Goal: Task Accomplishment & Management: Complete application form

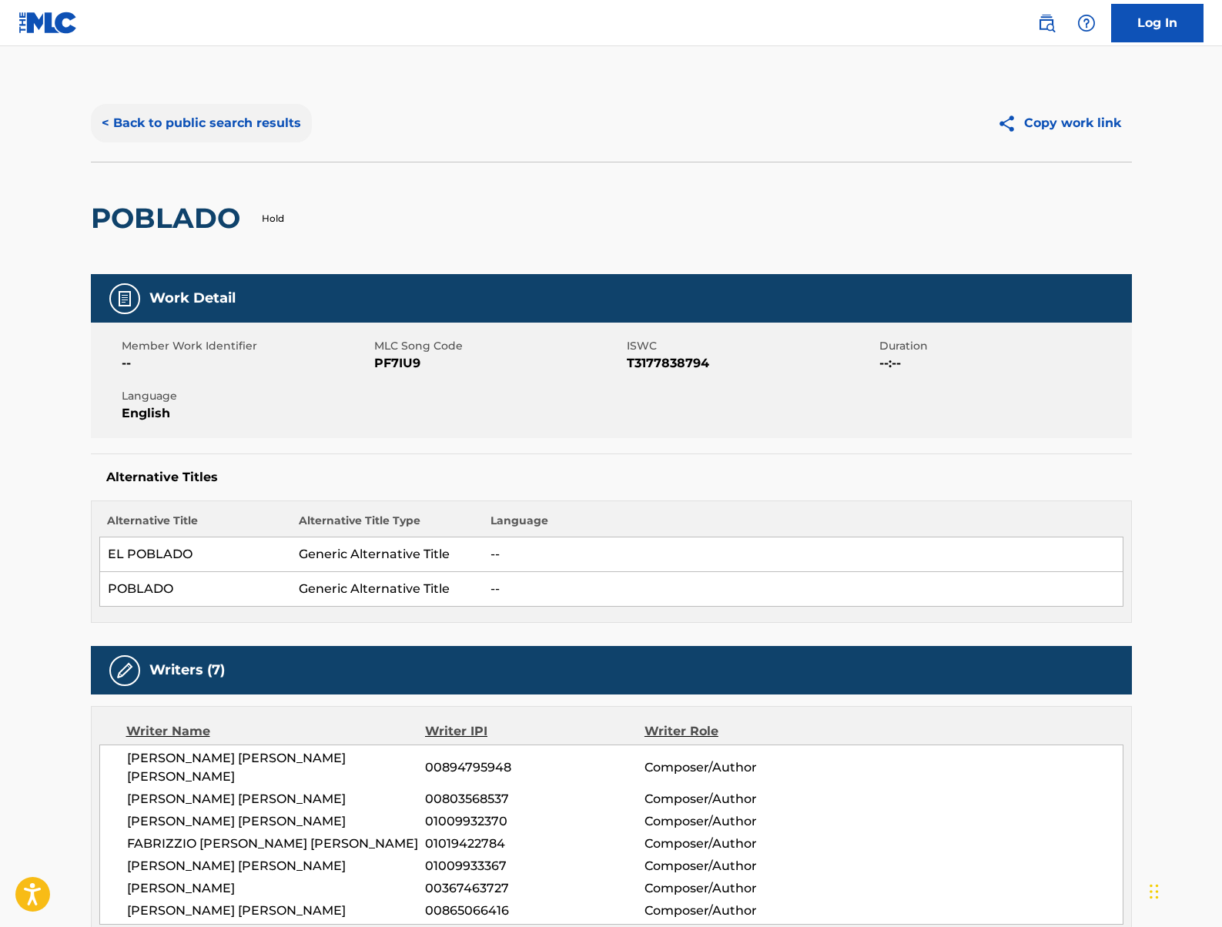
click at [172, 124] on button "< Back to public search results" at bounding box center [201, 123] width 221 height 38
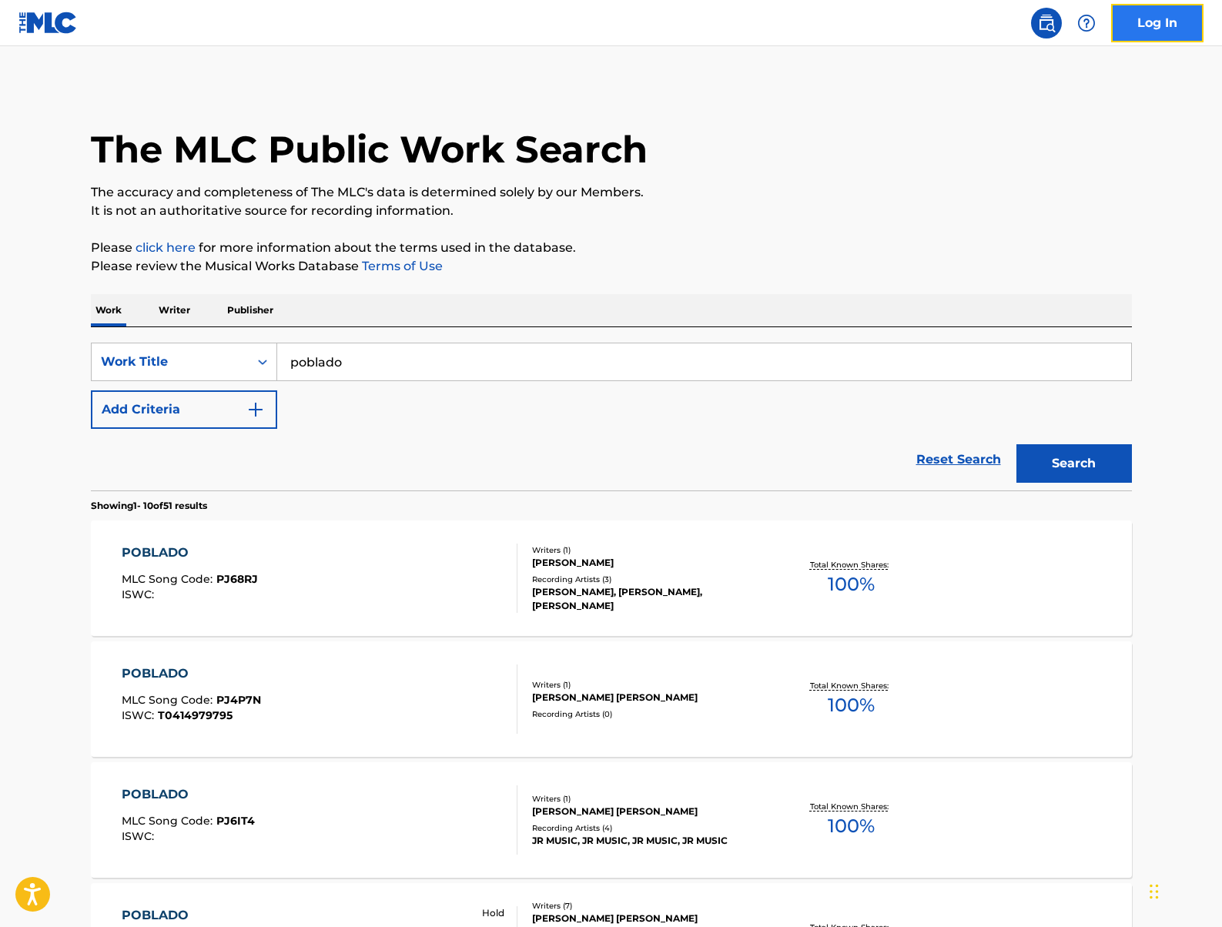
click at [1159, 40] on link "Log In" at bounding box center [1157, 23] width 92 height 38
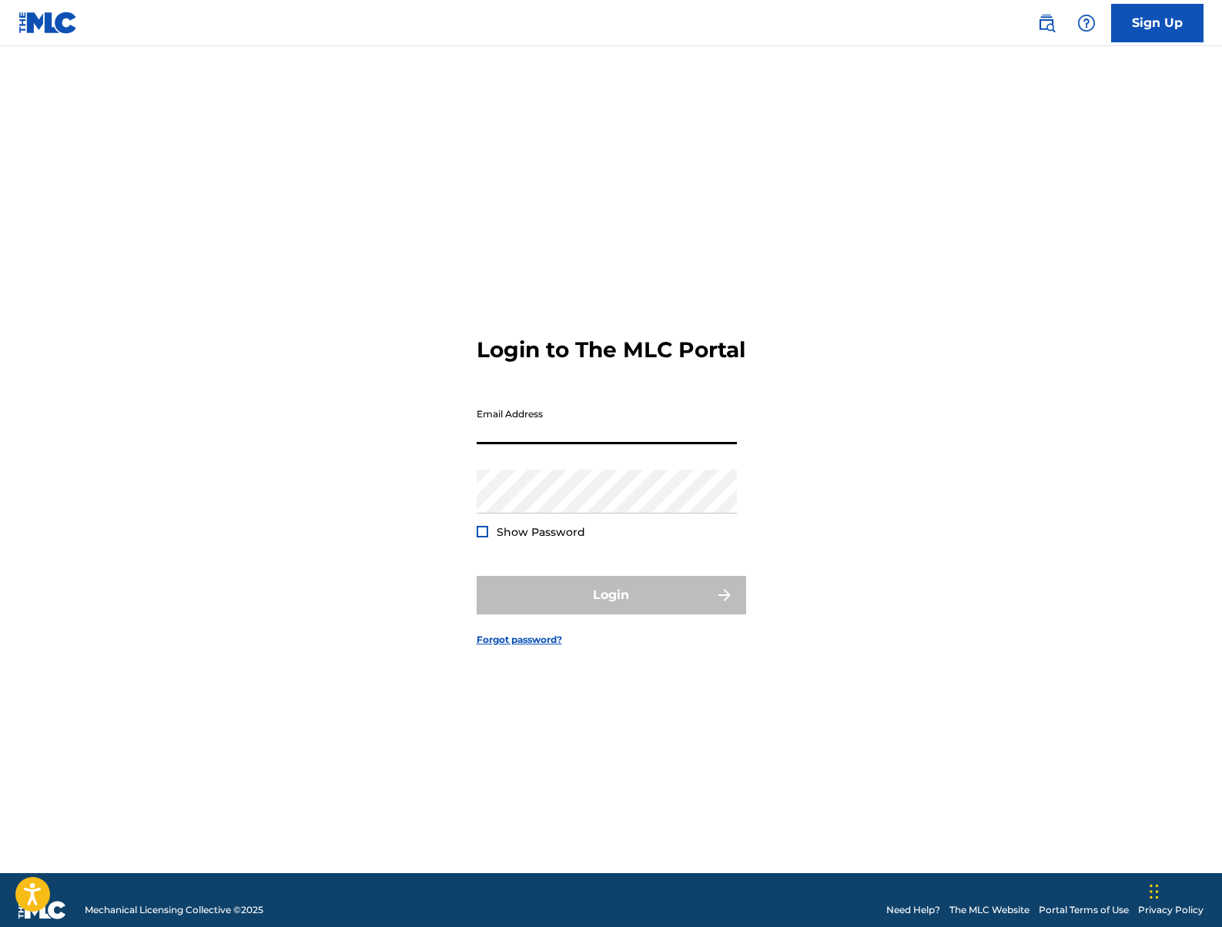
click at [562, 444] on input "Email Address" at bounding box center [607, 422] width 260 height 44
type input "[EMAIL_ADDRESS][DOMAIN_NAME]"
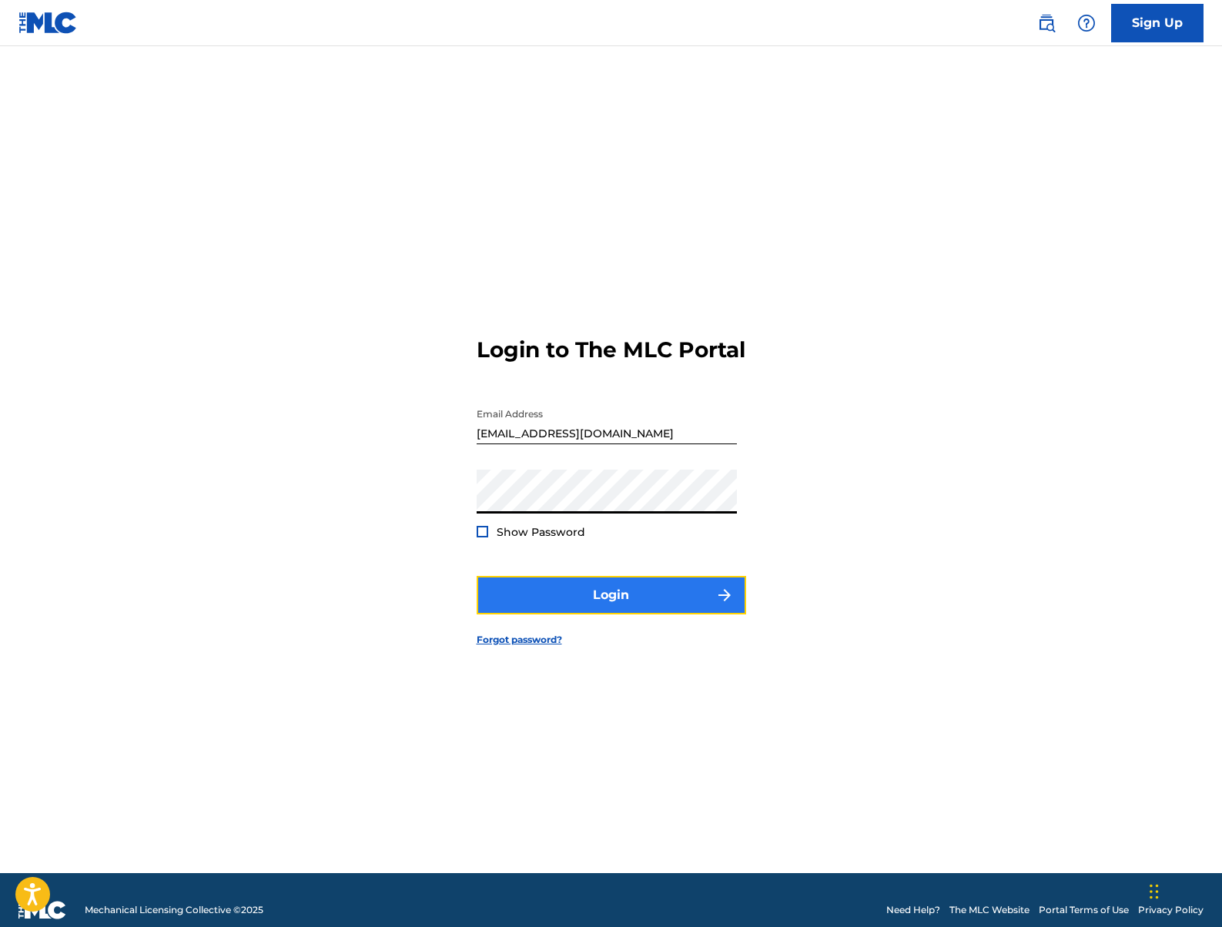
click at [658, 593] on button "Login" at bounding box center [611, 595] width 269 height 38
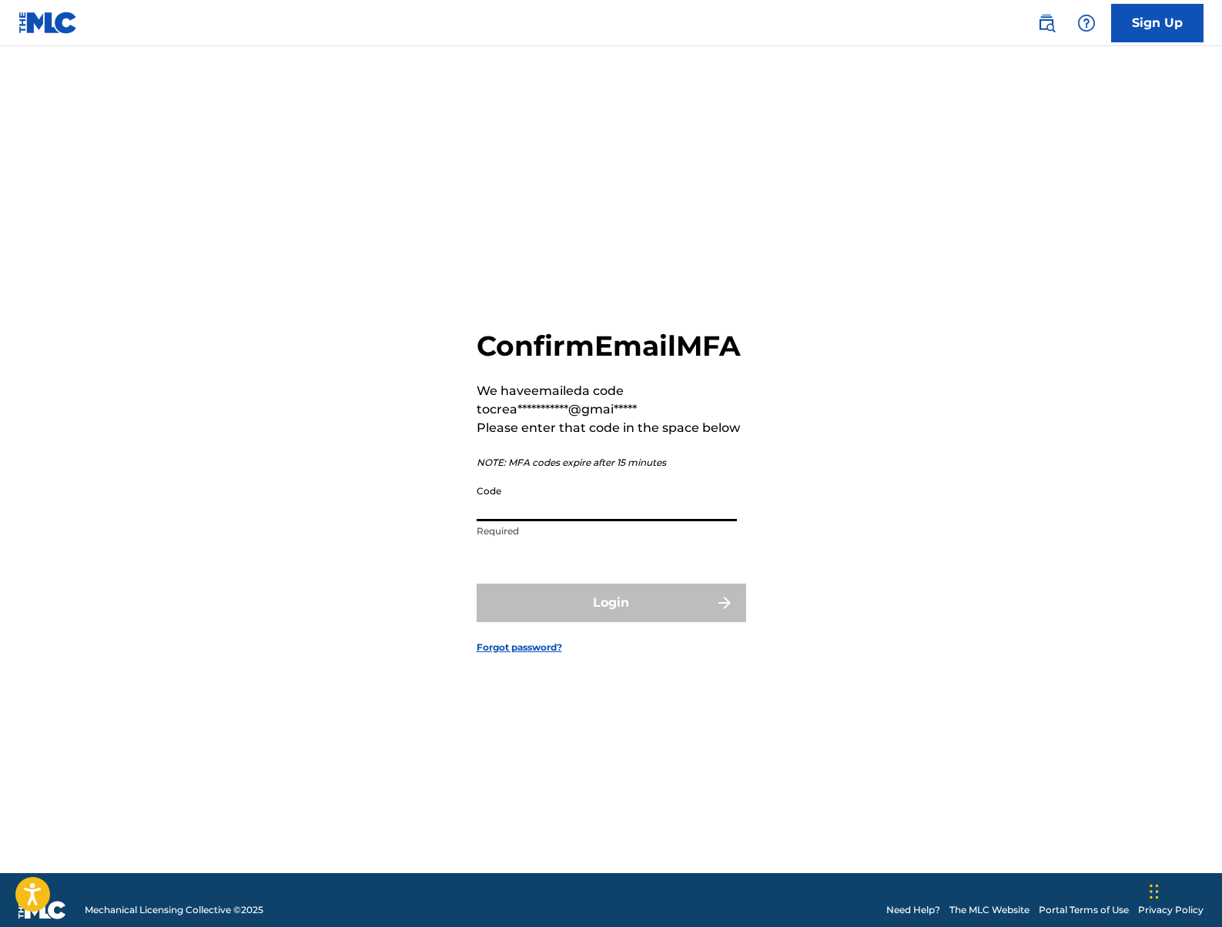
click at [500, 521] on input "Code" at bounding box center [607, 499] width 260 height 44
paste input "367246"
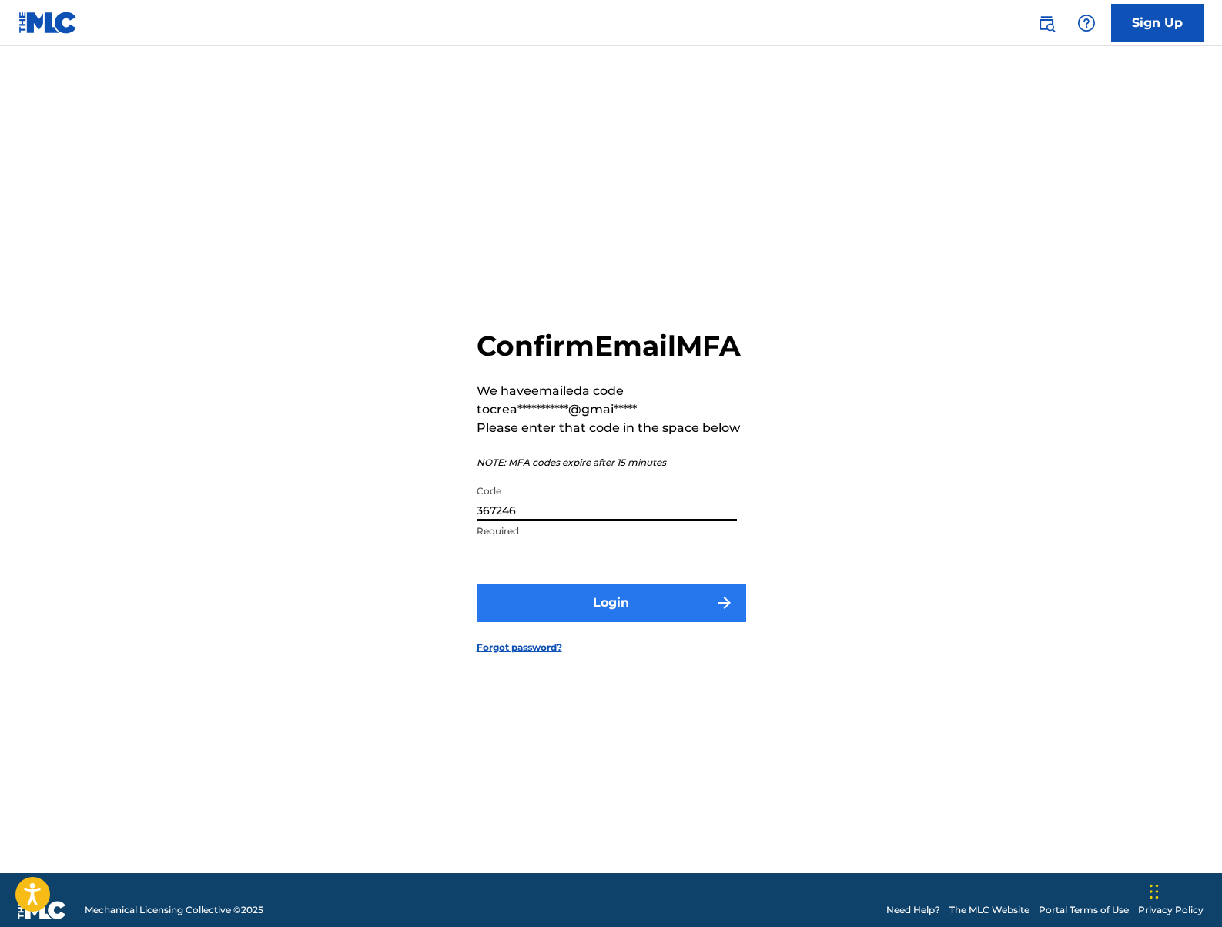
type input "367246"
click at [623, 622] on button "Login" at bounding box center [611, 603] width 269 height 38
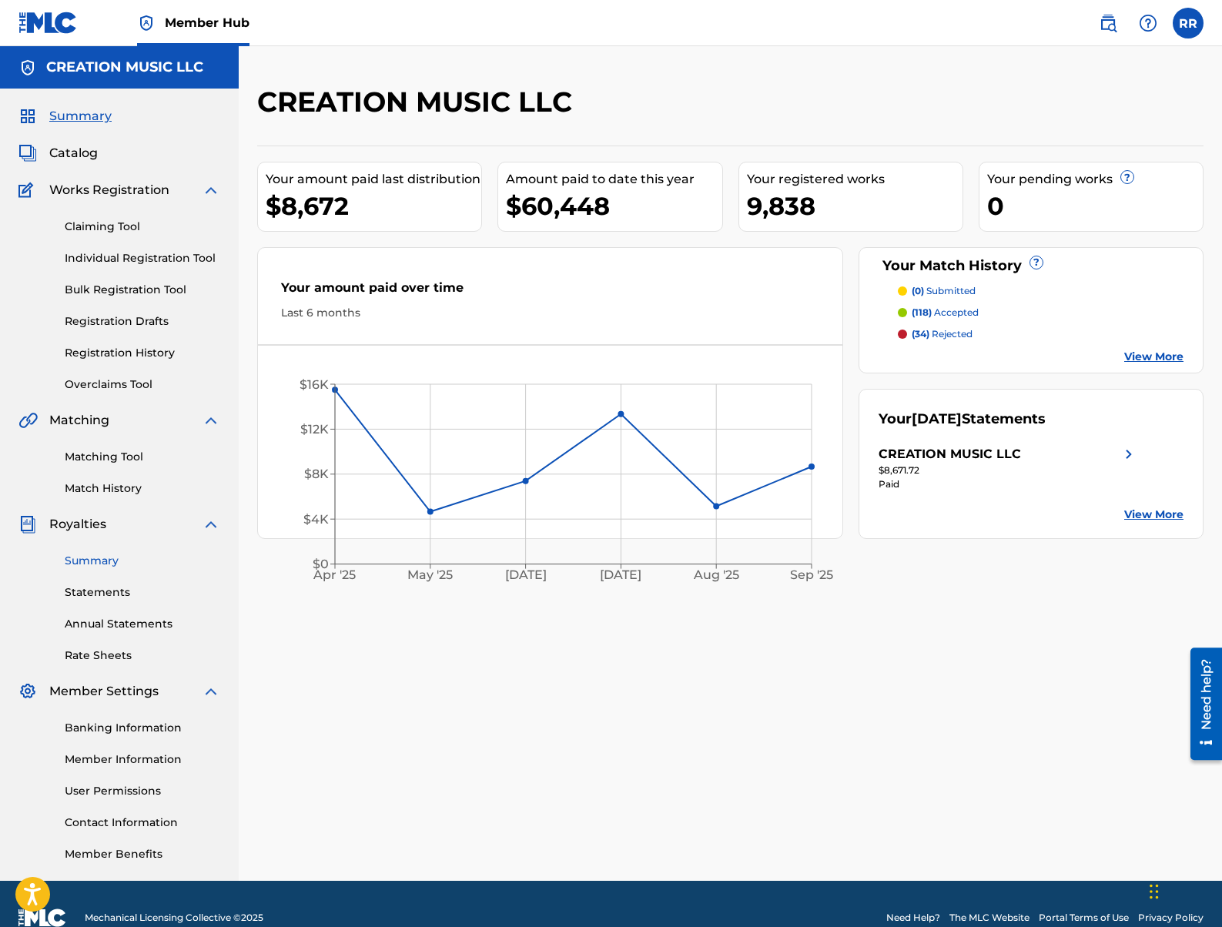
click at [99, 558] on link "Summary" at bounding box center [142, 561] width 155 height 16
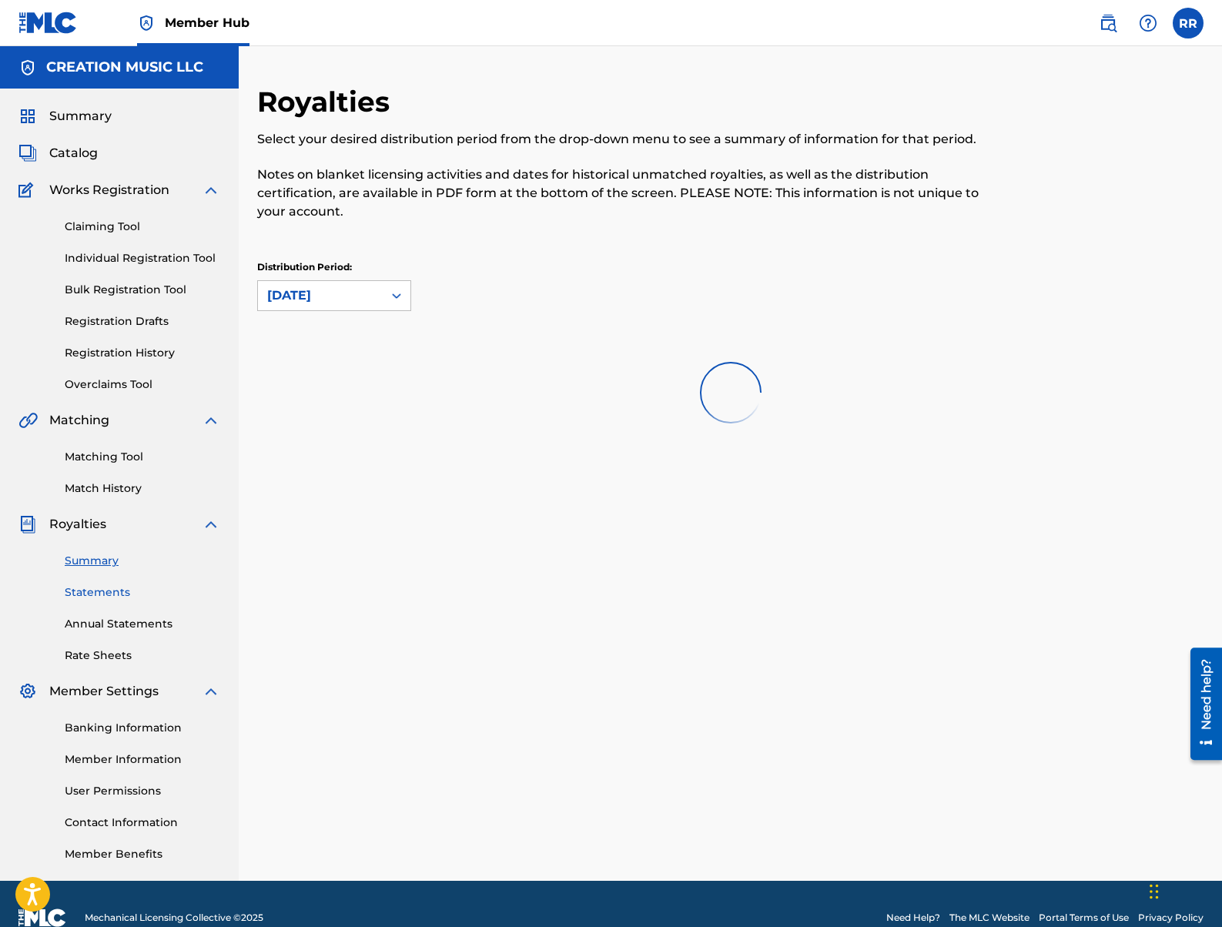
click at [114, 589] on link "Statements" at bounding box center [142, 592] width 155 height 16
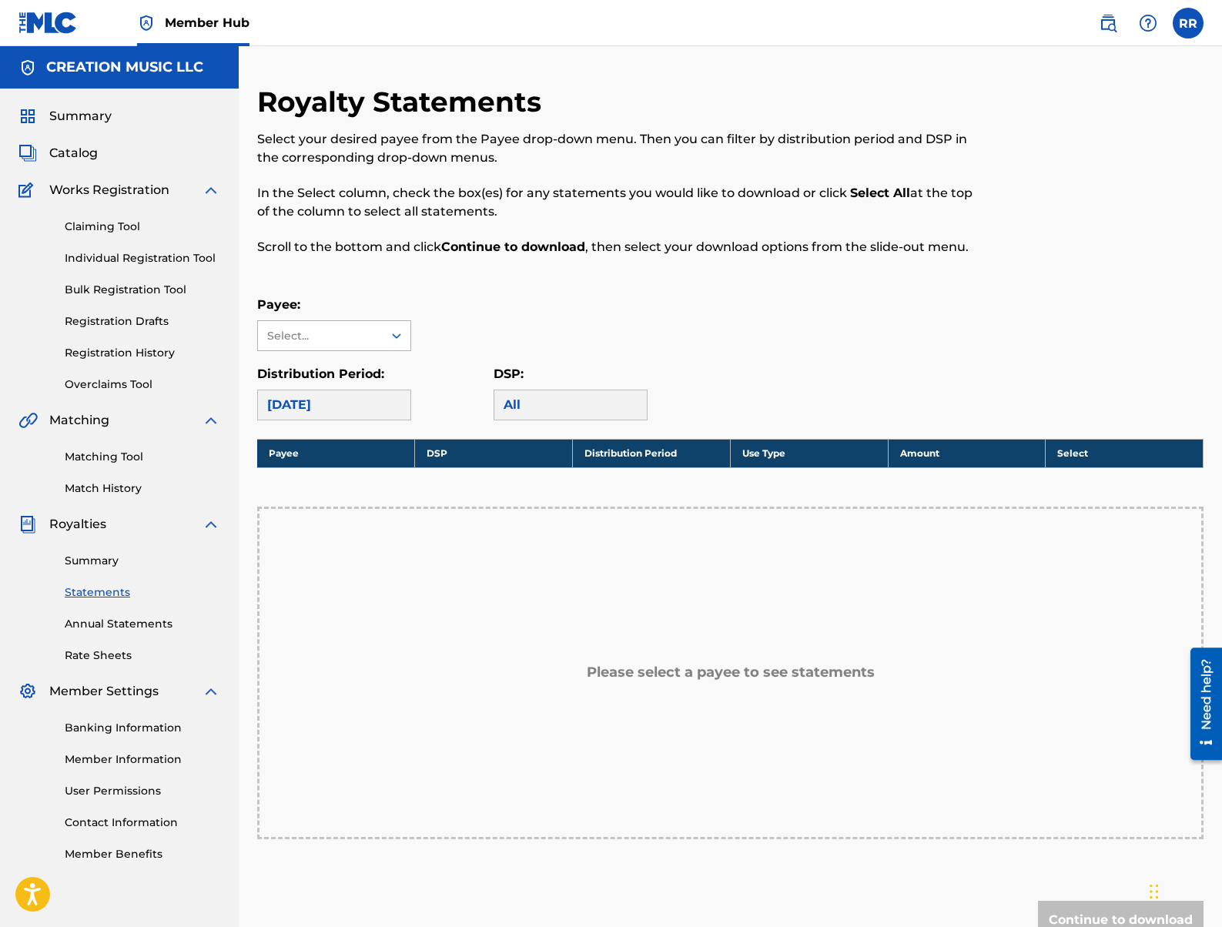
click at [291, 340] on div "Select..." at bounding box center [319, 336] width 105 height 16
click at [314, 374] on div "CREATION MUSIC LLC" at bounding box center [334, 379] width 152 height 57
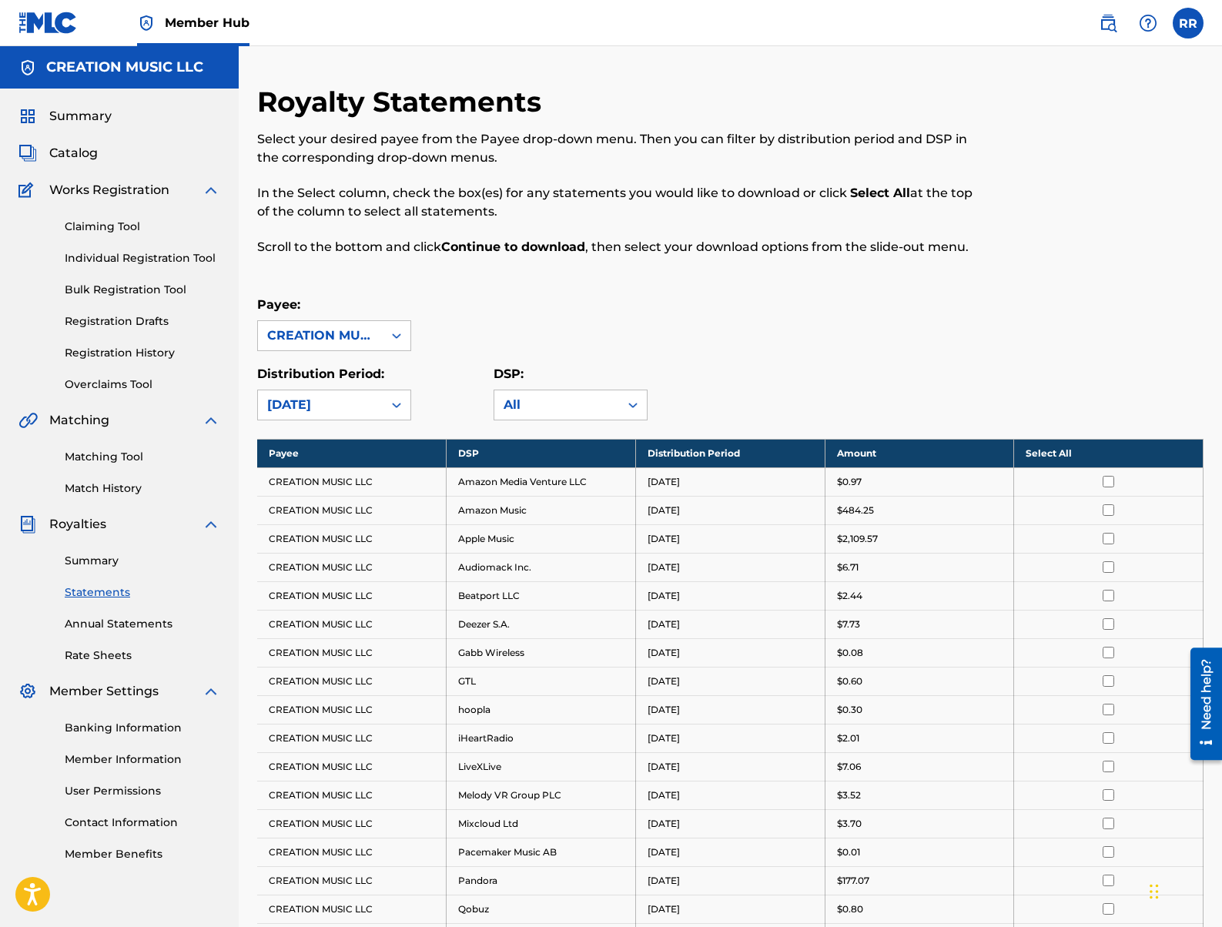
click at [1064, 454] on th "Select All" at bounding box center [1108, 453] width 189 height 28
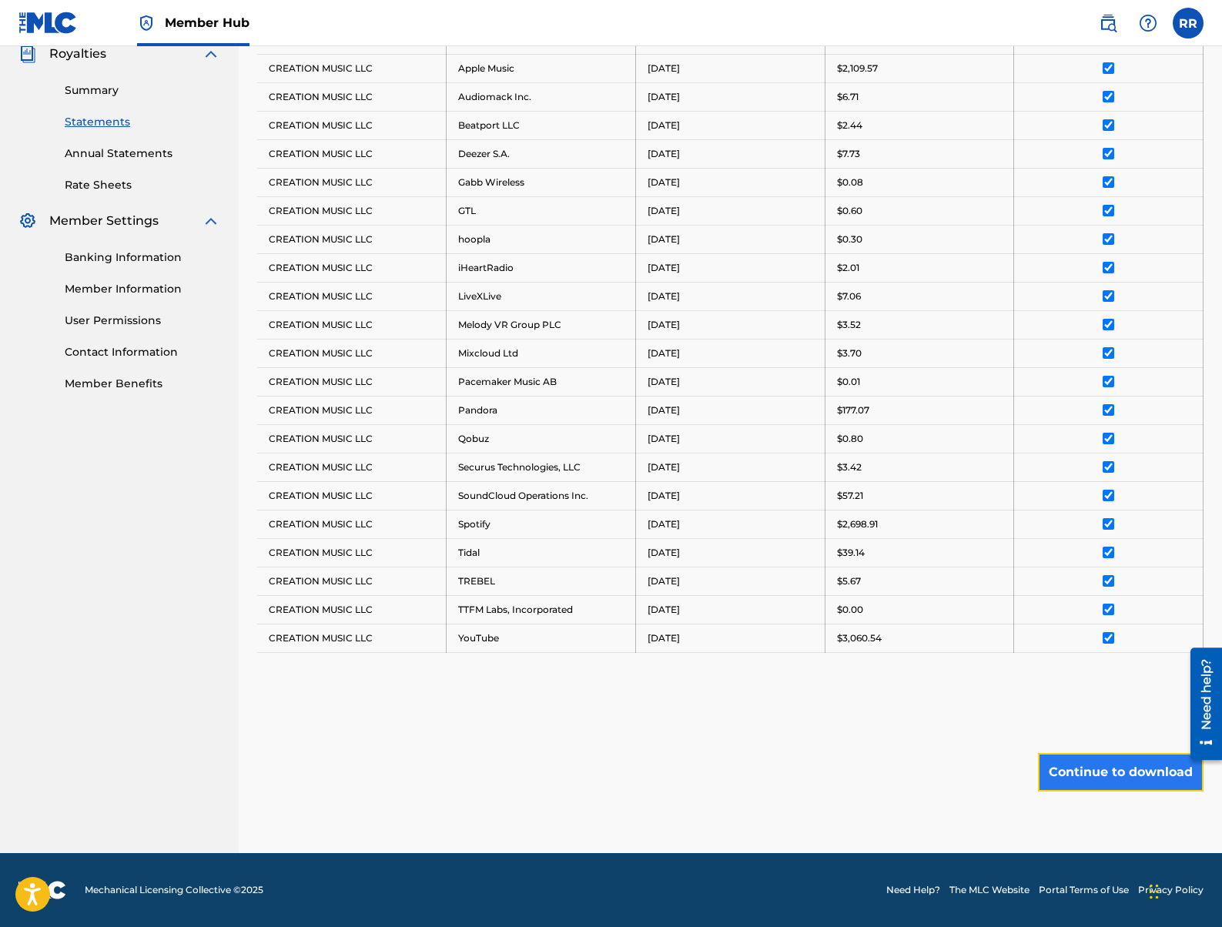
click at [1115, 764] on button "Continue to download" at bounding box center [1121, 772] width 166 height 38
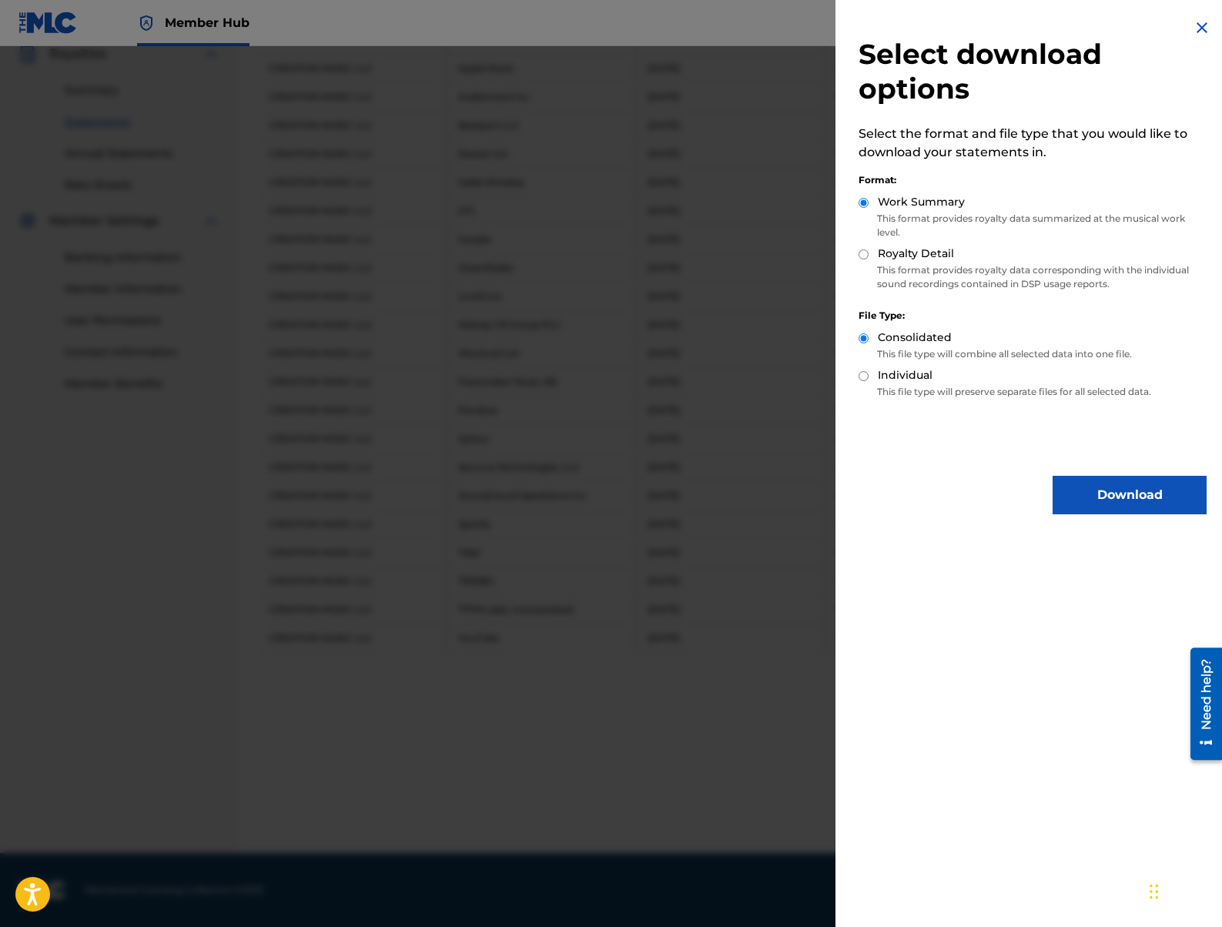
scroll to position [470, 0]
click at [1116, 496] on button "Download" at bounding box center [1129, 495] width 154 height 38
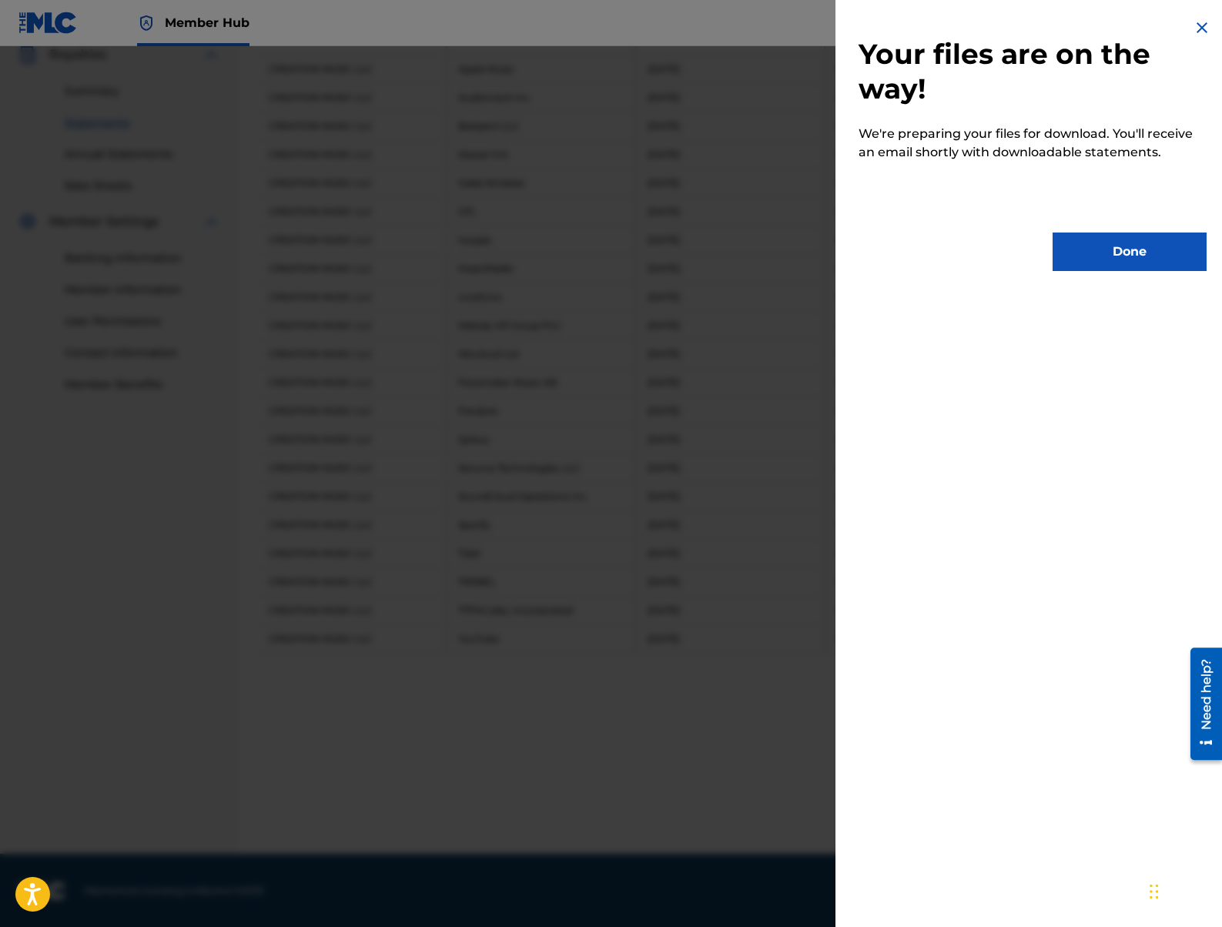
scroll to position [469, 0]
click at [1098, 254] on button "Done" at bounding box center [1129, 251] width 154 height 38
click at [1098, 255] on td at bounding box center [1108, 269] width 189 height 28
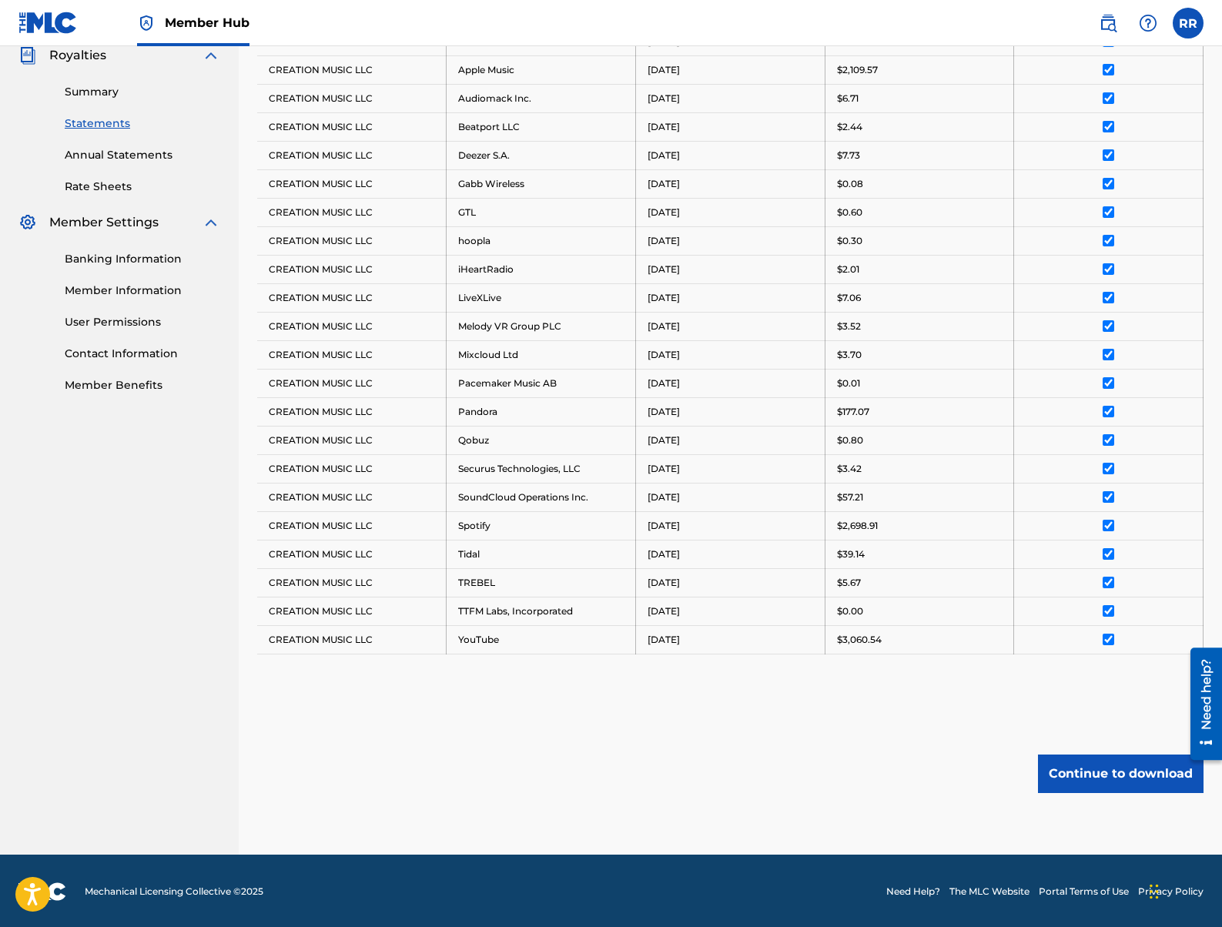
scroll to position [0, 0]
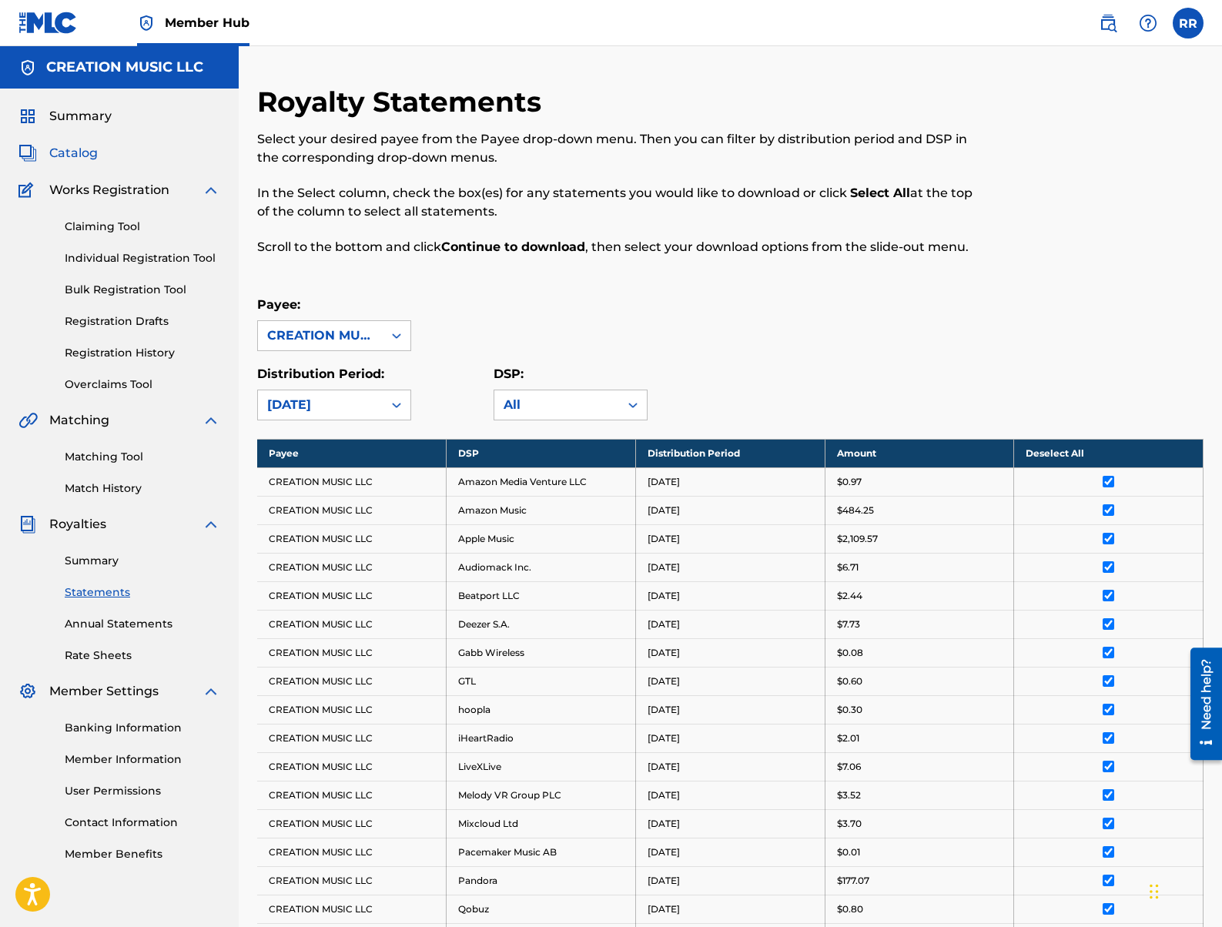
click at [93, 155] on span "Catalog" at bounding box center [73, 153] width 48 height 18
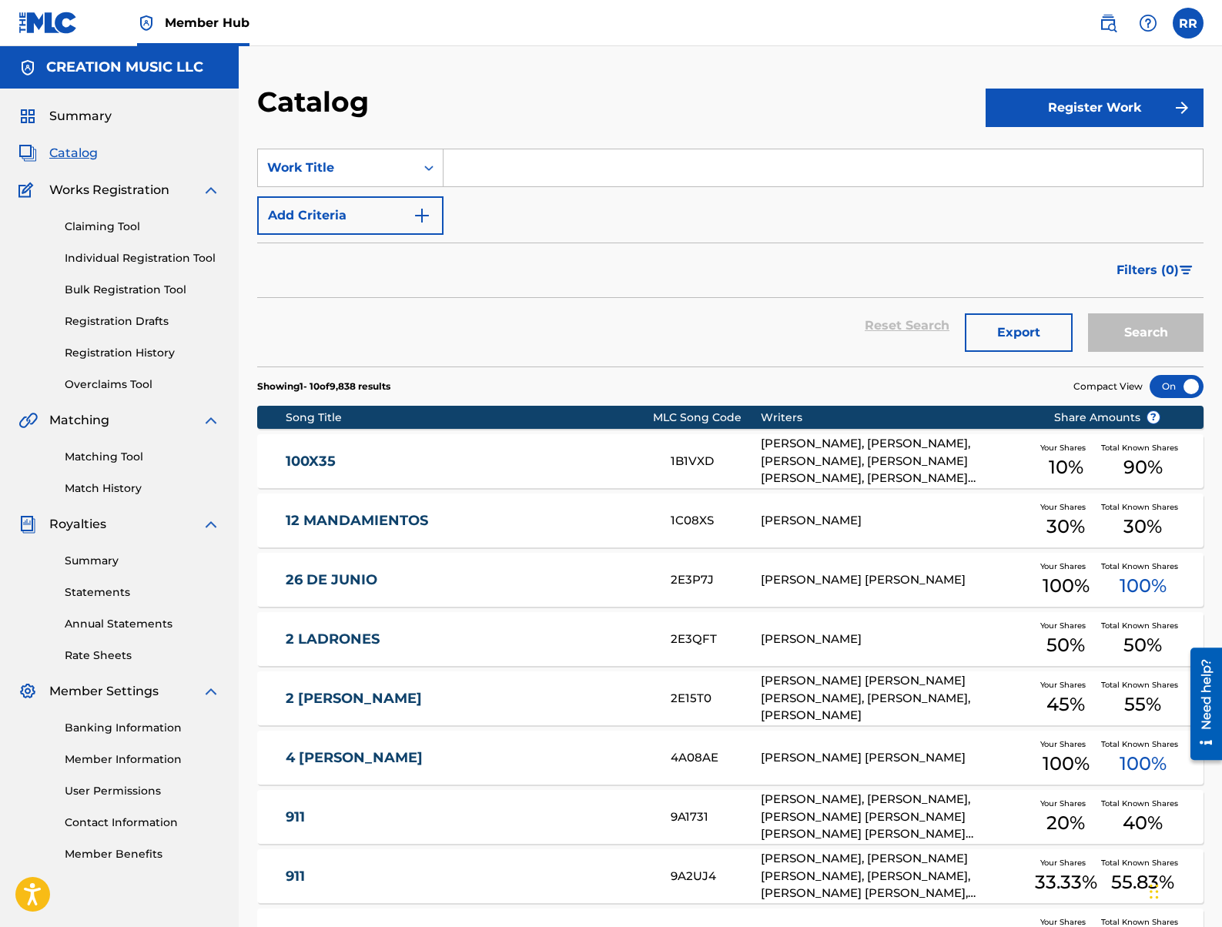
click at [498, 174] on input "Search Form" at bounding box center [822, 167] width 759 height 37
type input "safaera"
click at [1088, 313] on button "Search" at bounding box center [1145, 332] width 115 height 38
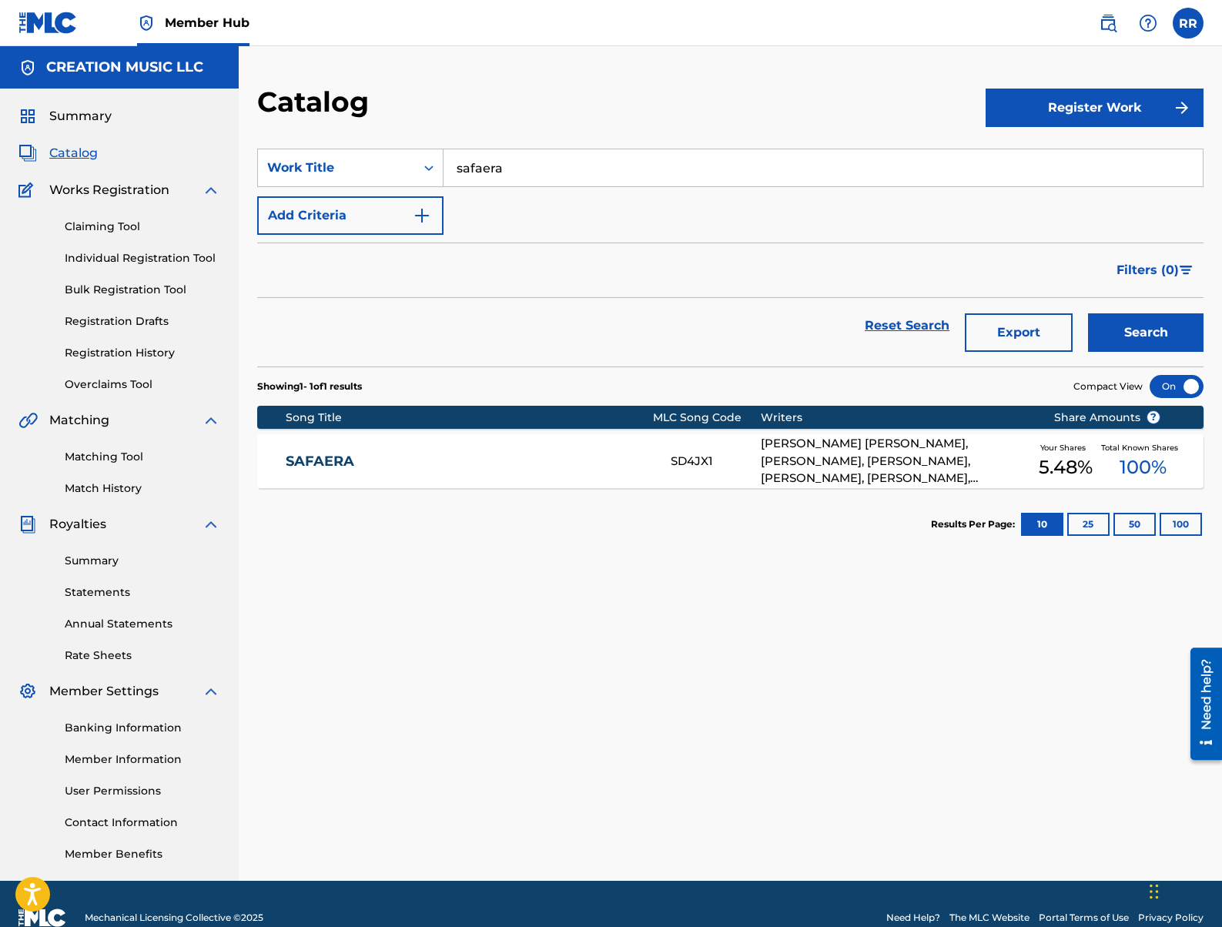
click at [607, 435] on div "SAFAERA SD4JX1 [PERSON_NAME] [PERSON_NAME], [PERSON_NAME], [PERSON_NAME], [PERS…" at bounding box center [730, 461] width 946 height 54
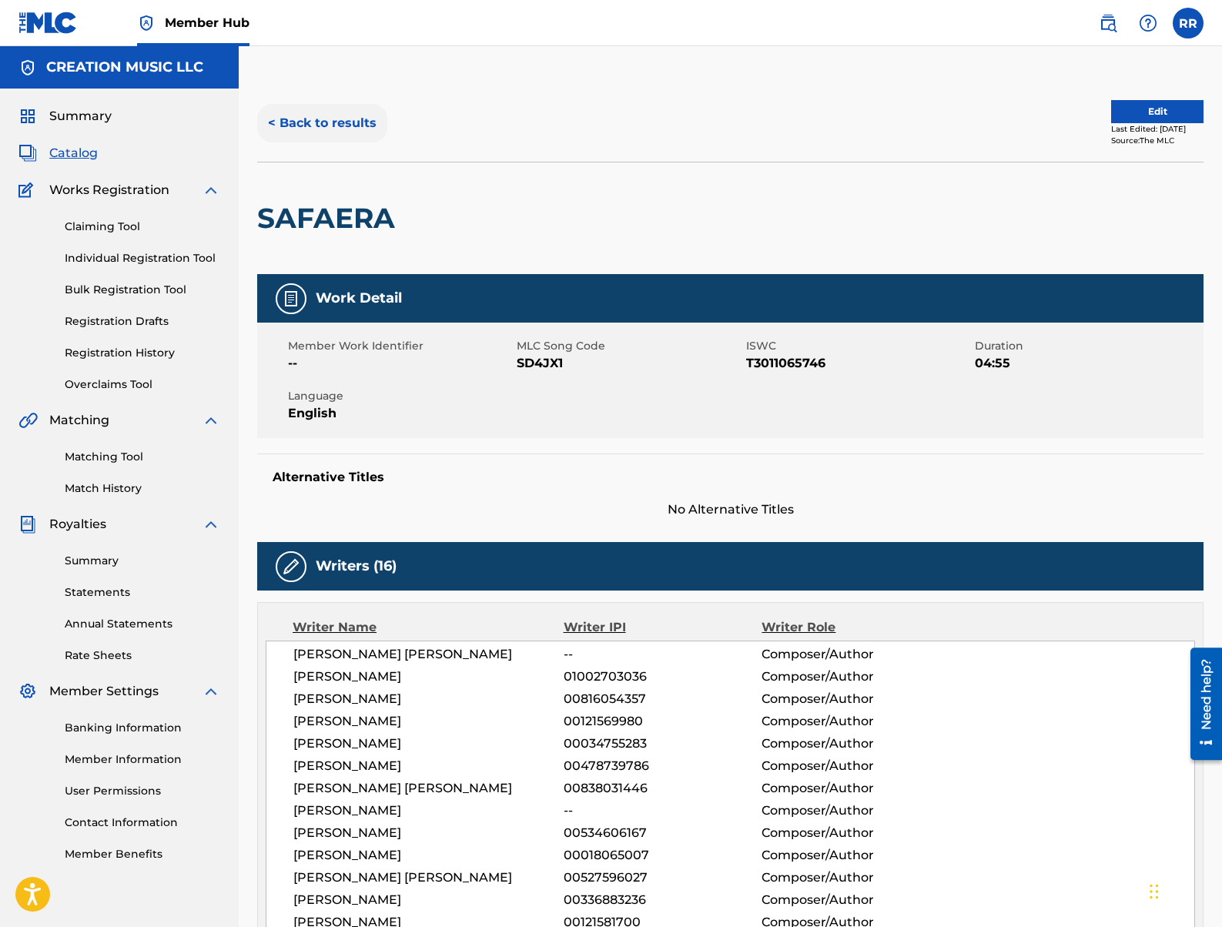
click at [313, 128] on button "< Back to results" at bounding box center [322, 123] width 130 height 38
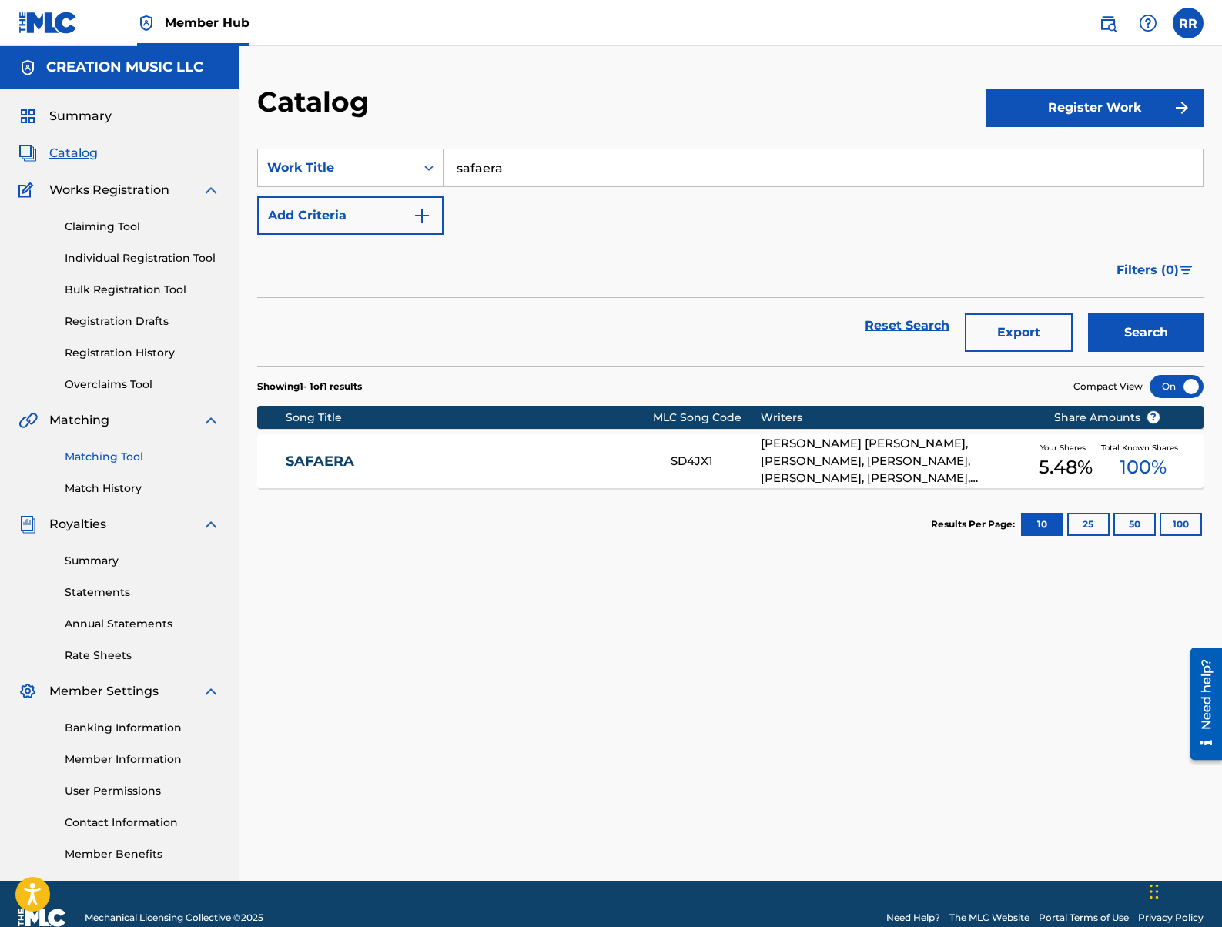
click at [97, 456] on link "Matching Tool" at bounding box center [142, 457] width 155 height 16
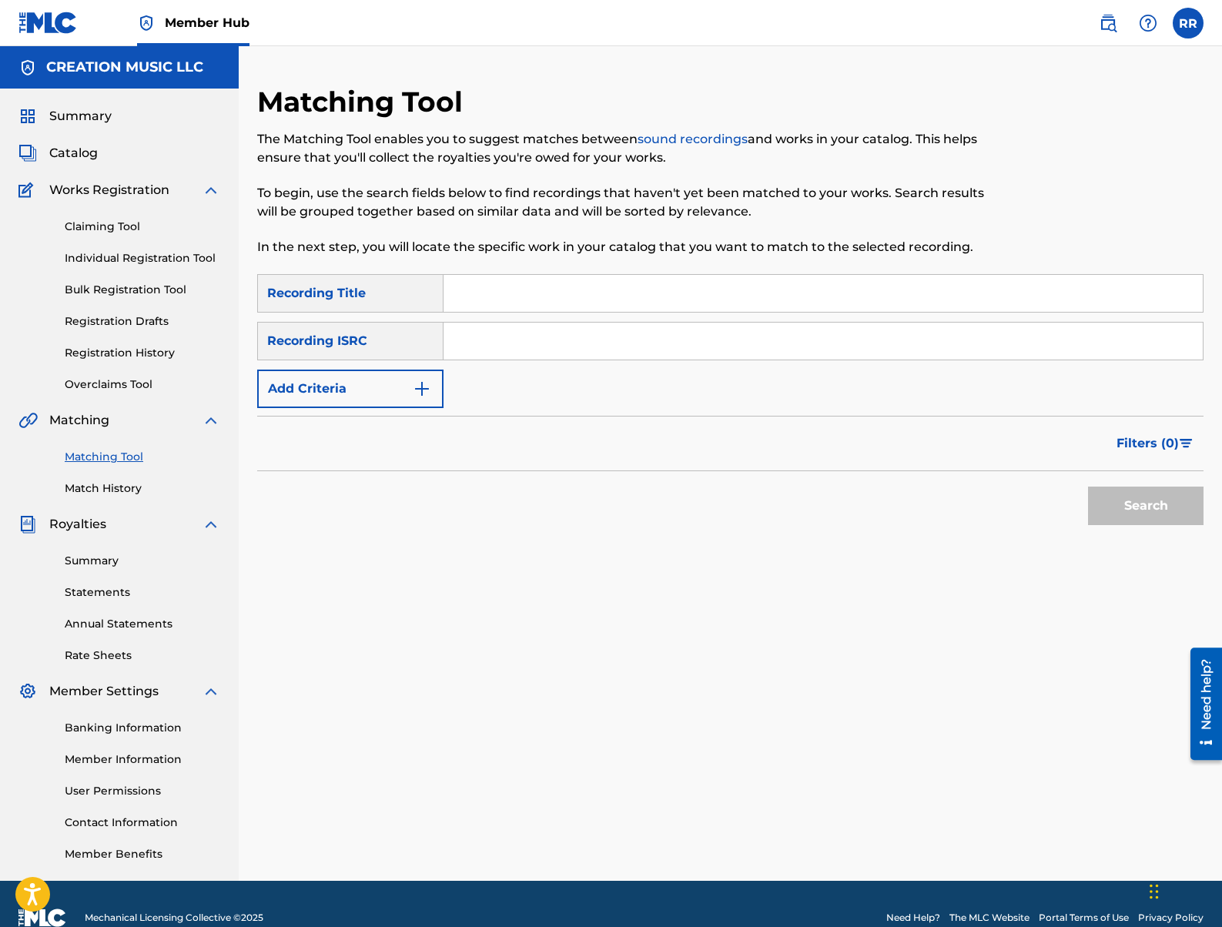
click at [506, 281] on input "Search Form" at bounding box center [822, 293] width 759 height 37
type input "safaera"
click at [1088, 487] on button "Search" at bounding box center [1145, 506] width 115 height 38
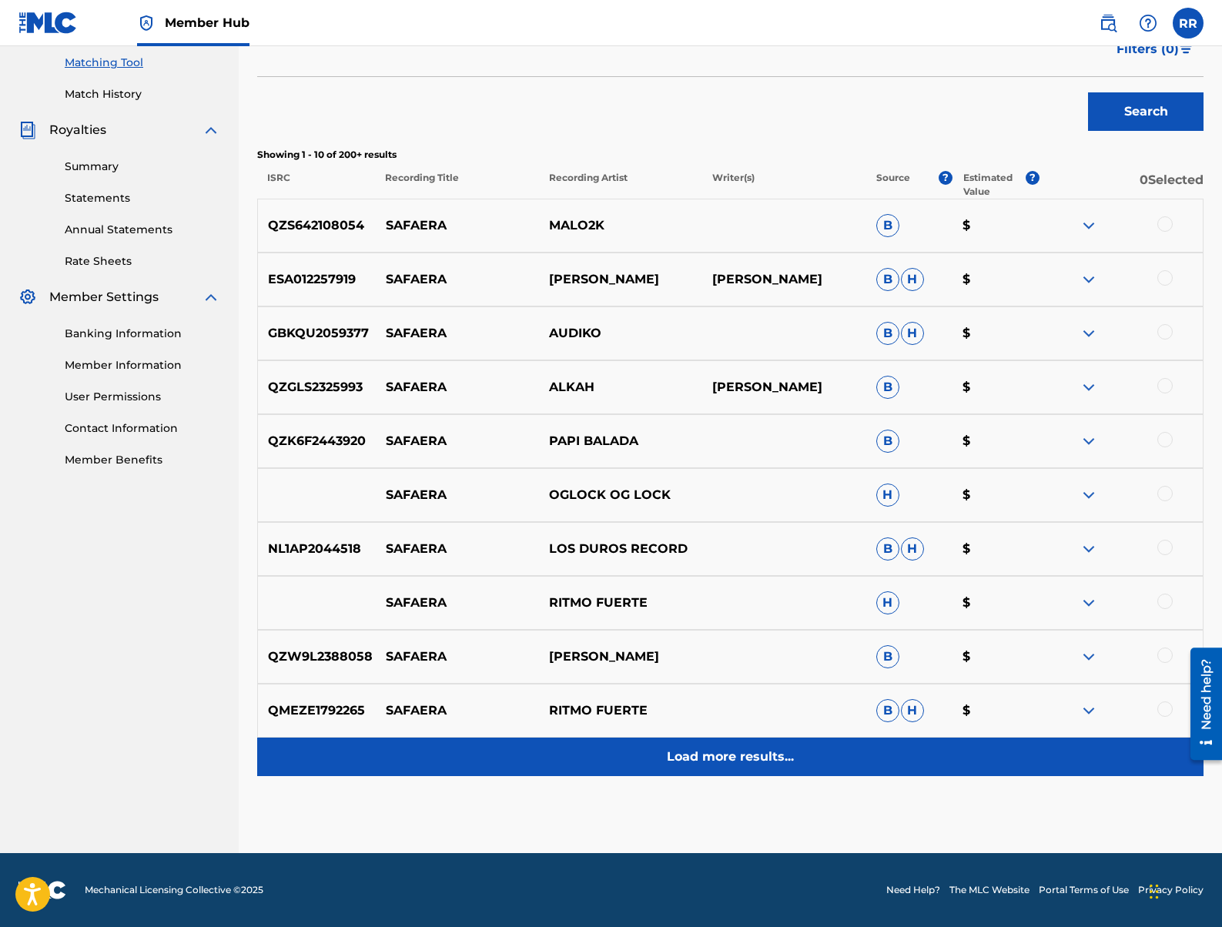
click at [737, 770] on div "Load more results..." at bounding box center [730, 756] width 946 height 38
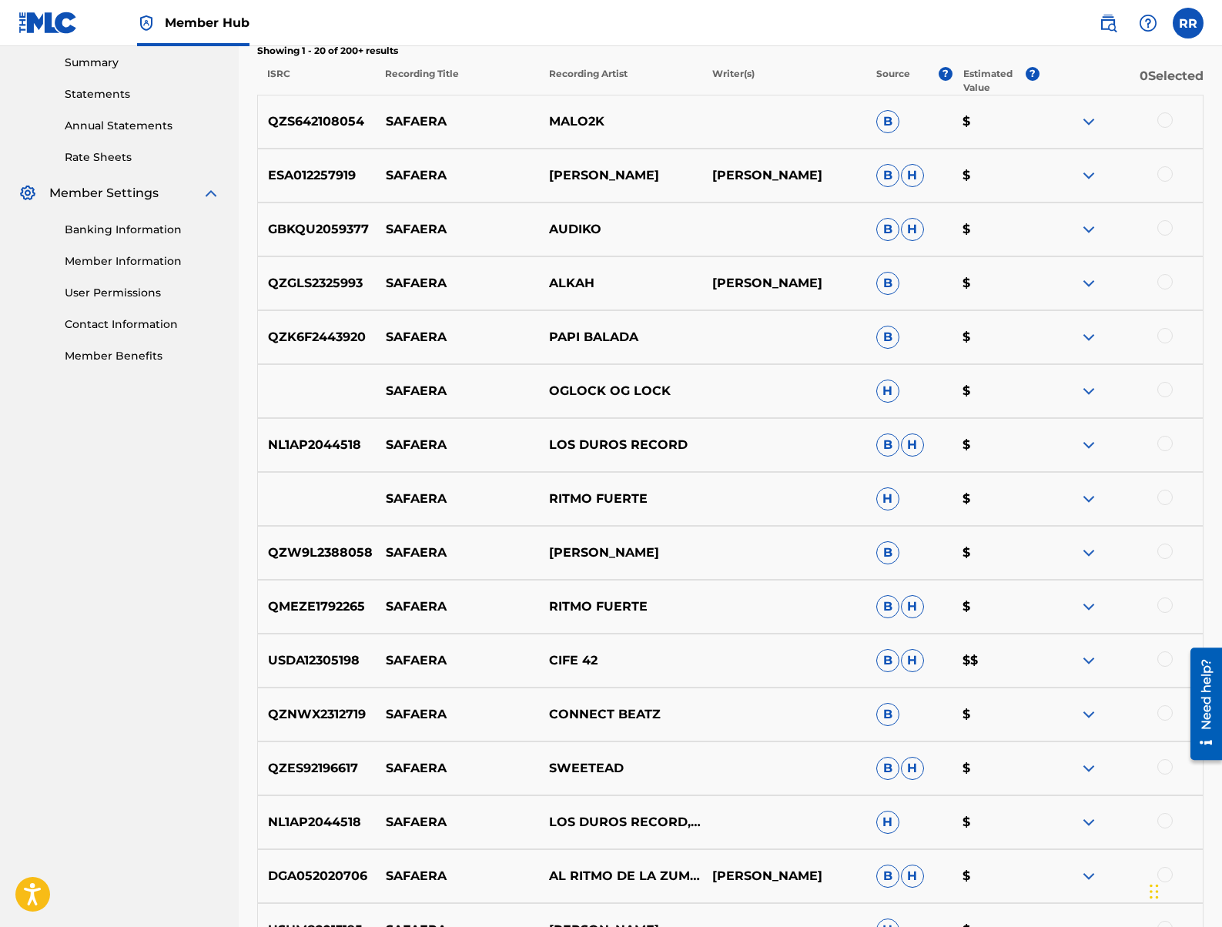
scroll to position [933, 0]
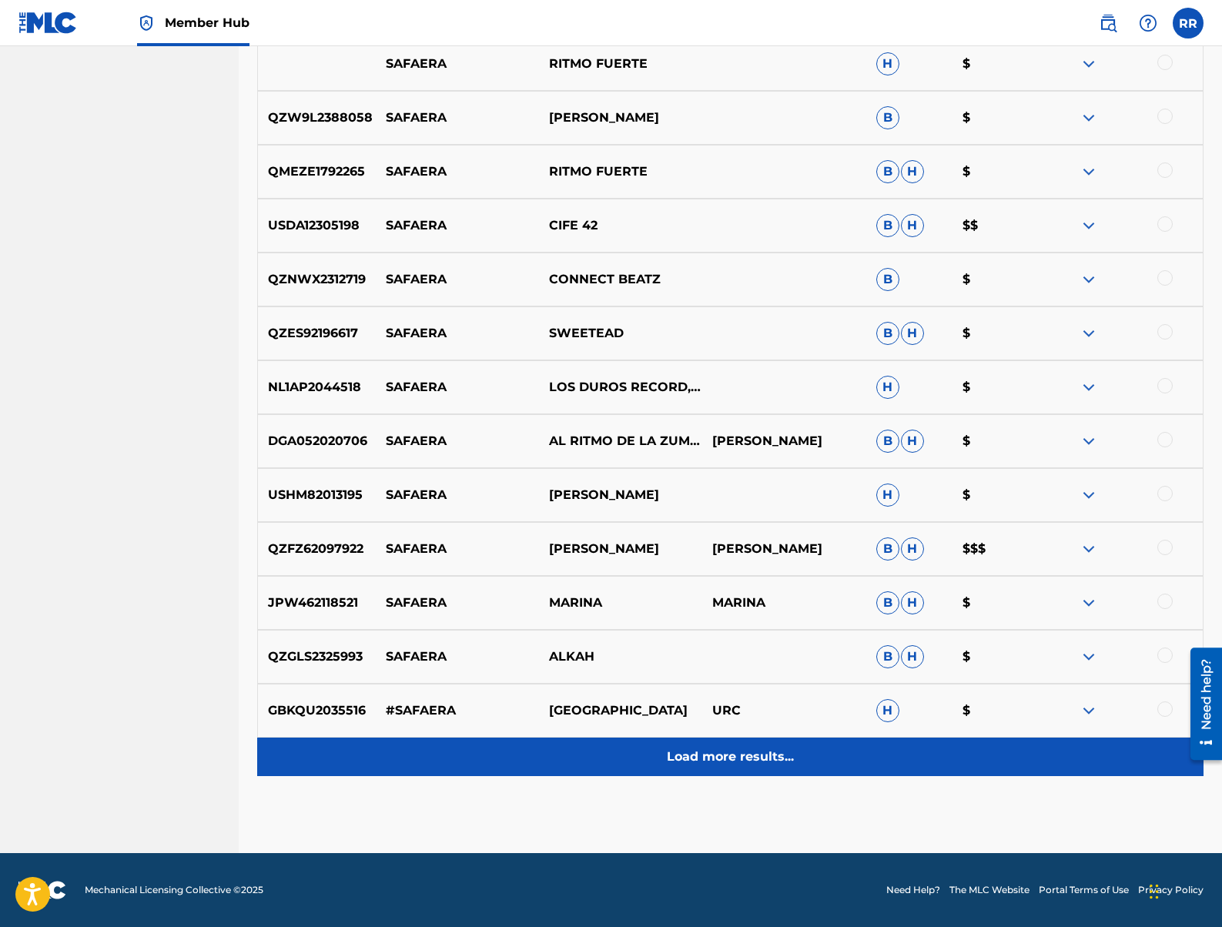
click at [771, 765] on div "Load more results..." at bounding box center [730, 756] width 946 height 38
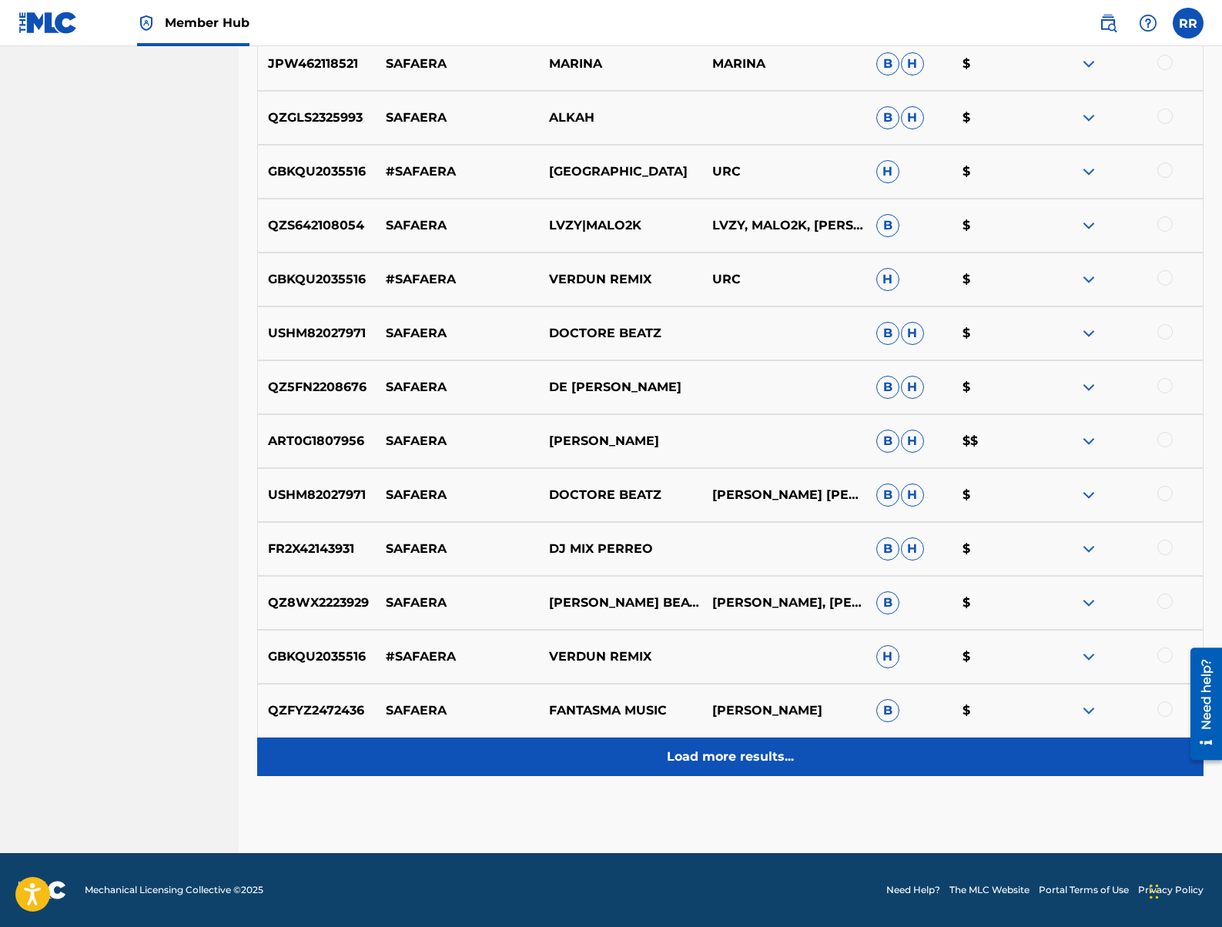
click at [784, 757] on p "Load more results..." at bounding box center [730, 756] width 127 height 18
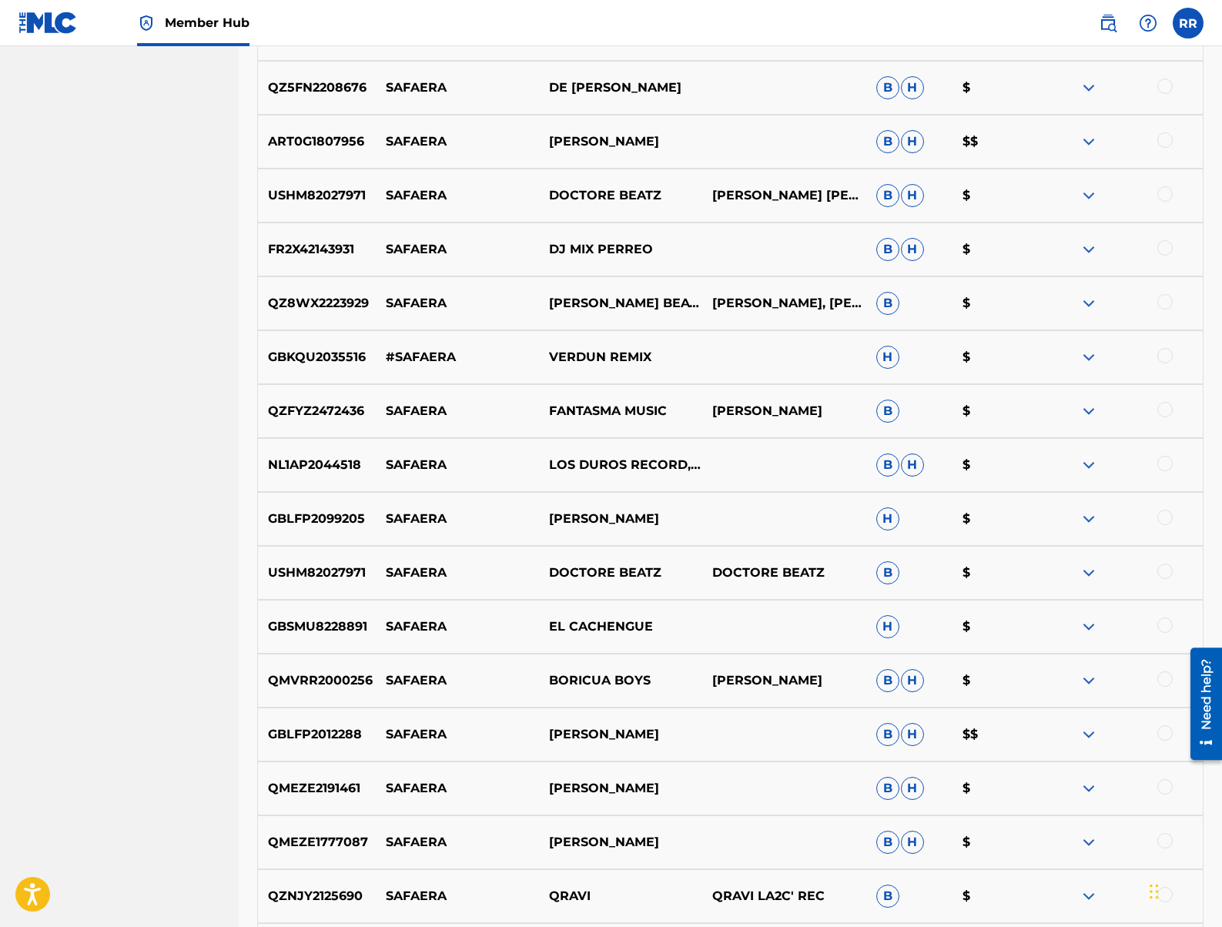
scroll to position [2011, 0]
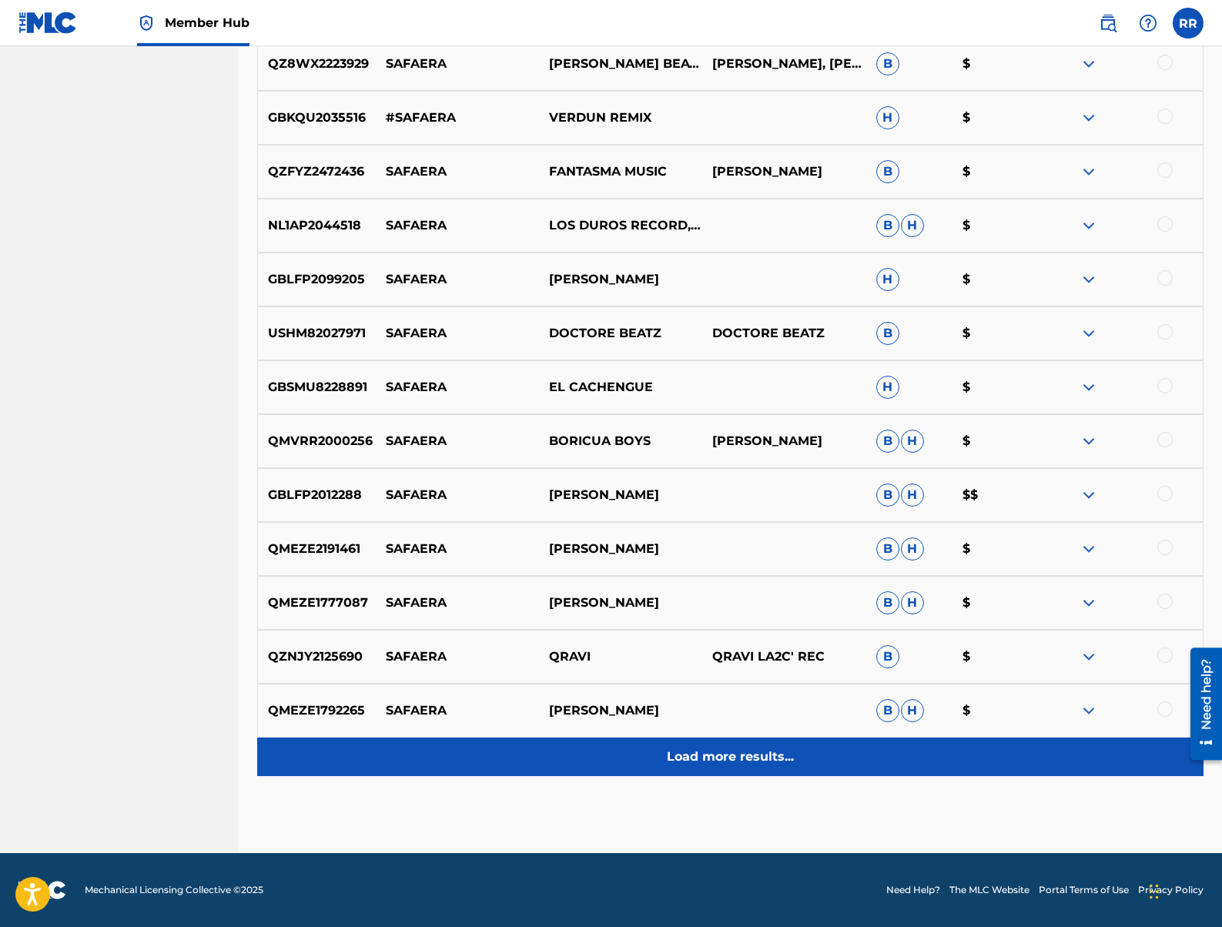
click at [778, 747] on p "Load more results..." at bounding box center [730, 756] width 127 height 18
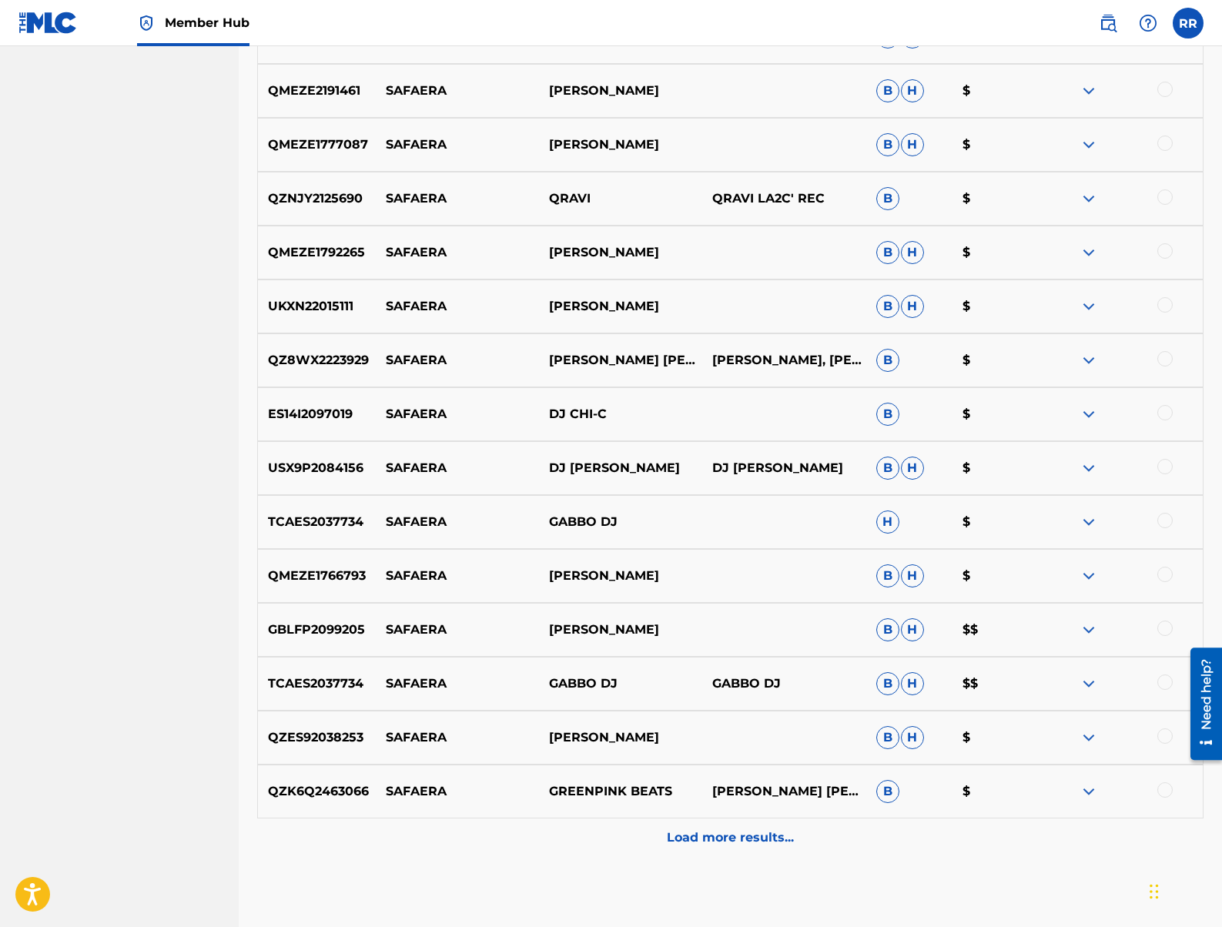
scroll to position [2550, 0]
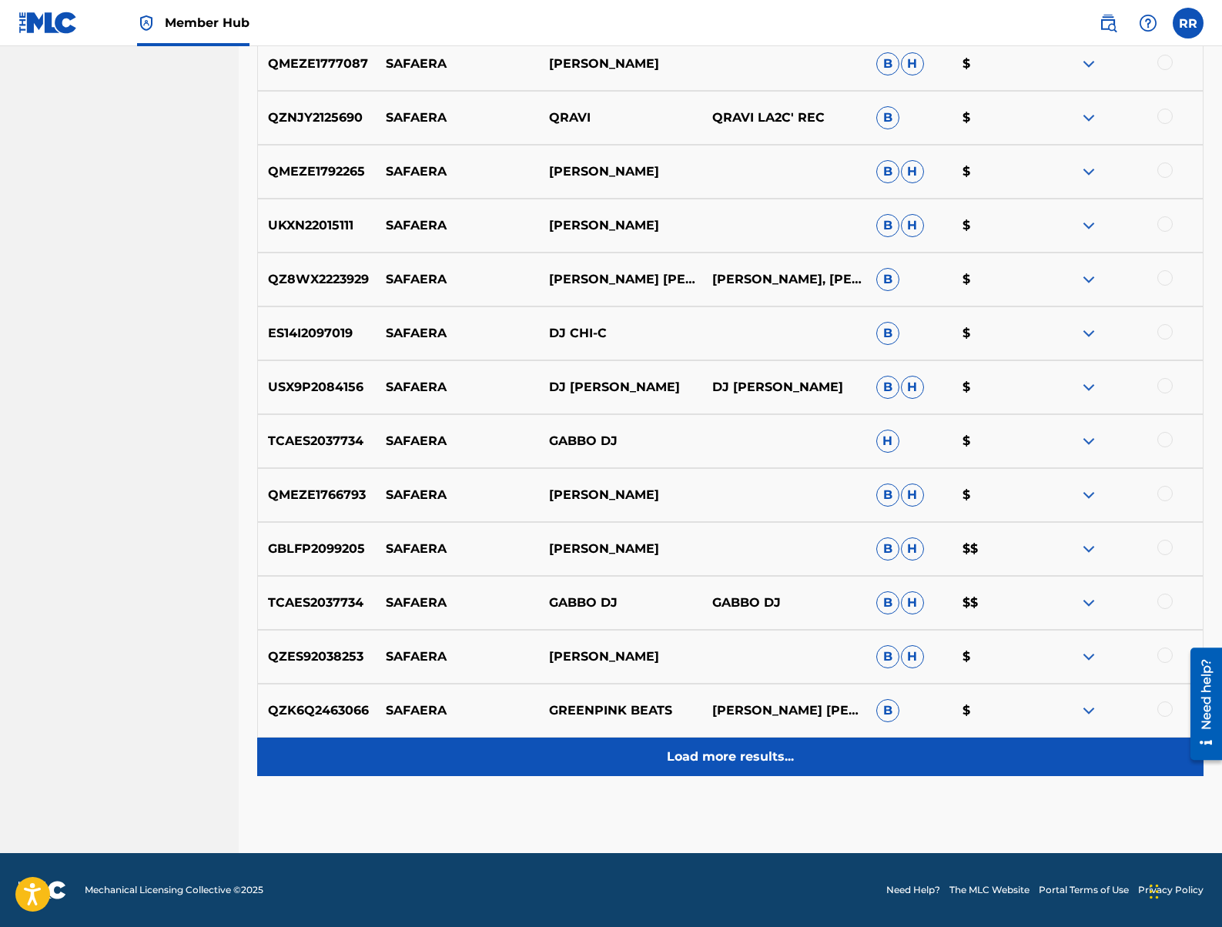
click at [794, 768] on div "Load more results..." at bounding box center [730, 756] width 946 height 38
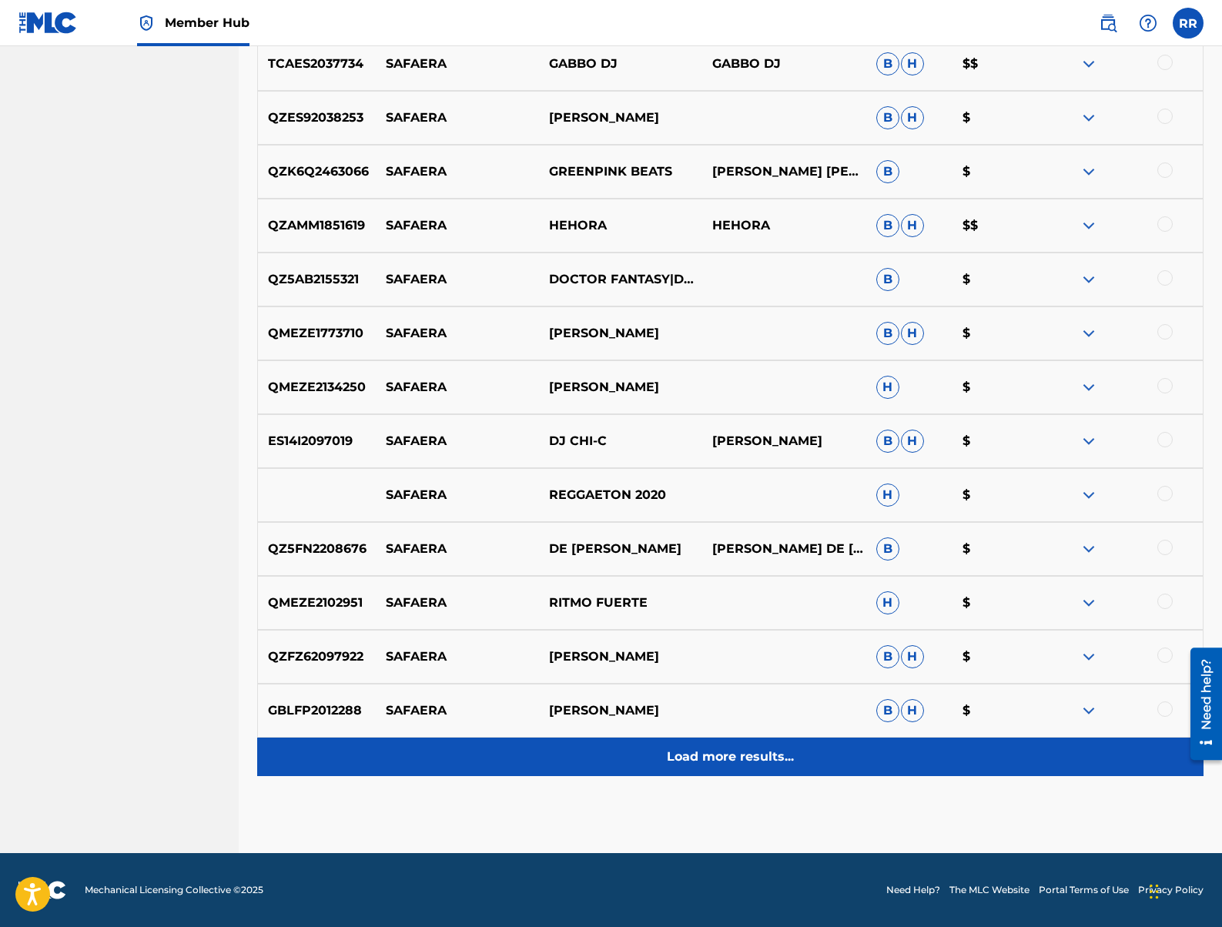
click at [812, 751] on div "Load more results..." at bounding box center [730, 756] width 946 height 38
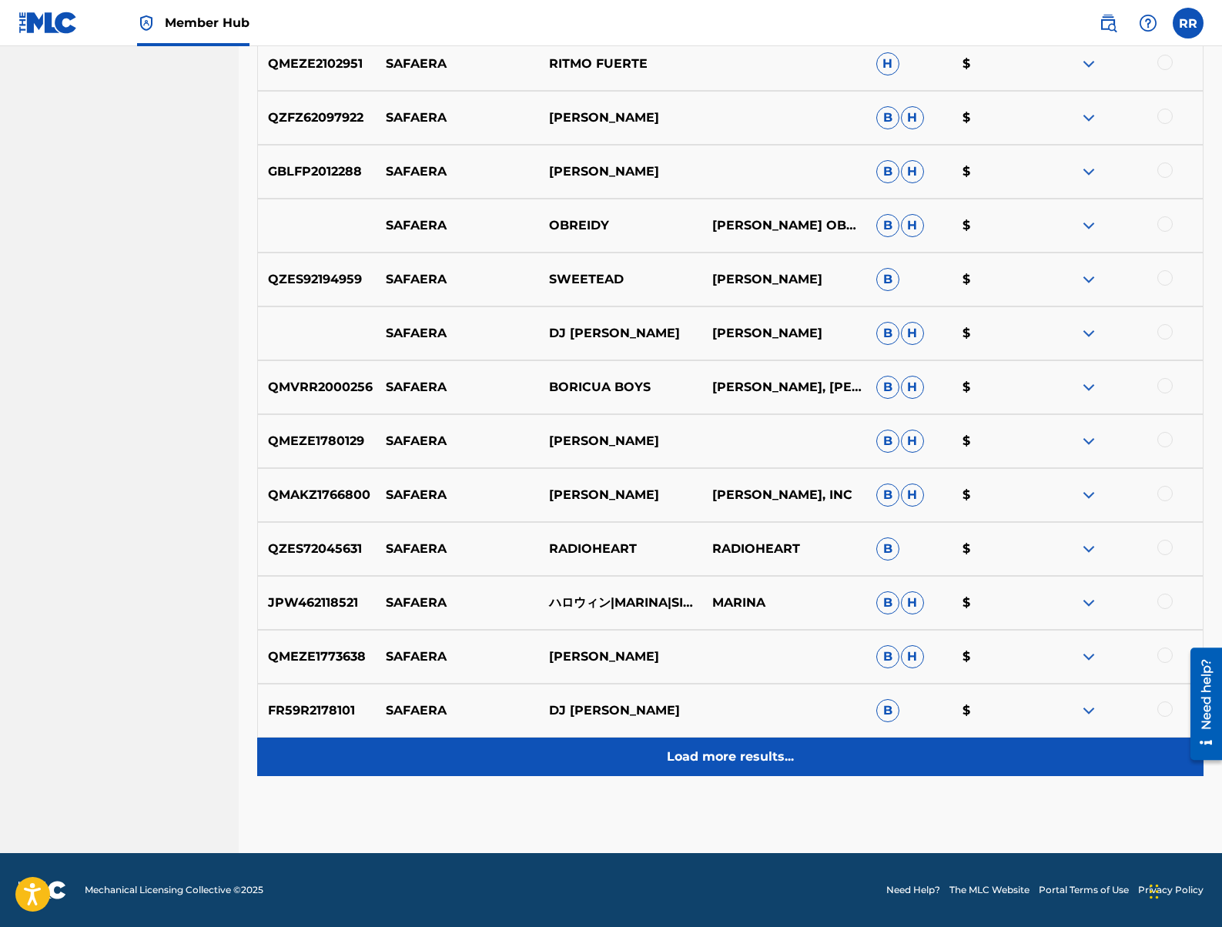
click at [828, 748] on div "Load more results..." at bounding box center [730, 756] width 946 height 38
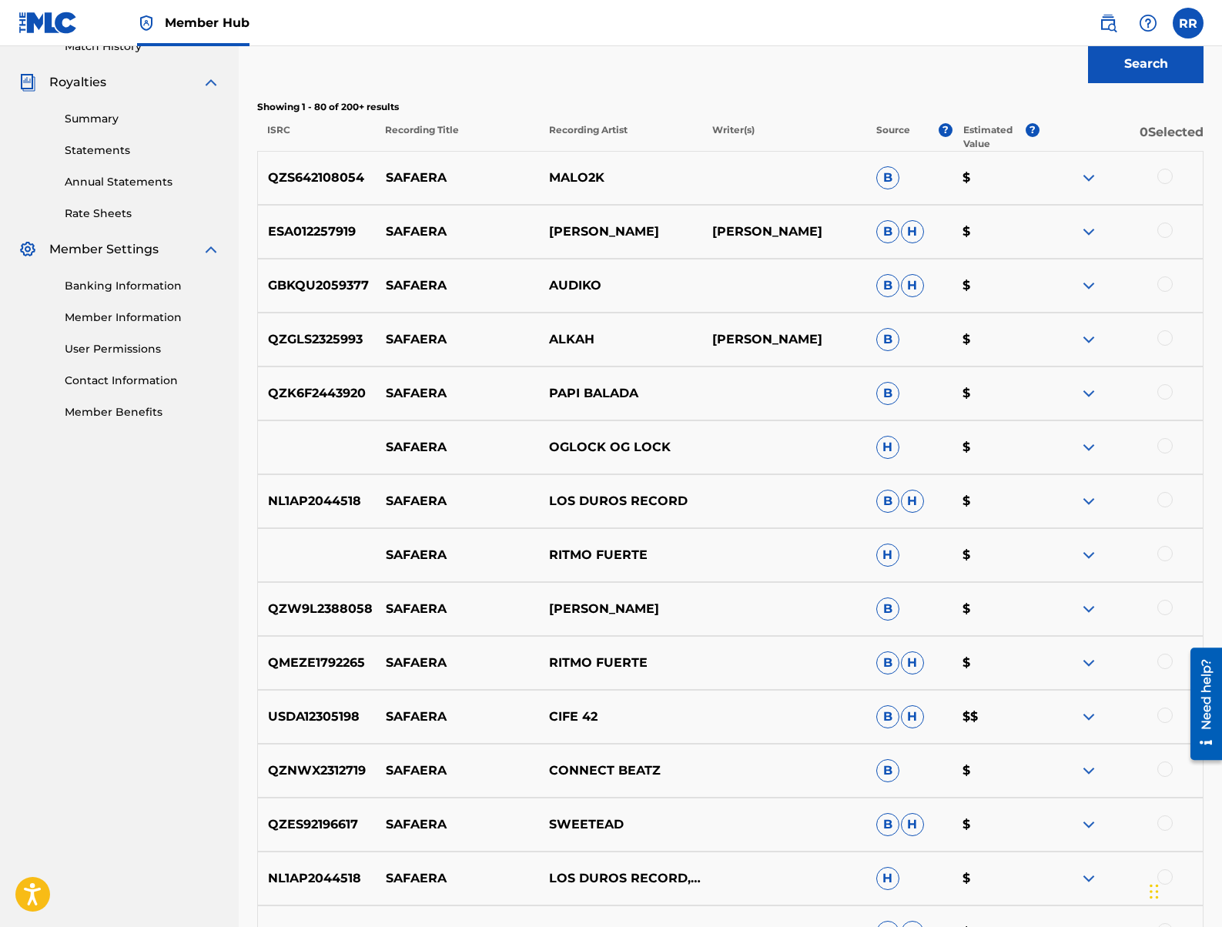
scroll to position [0, 0]
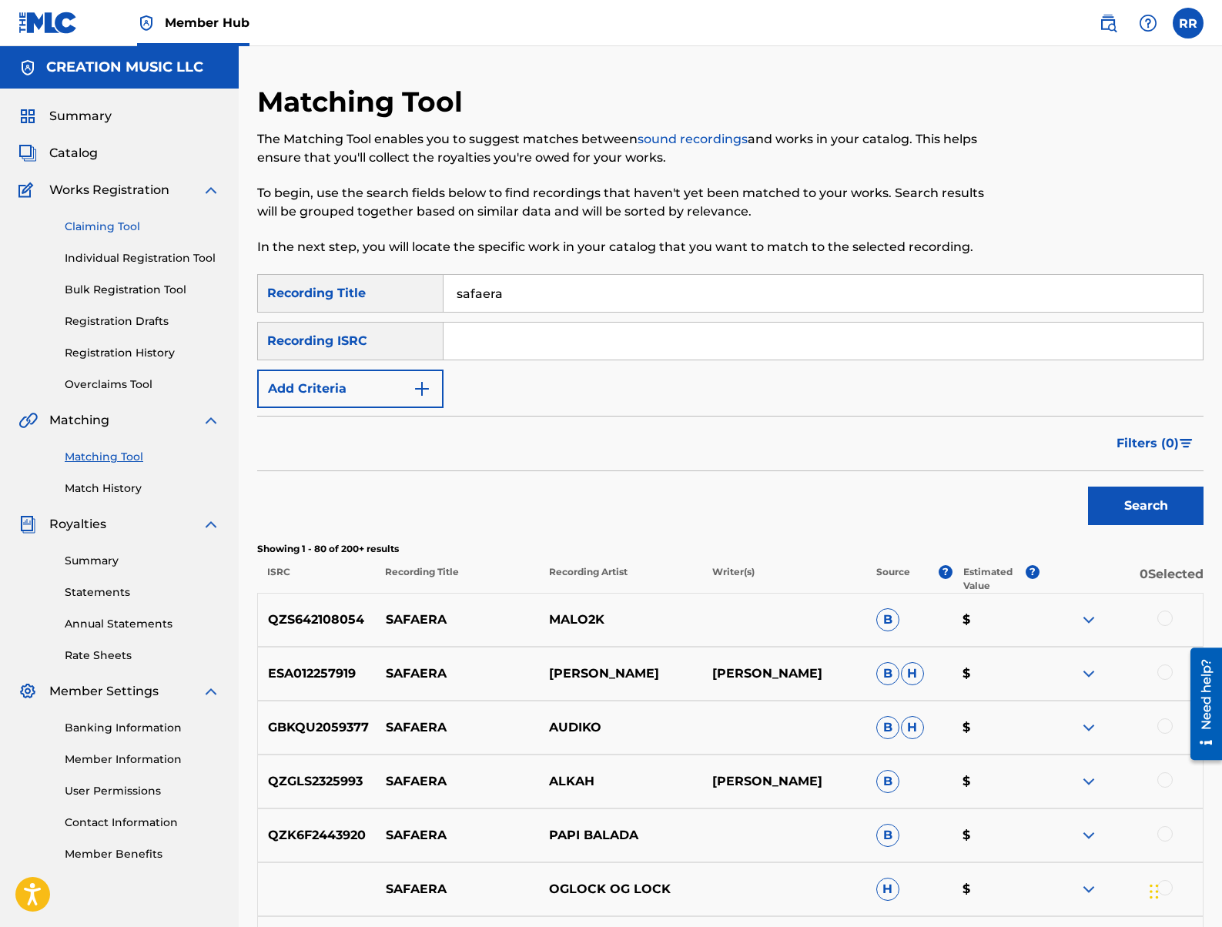
click at [102, 226] on link "Claiming Tool" at bounding box center [142, 227] width 155 height 16
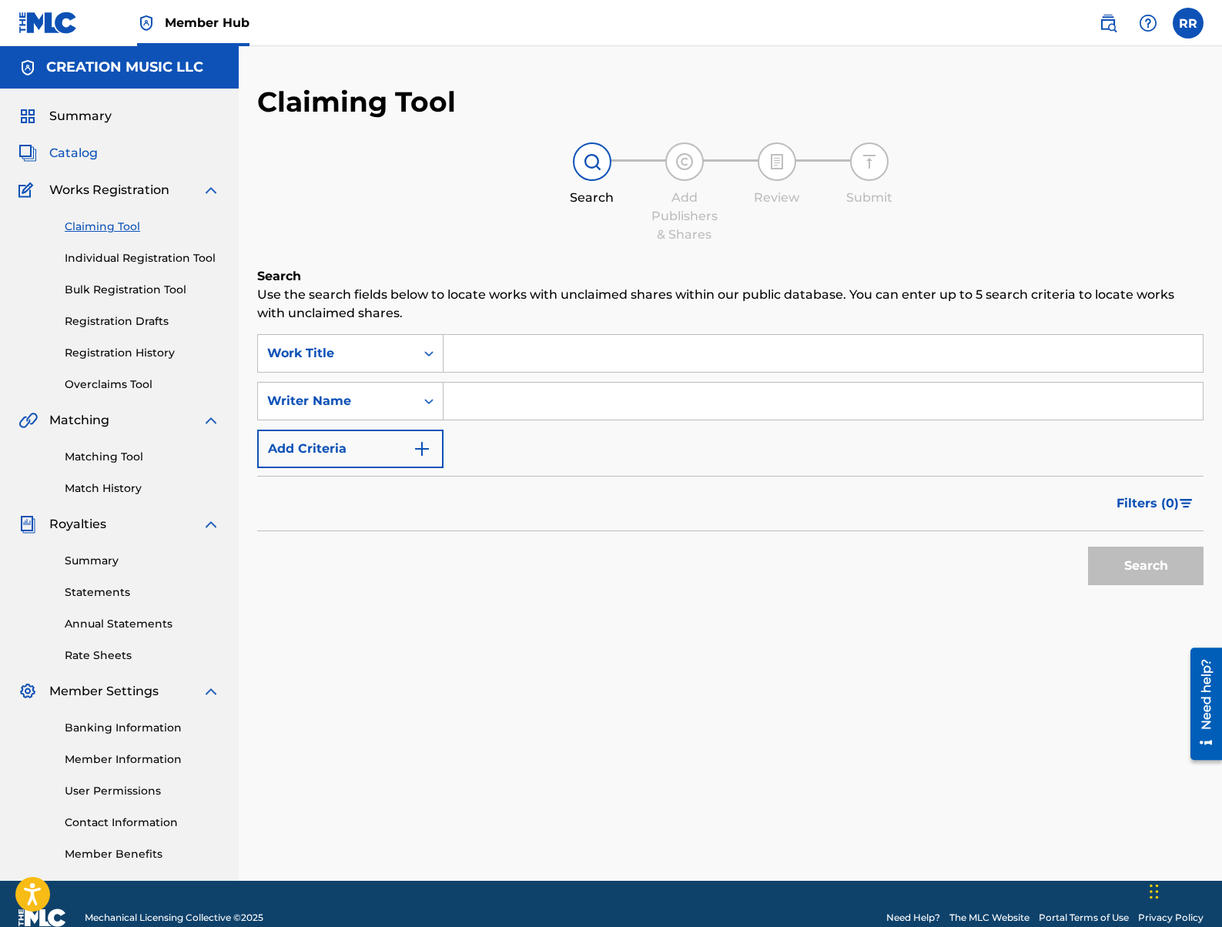
click at [82, 145] on span "Catalog" at bounding box center [73, 153] width 48 height 18
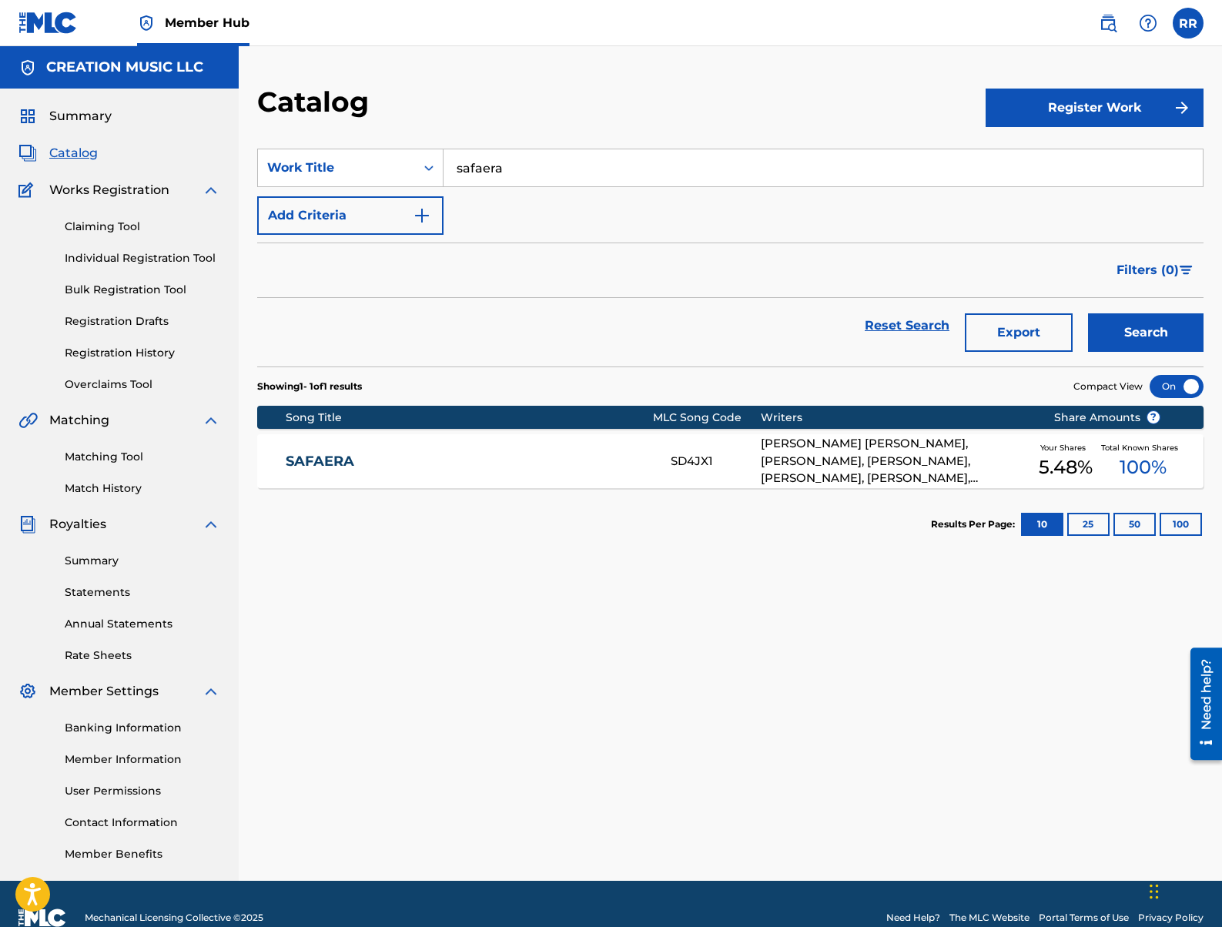
click at [630, 430] on section "Song Title MLC Song Code Writers Share Amounts ? SAFAERA SD4JX1 [PERSON_NAME] […" at bounding box center [730, 443] width 946 height 90
click at [771, 456] on div "[PERSON_NAME] [PERSON_NAME], [PERSON_NAME], [PERSON_NAME], [PERSON_NAME], [PERS…" at bounding box center [895, 461] width 269 height 52
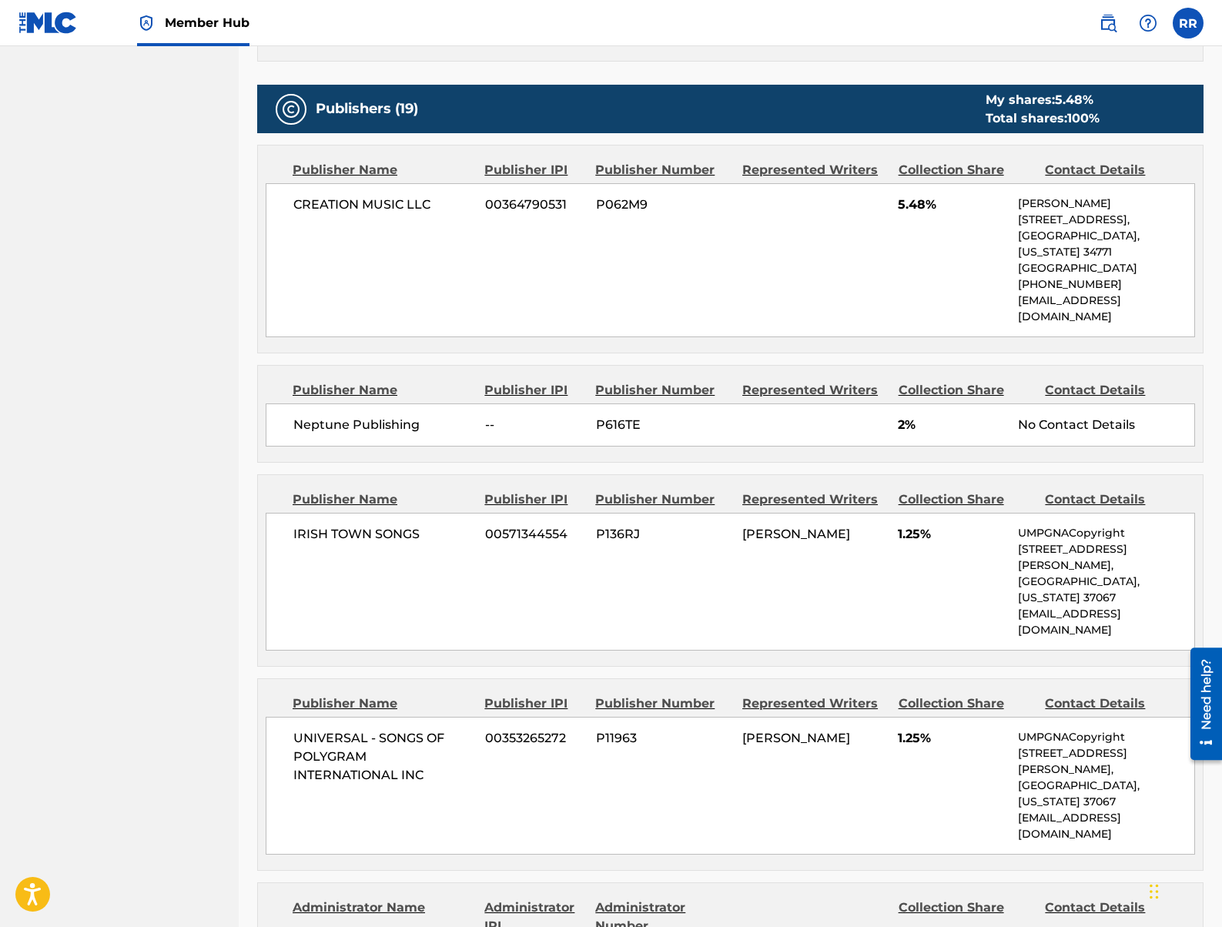
scroll to position [695, 0]
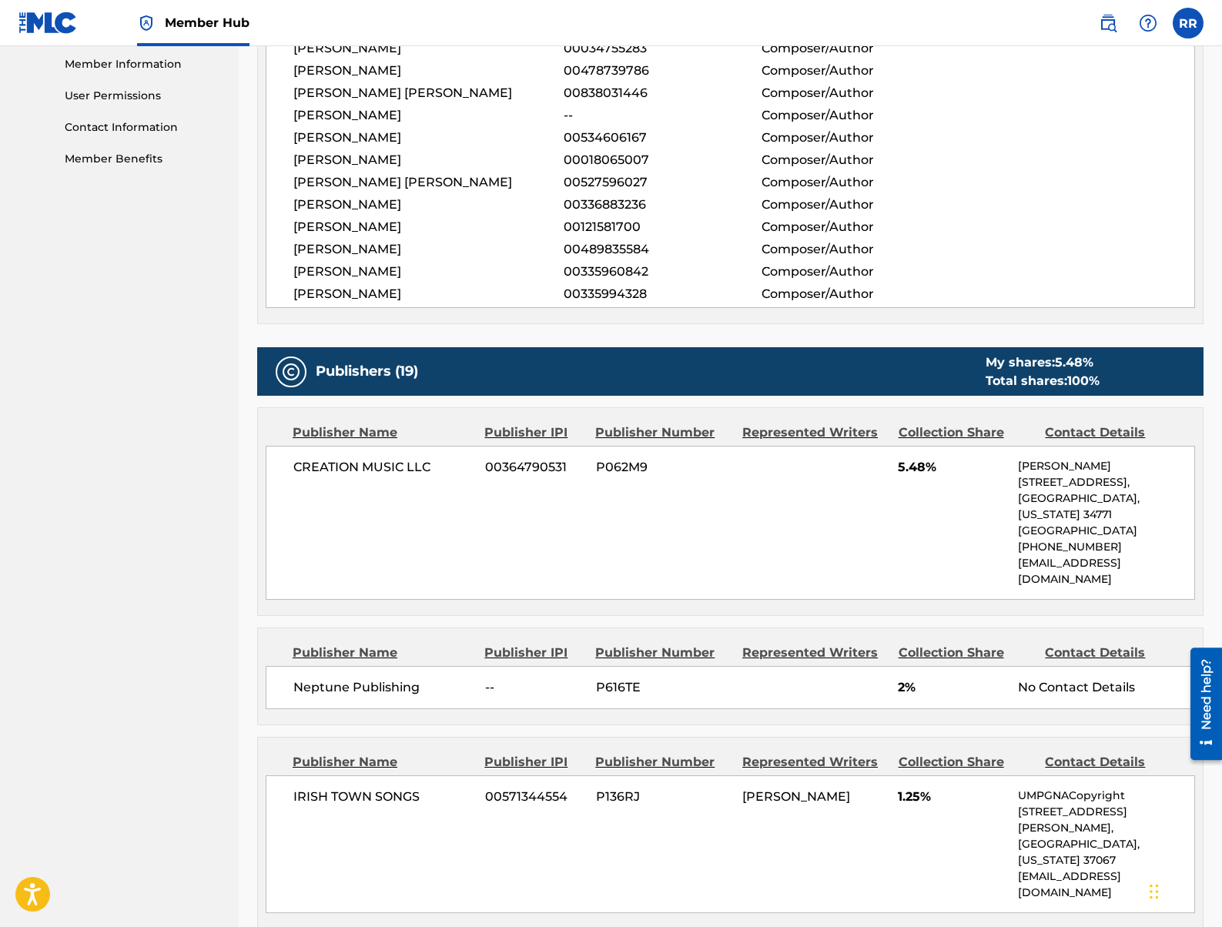
click at [339, 468] on span "CREATION MUSIC LLC" at bounding box center [383, 467] width 180 height 18
click at [924, 458] on span "5.48%" at bounding box center [952, 467] width 108 height 18
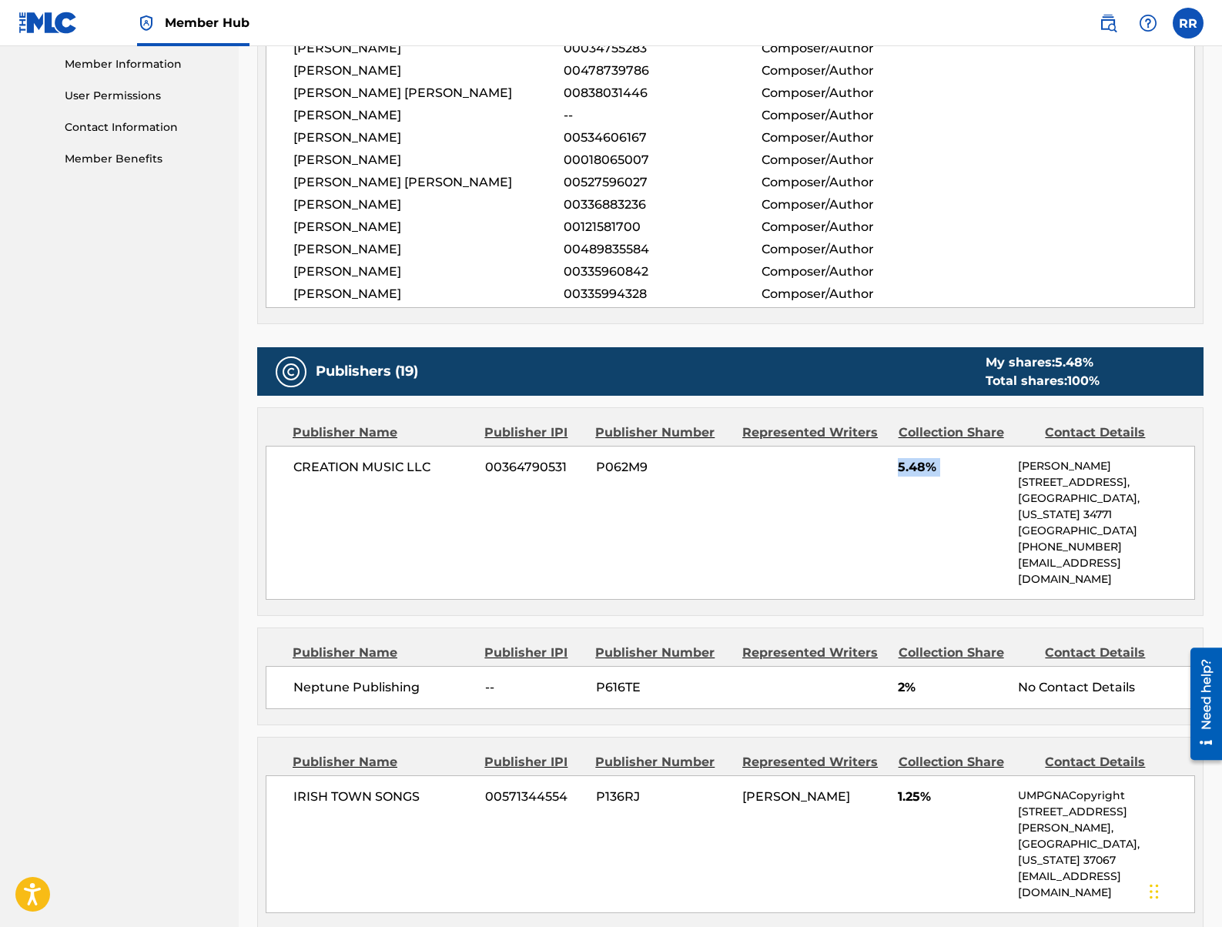
click at [924, 458] on span "5.48%" at bounding box center [952, 467] width 108 height 18
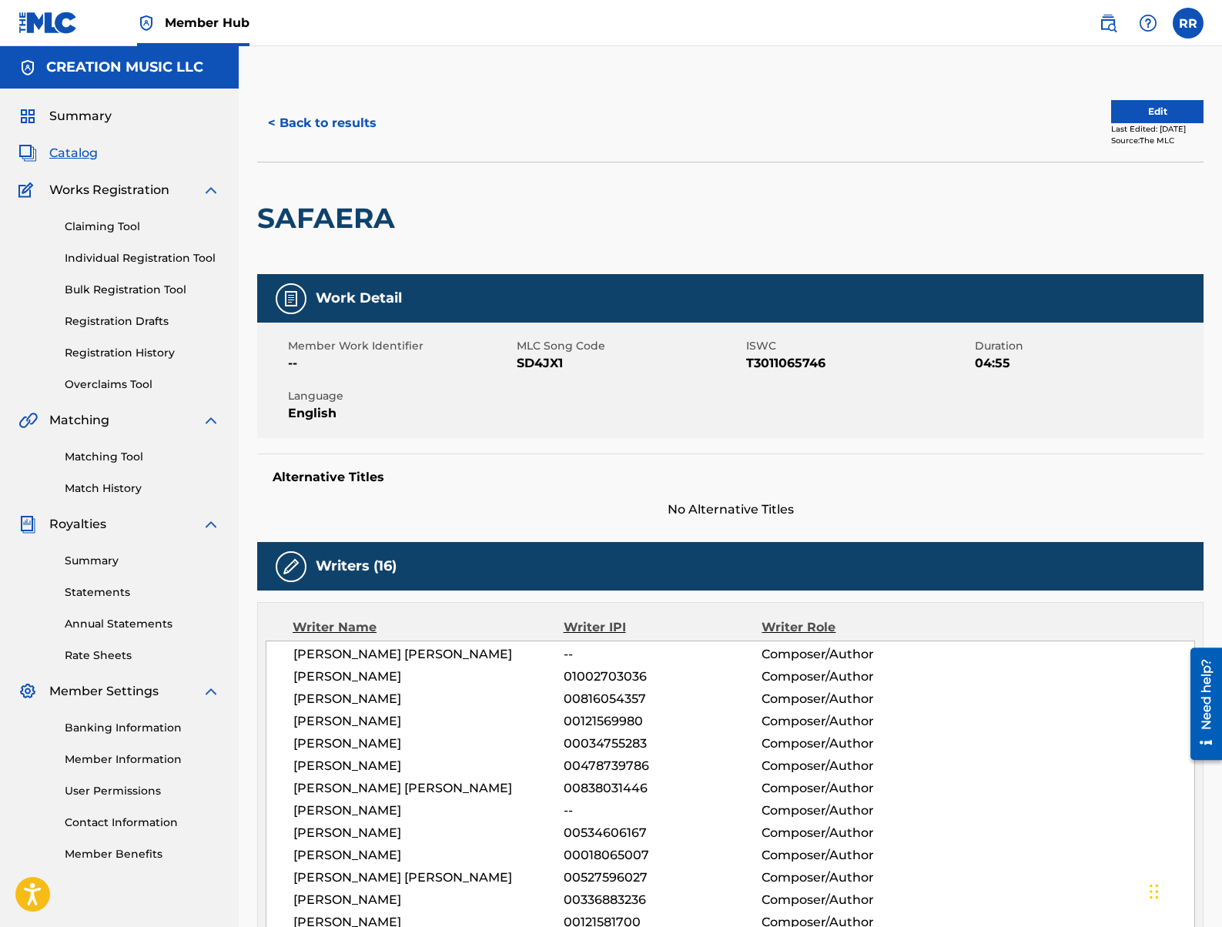
scroll to position [4, 0]
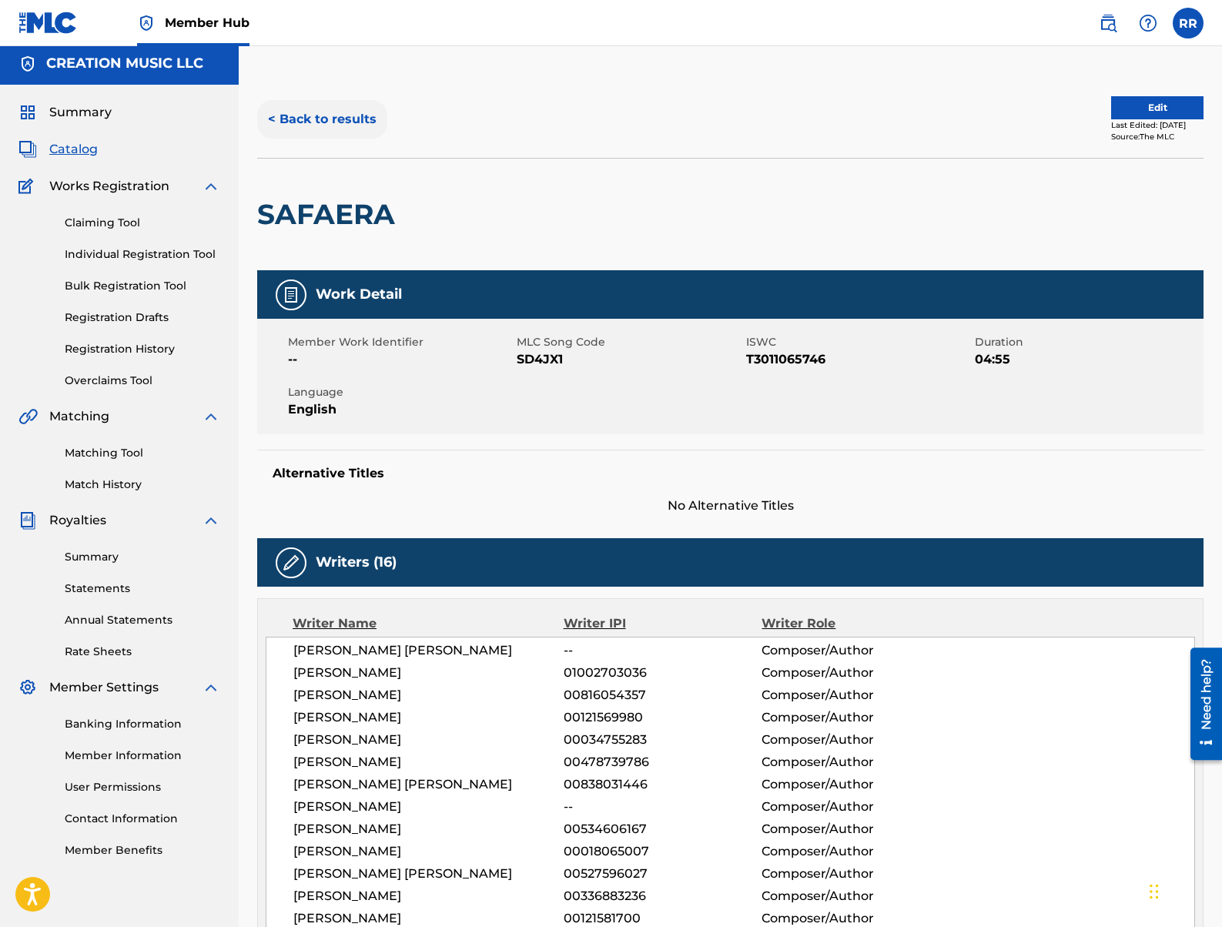
click at [336, 125] on button "< Back to results" at bounding box center [322, 119] width 130 height 38
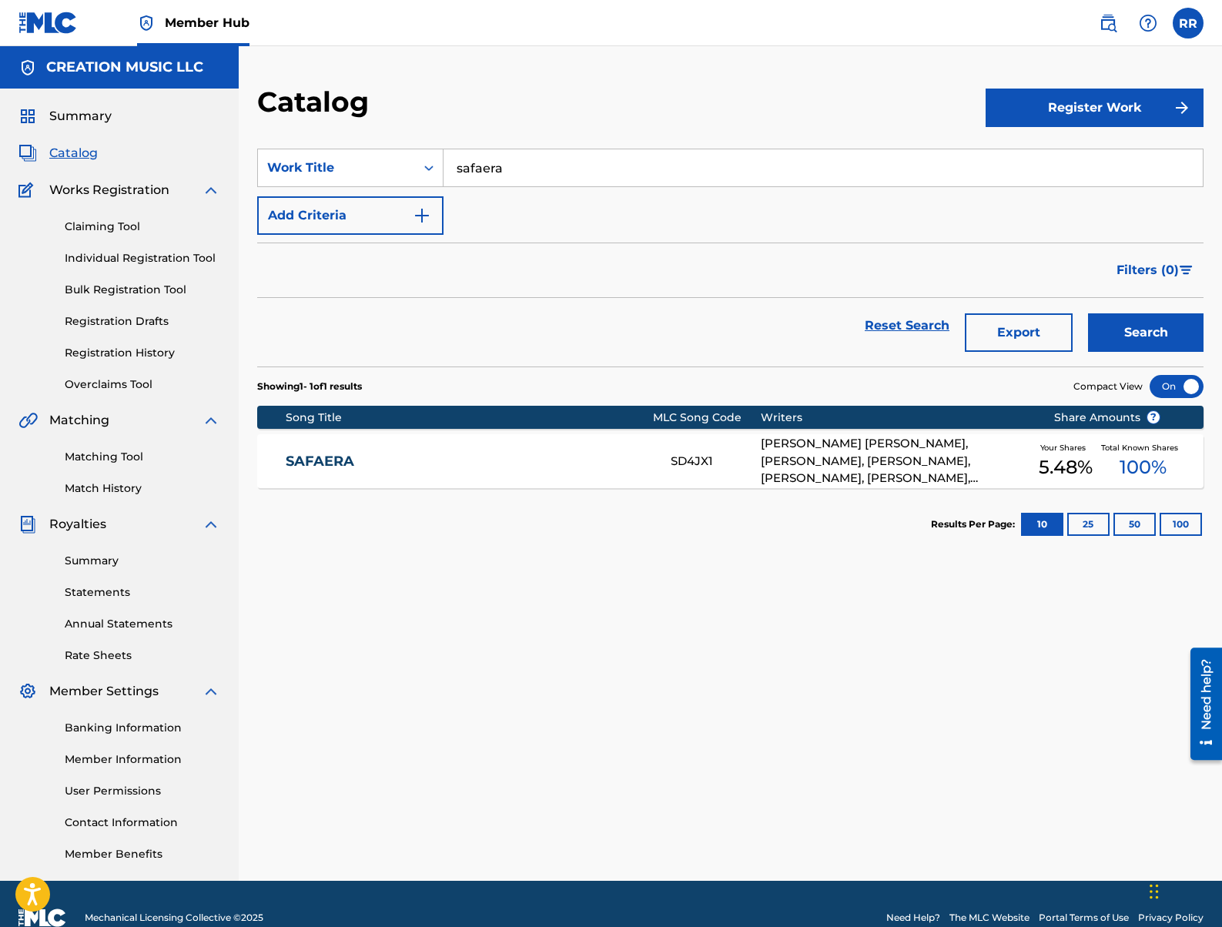
click at [490, 171] on input "safaera" at bounding box center [822, 167] width 759 height 37
type input "noventa"
click at [1088, 313] on button "Search" at bounding box center [1145, 332] width 115 height 38
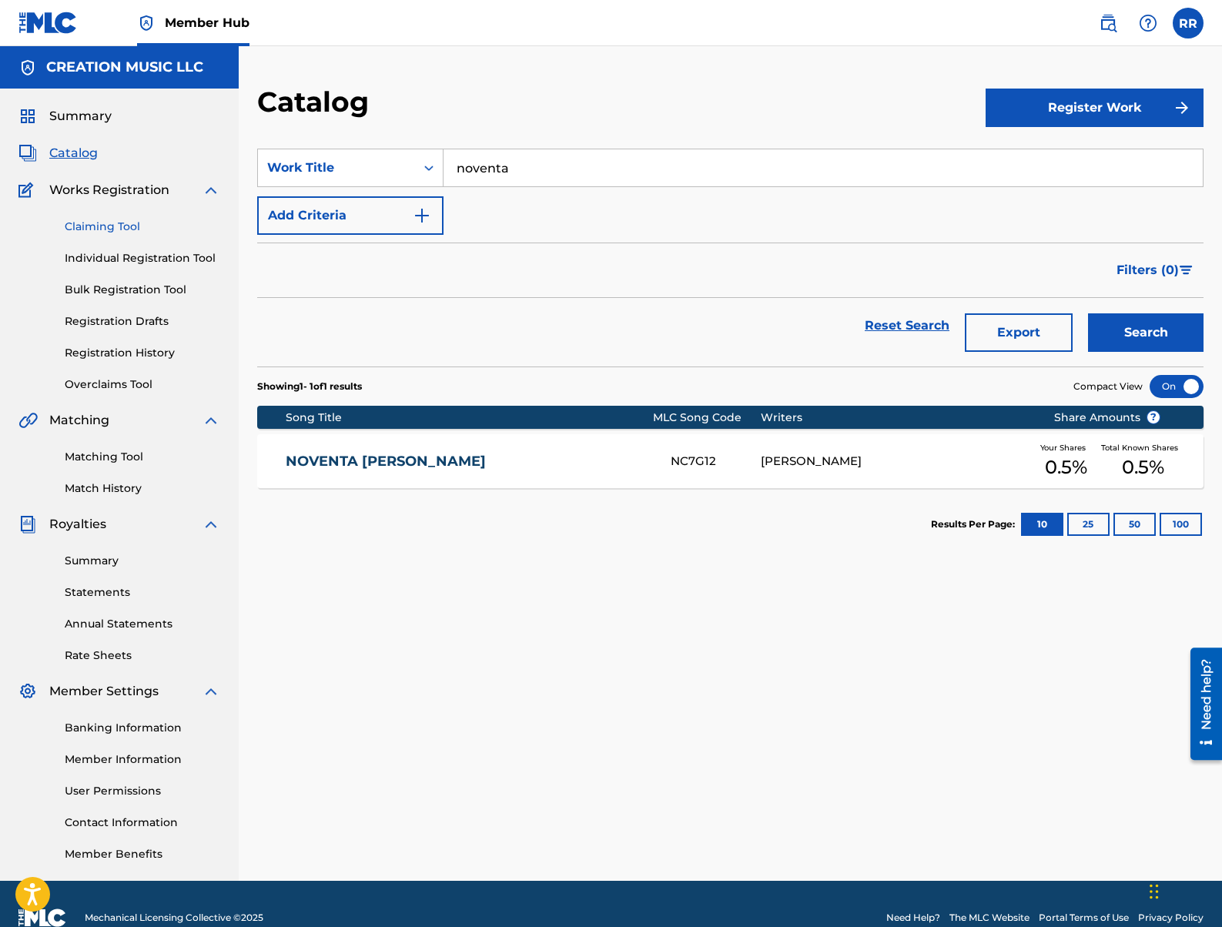
click at [109, 222] on link "Claiming Tool" at bounding box center [142, 227] width 155 height 16
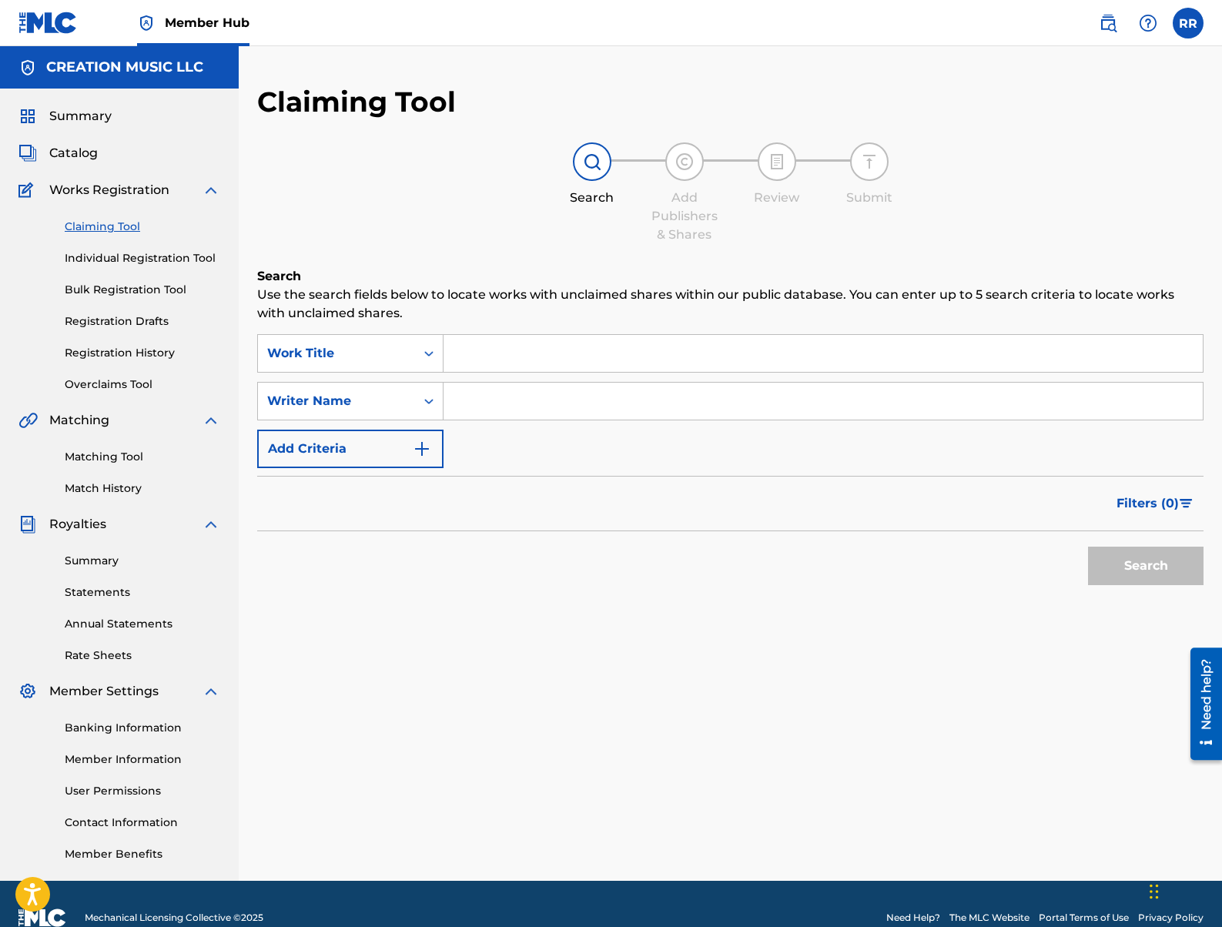
click at [543, 363] on input "Search Form" at bounding box center [822, 353] width 759 height 37
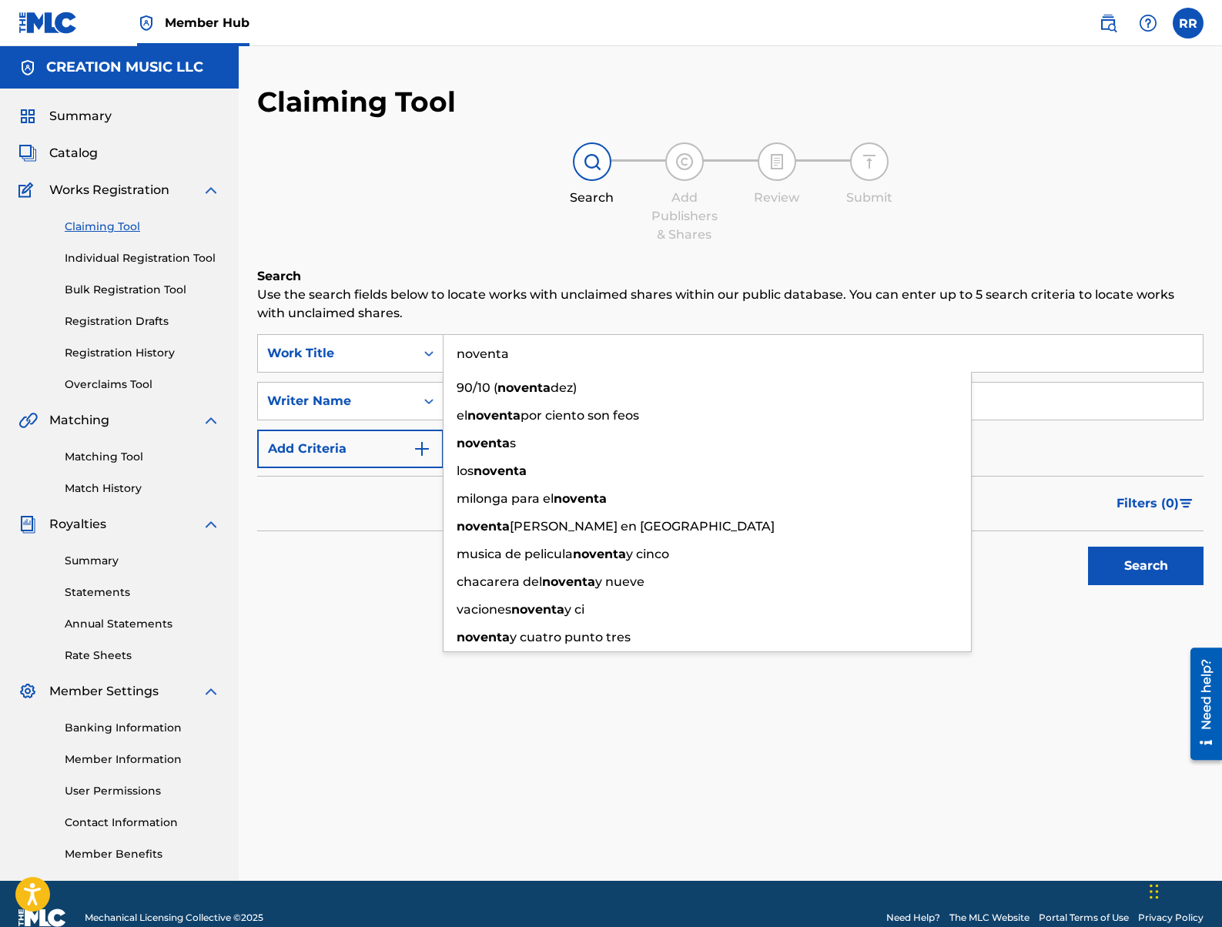
type input "noventa"
click at [1088, 547] on button "Search" at bounding box center [1145, 566] width 115 height 38
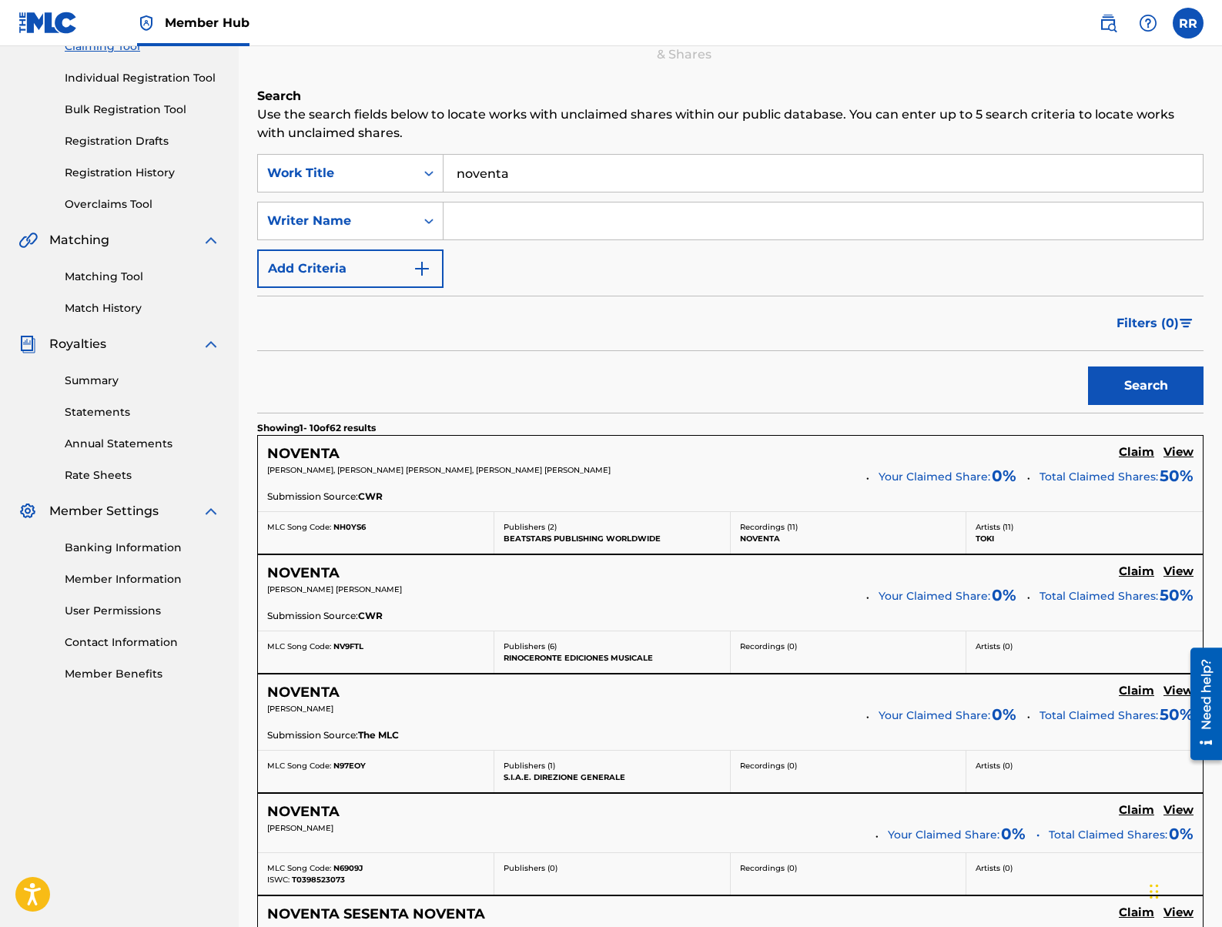
scroll to position [181, 0]
click at [479, 229] on input "Search Form" at bounding box center [822, 220] width 759 height 37
click at [575, 216] on input "Search Form" at bounding box center [822, 220] width 759 height 37
type input "osorio"
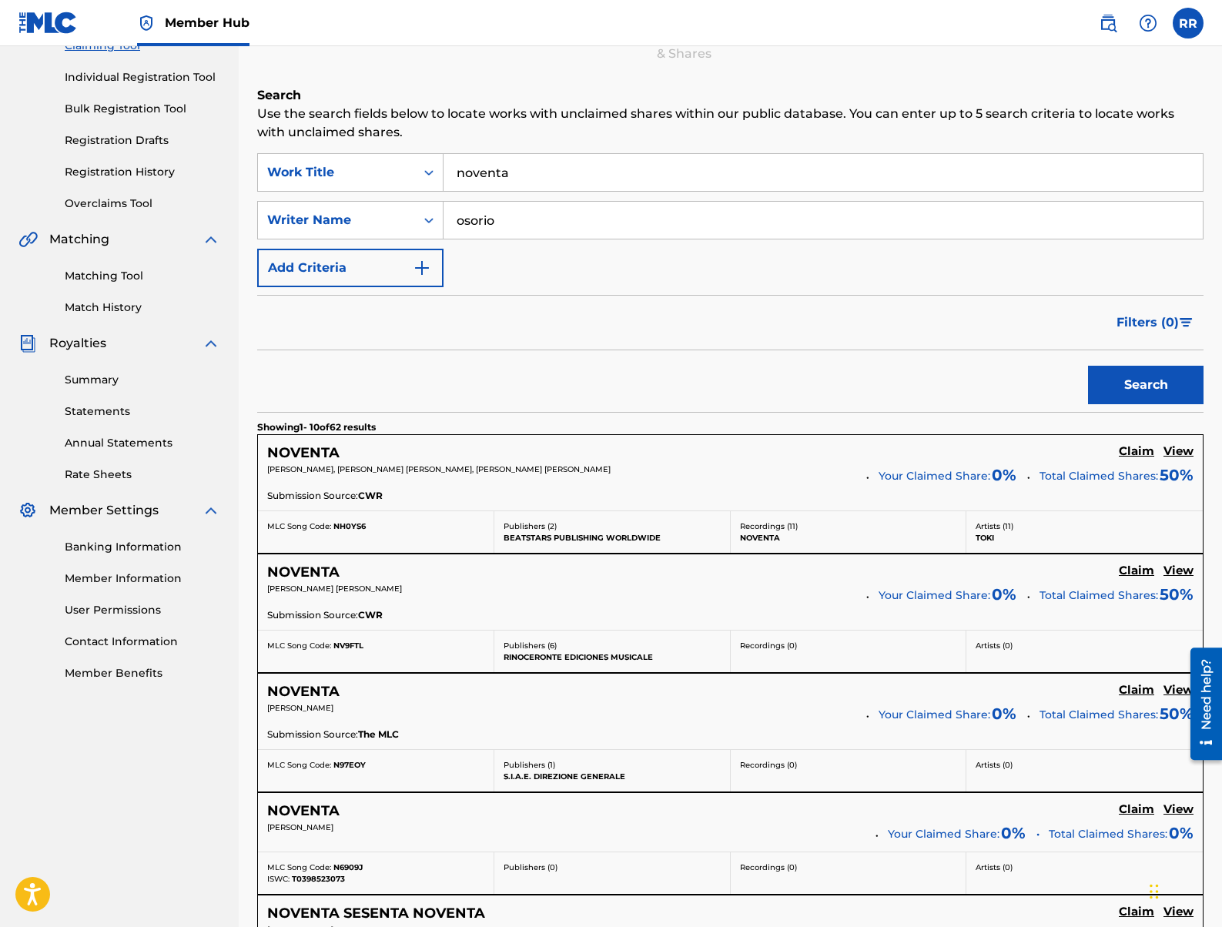
click at [1088, 366] on button "Search" at bounding box center [1145, 385] width 115 height 38
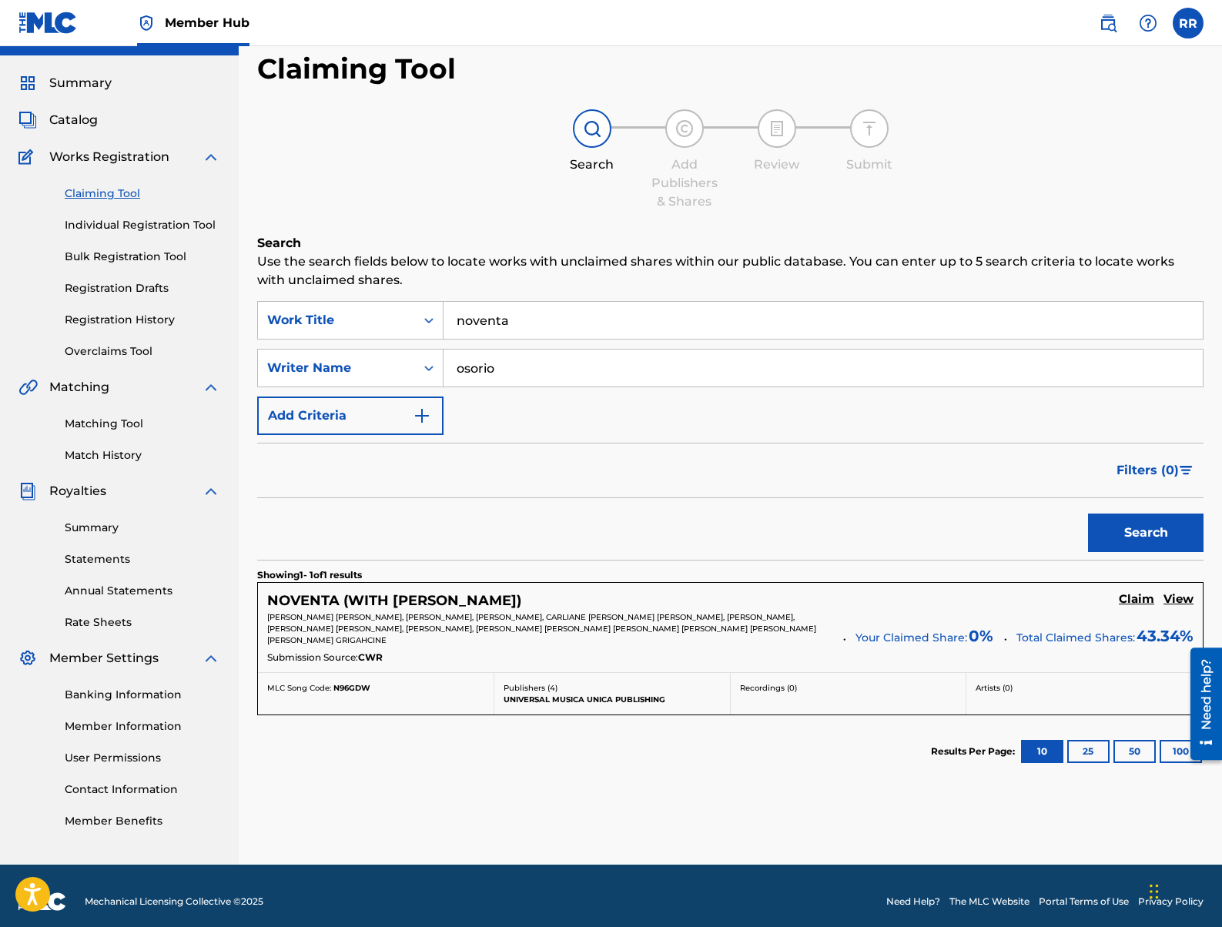
scroll to position [45, 0]
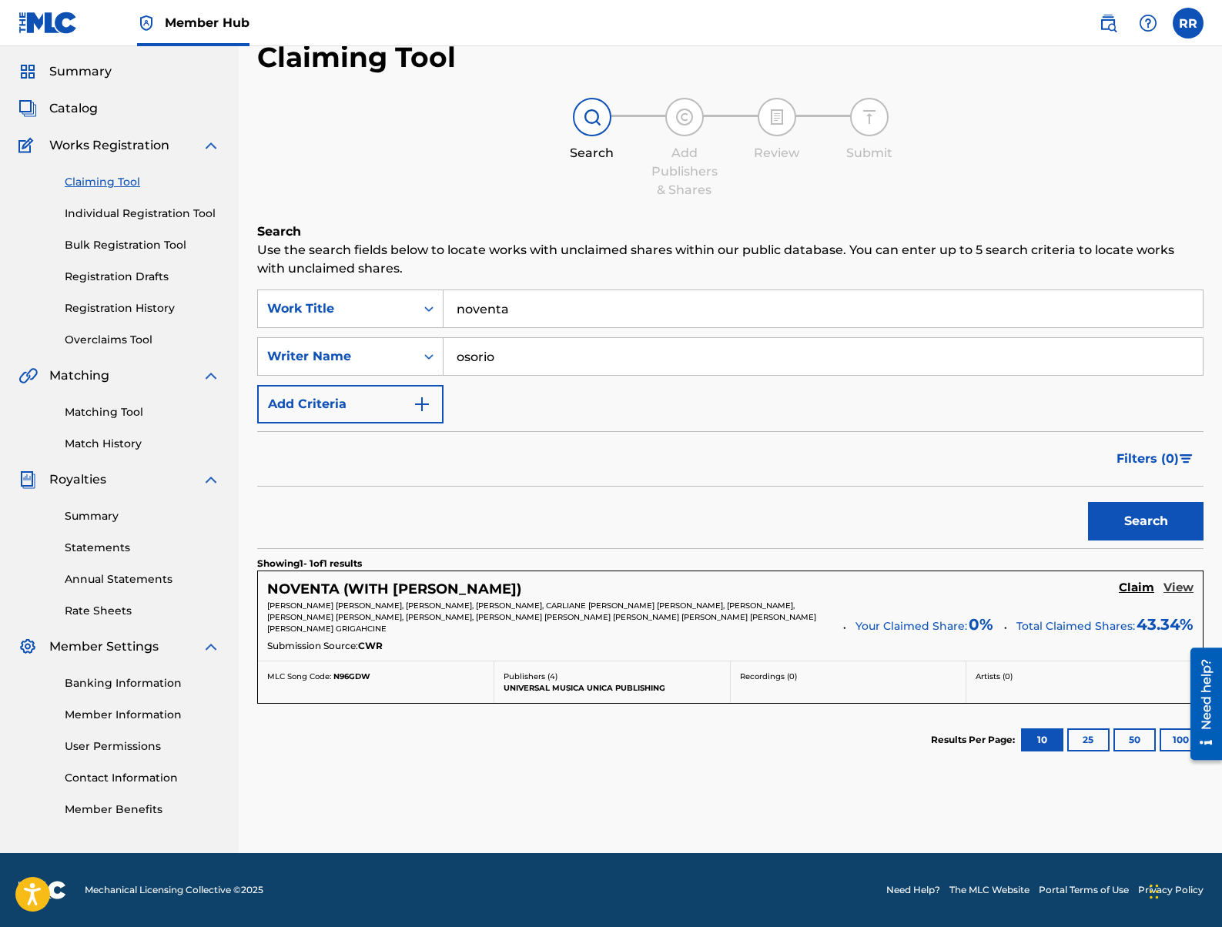
click at [1179, 587] on h5 "View" at bounding box center [1178, 587] width 30 height 15
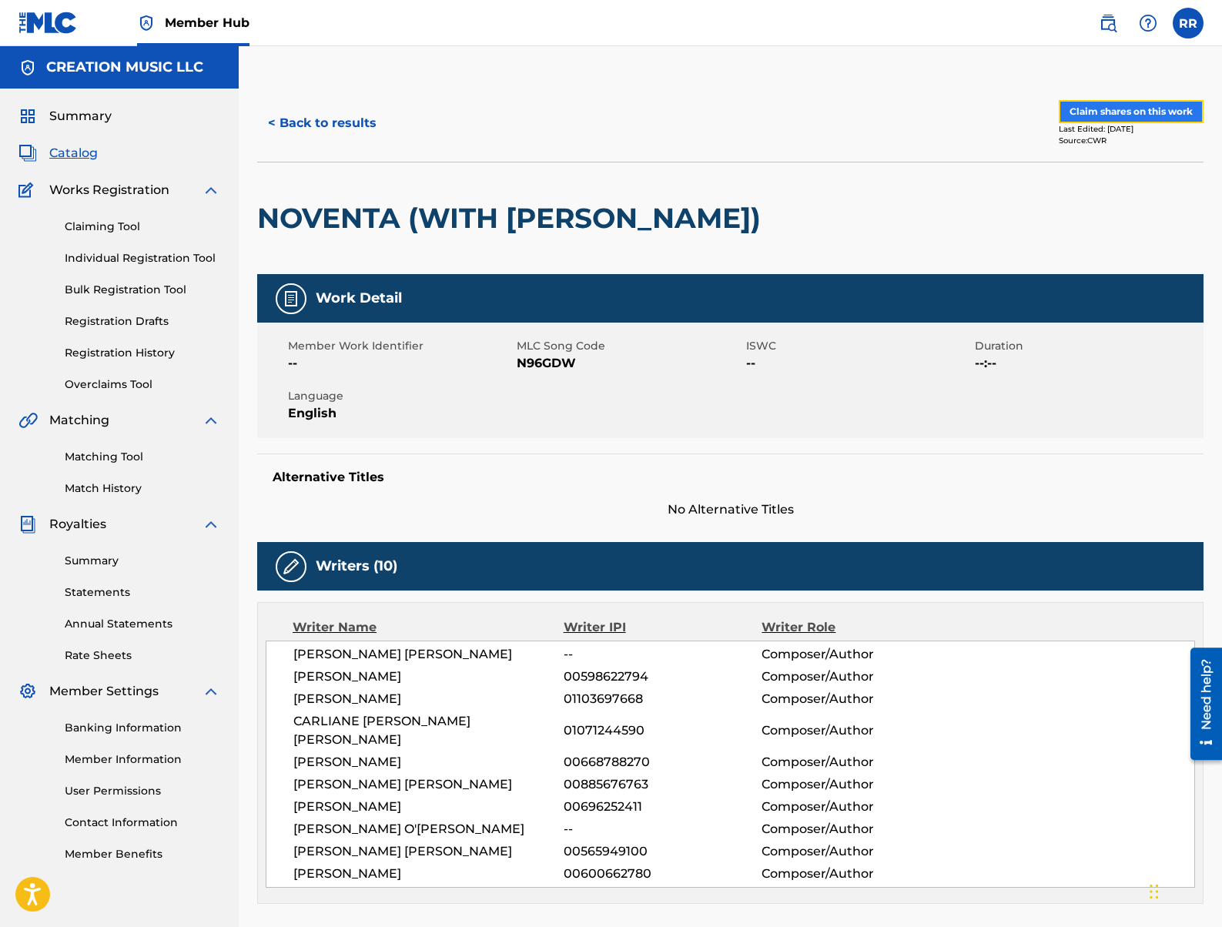
click at [1116, 109] on button "Claim shares on this work" at bounding box center [1130, 111] width 145 height 23
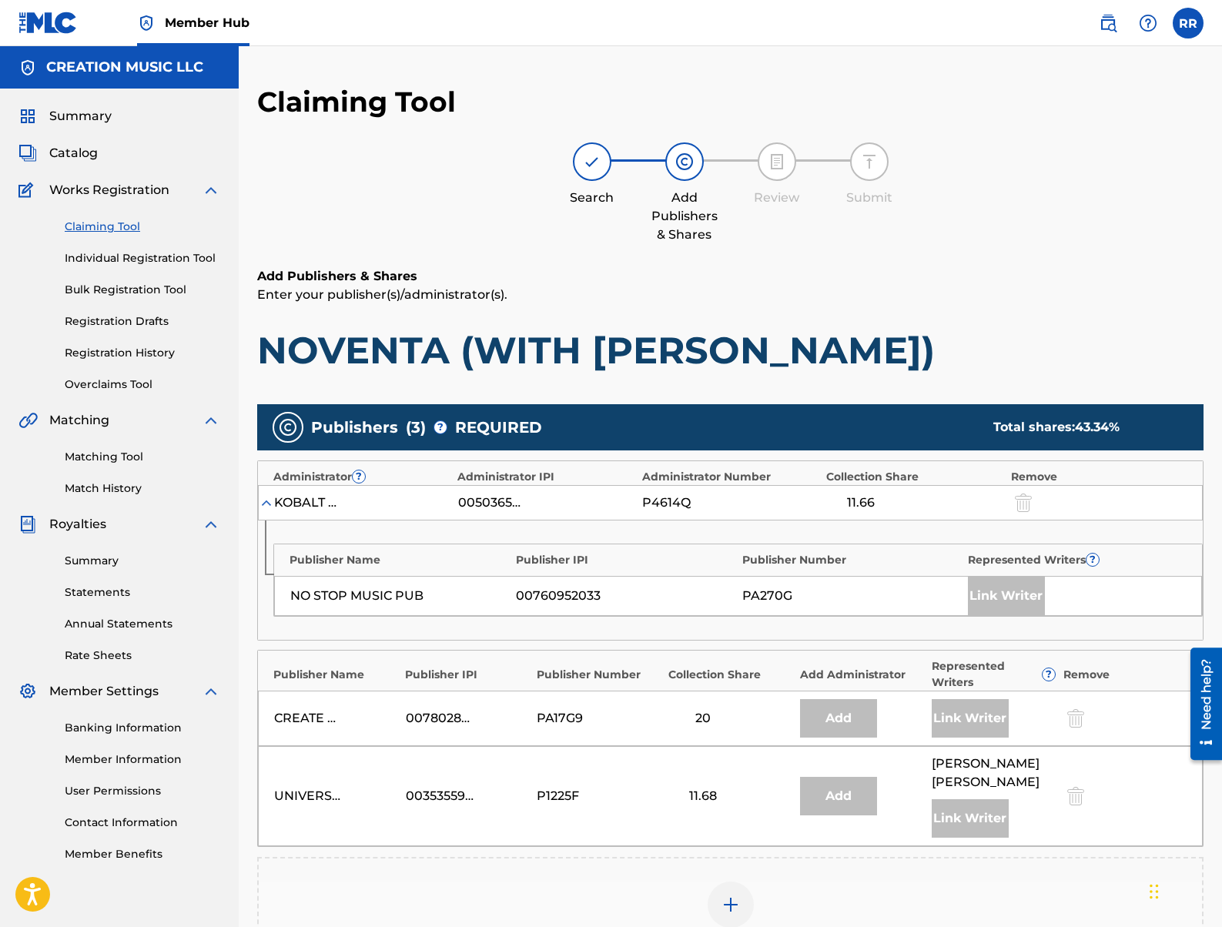
scroll to position [293, 0]
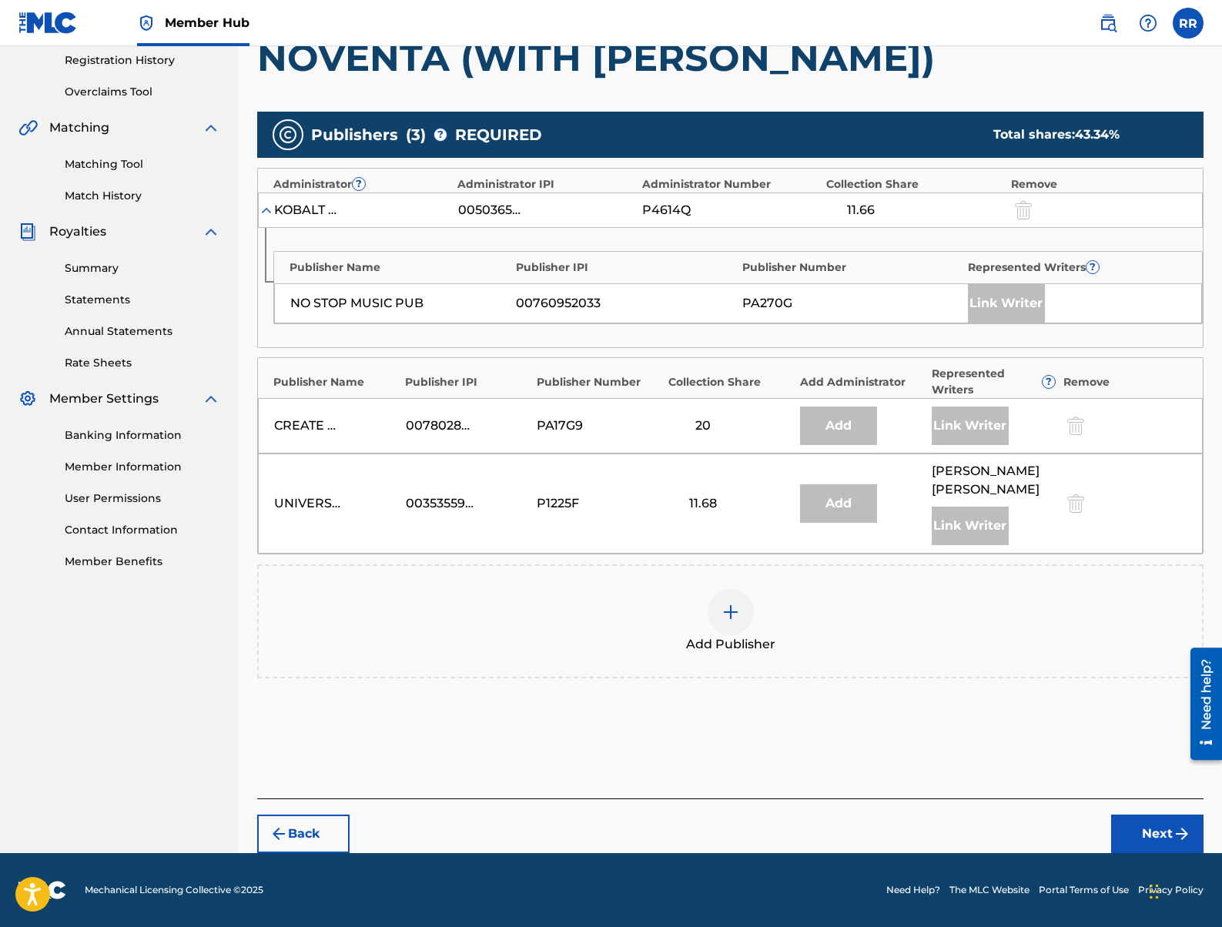
click at [739, 607] on div at bounding box center [730, 612] width 46 height 46
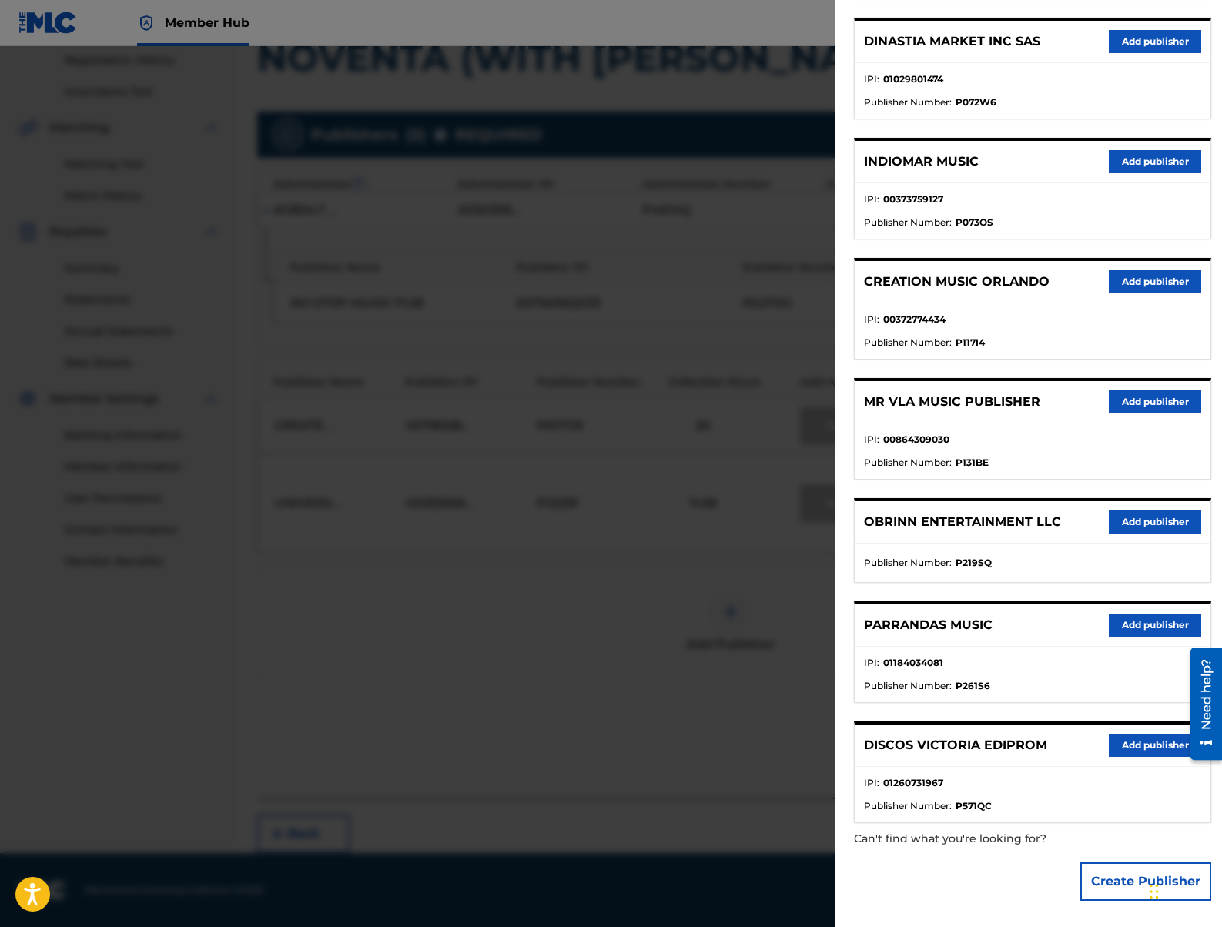
scroll to position [0, 0]
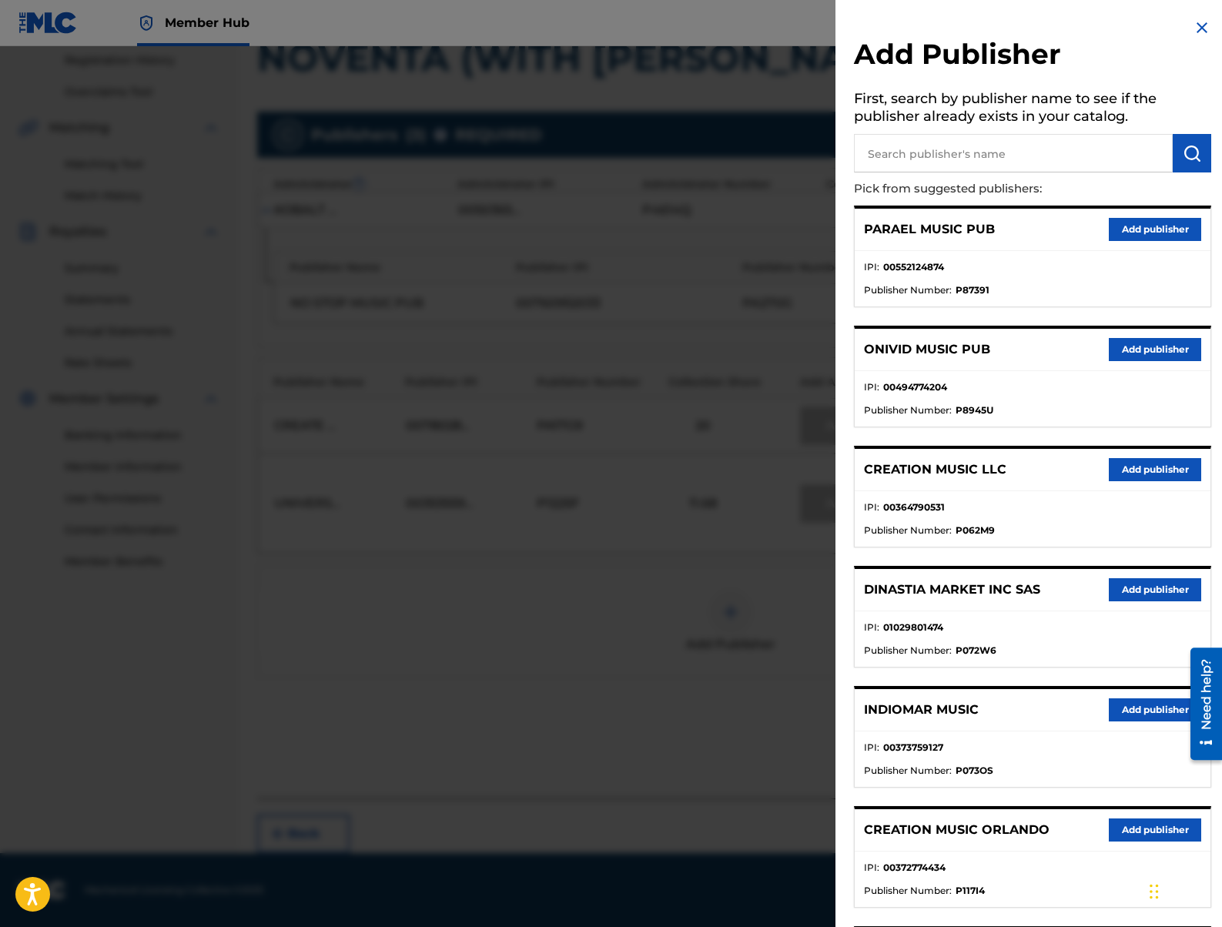
click at [955, 157] on input "text" at bounding box center [1013, 153] width 319 height 38
type input "[PERSON_NAME]"
click at [1197, 159] on button "submit" at bounding box center [1191, 153] width 38 height 38
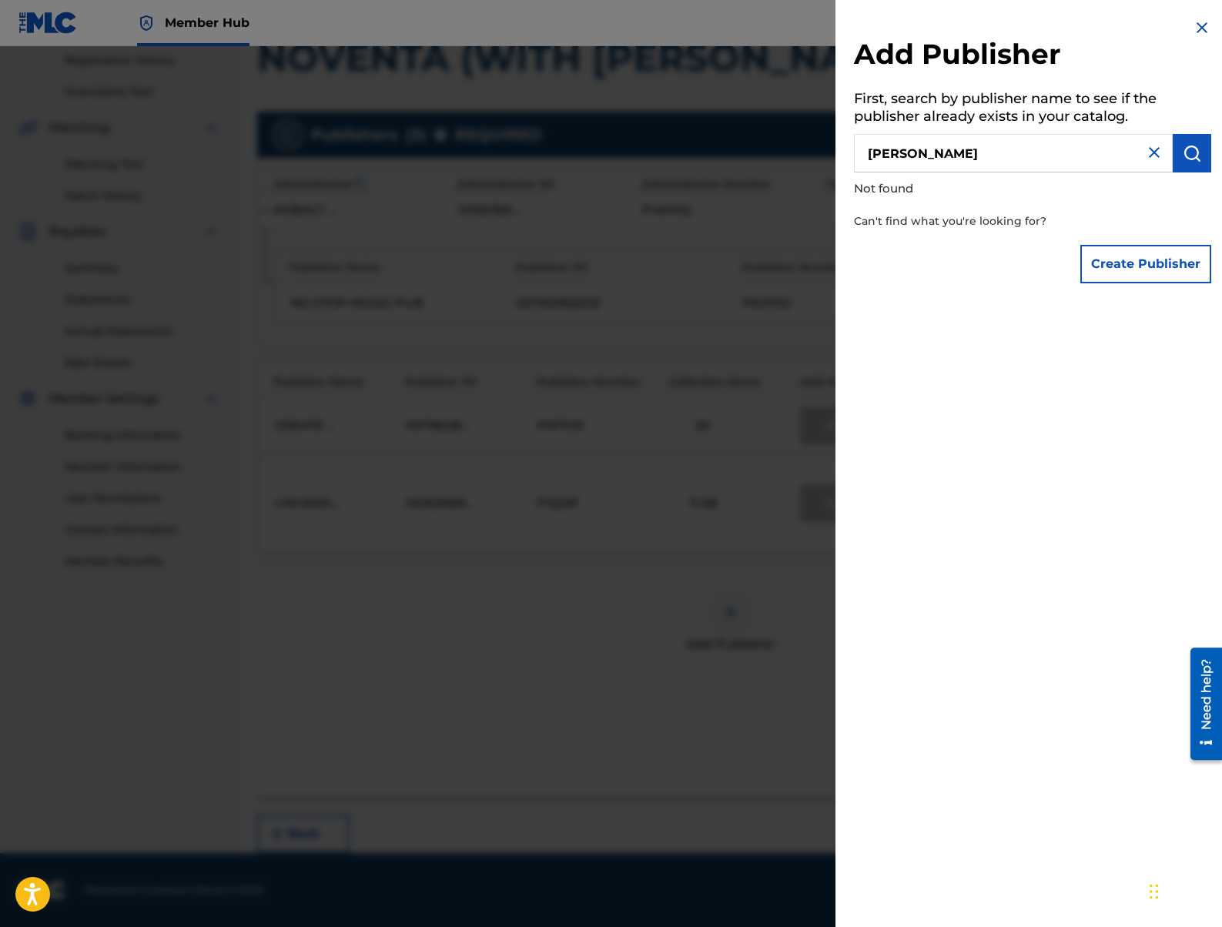
click at [989, 159] on input "[PERSON_NAME]" at bounding box center [1013, 153] width 319 height 38
click at [1108, 278] on button "Create Publisher" at bounding box center [1145, 264] width 131 height 38
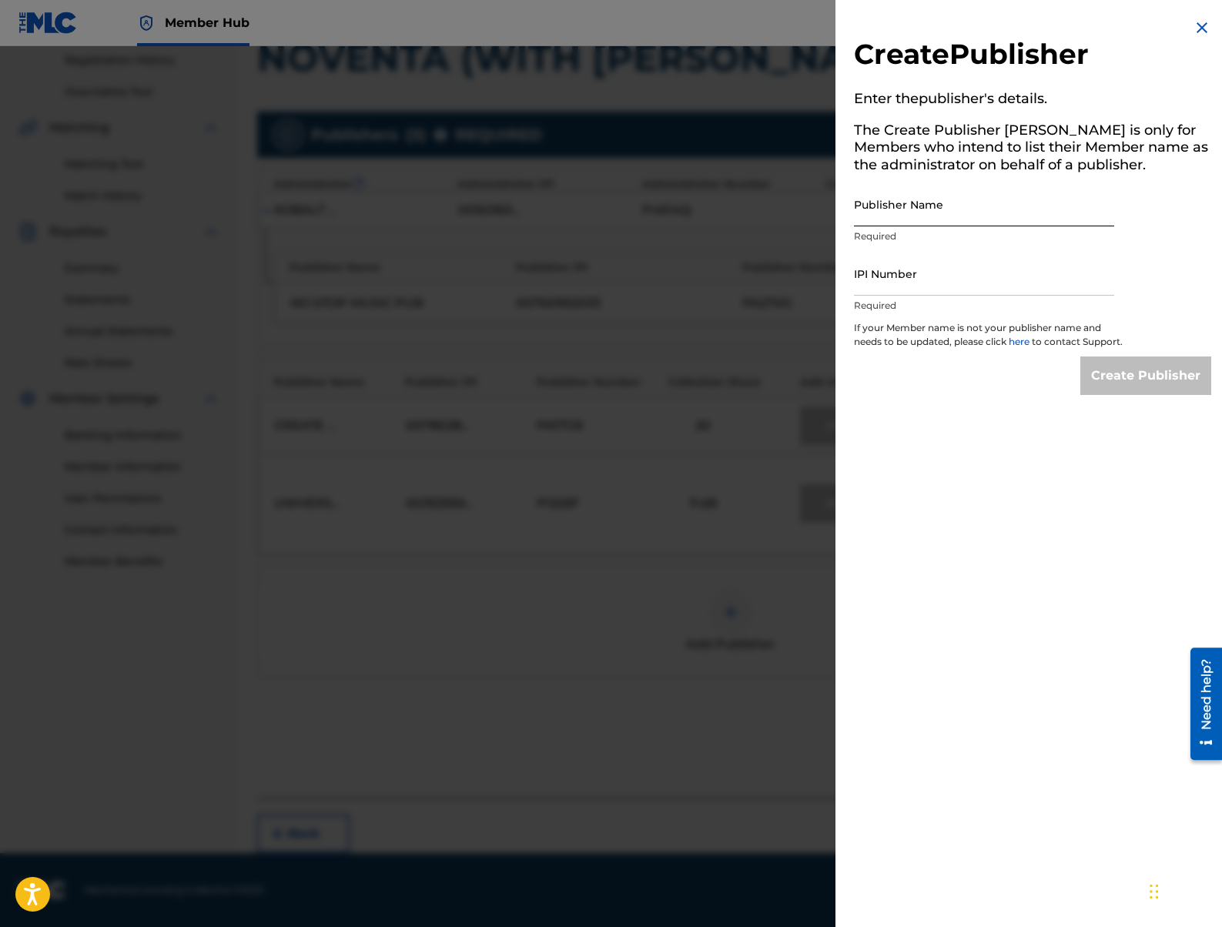
click at [915, 218] on input "Publisher Name" at bounding box center [984, 204] width 260 height 44
paste input "IM MUSIC PUBLISHING"
type input "IM MUSIC PUBLISHING"
click at [948, 290] on input "IPI Number" at bounding box center [984, 274] width 260 height 44
paste input "379789964"
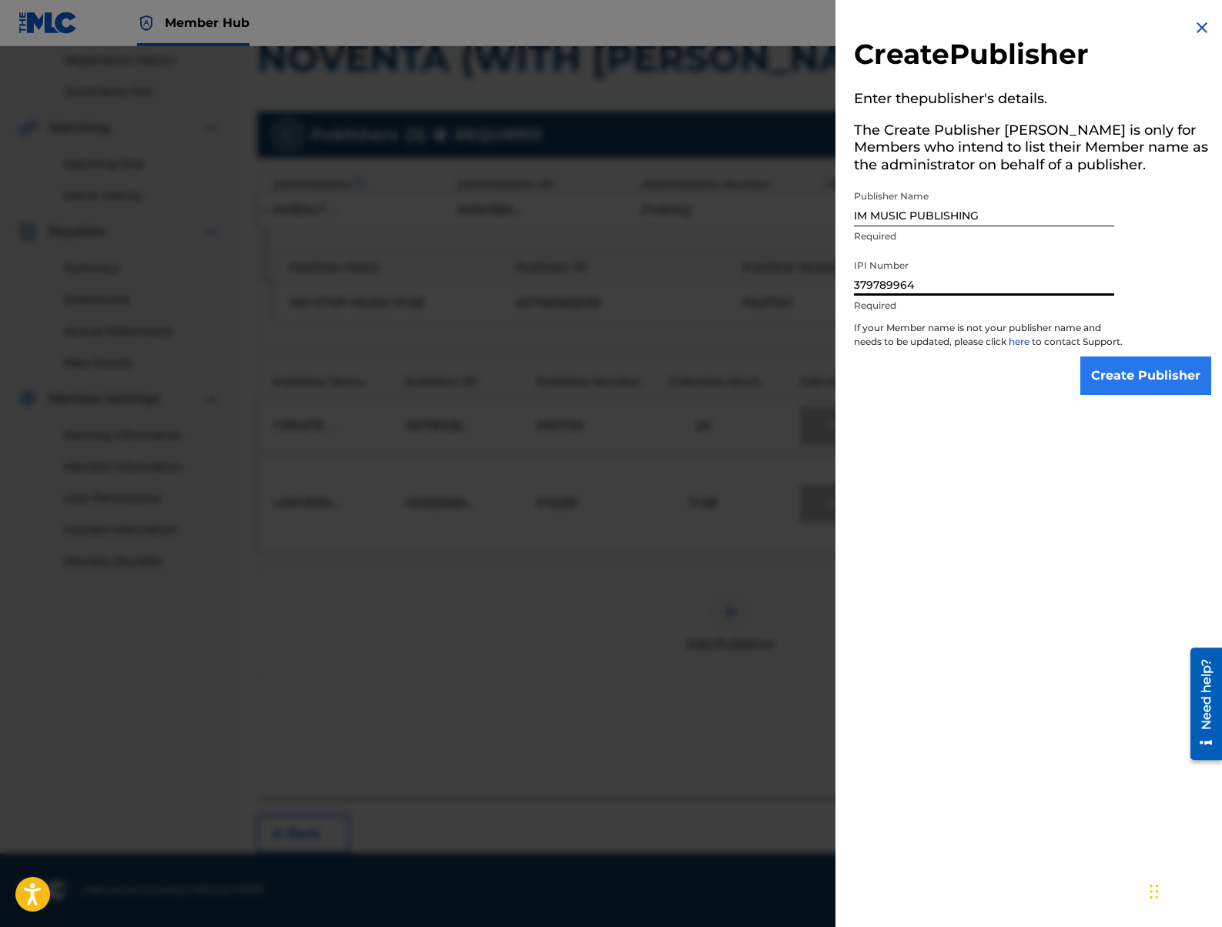
type input "379789964"
click at [1170, 387] on input "Create Publisher" at bounding box center [1145, 375] width 131 height 38
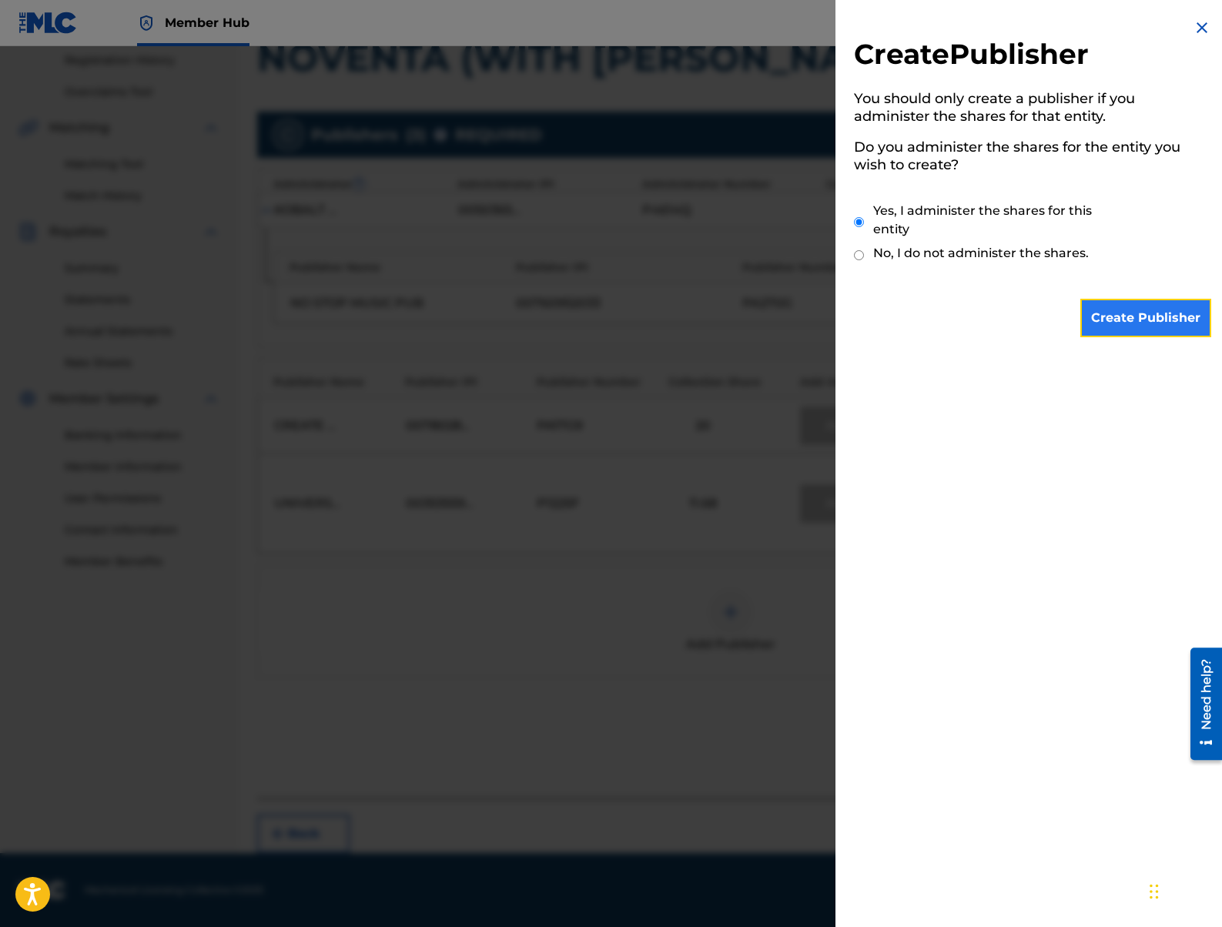
click at [1123, 313] on input "Create Publisher" at bounding box center [1145, 318] width 131 height 38
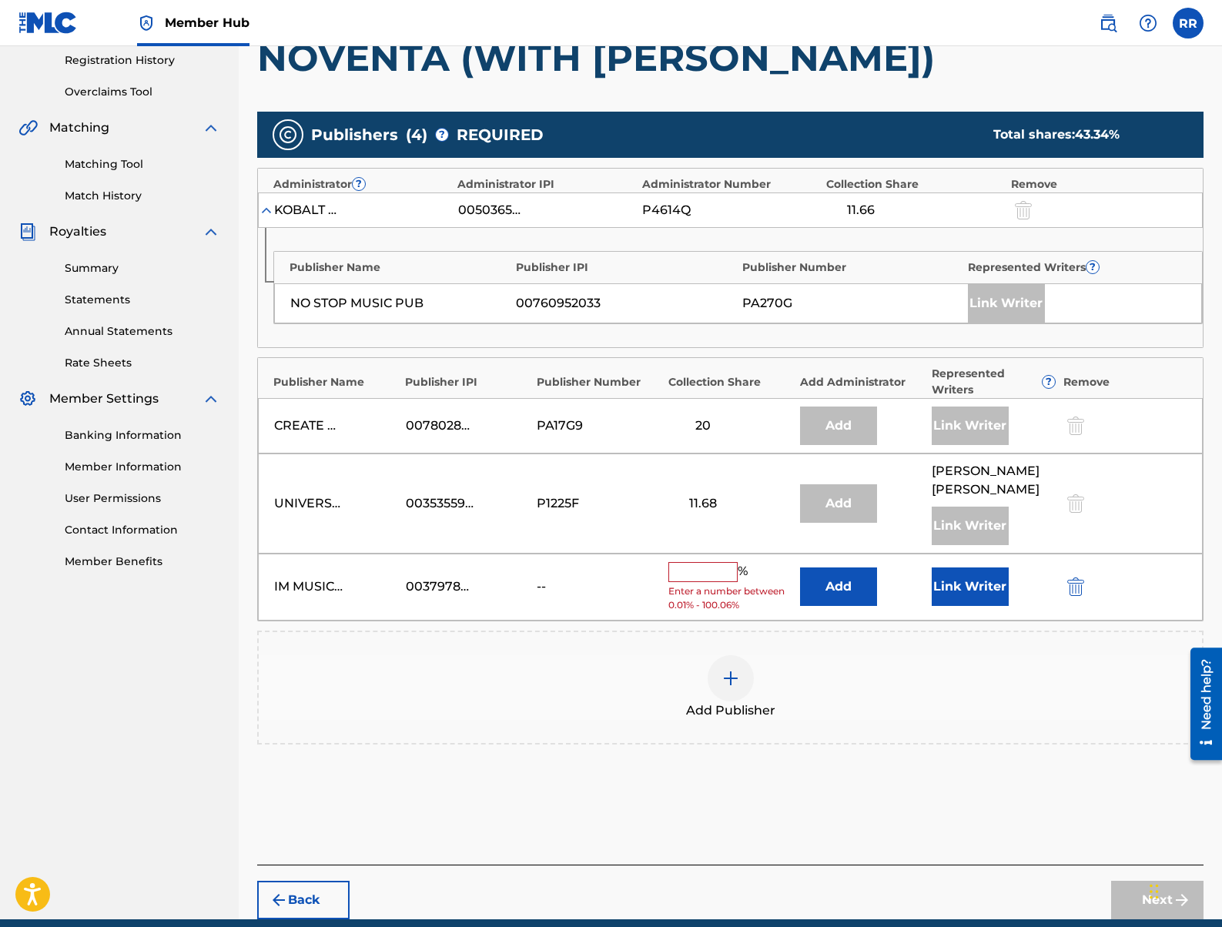
click at [697, 576] on input "text" at bounding box center [702, 572] width 69 height 20
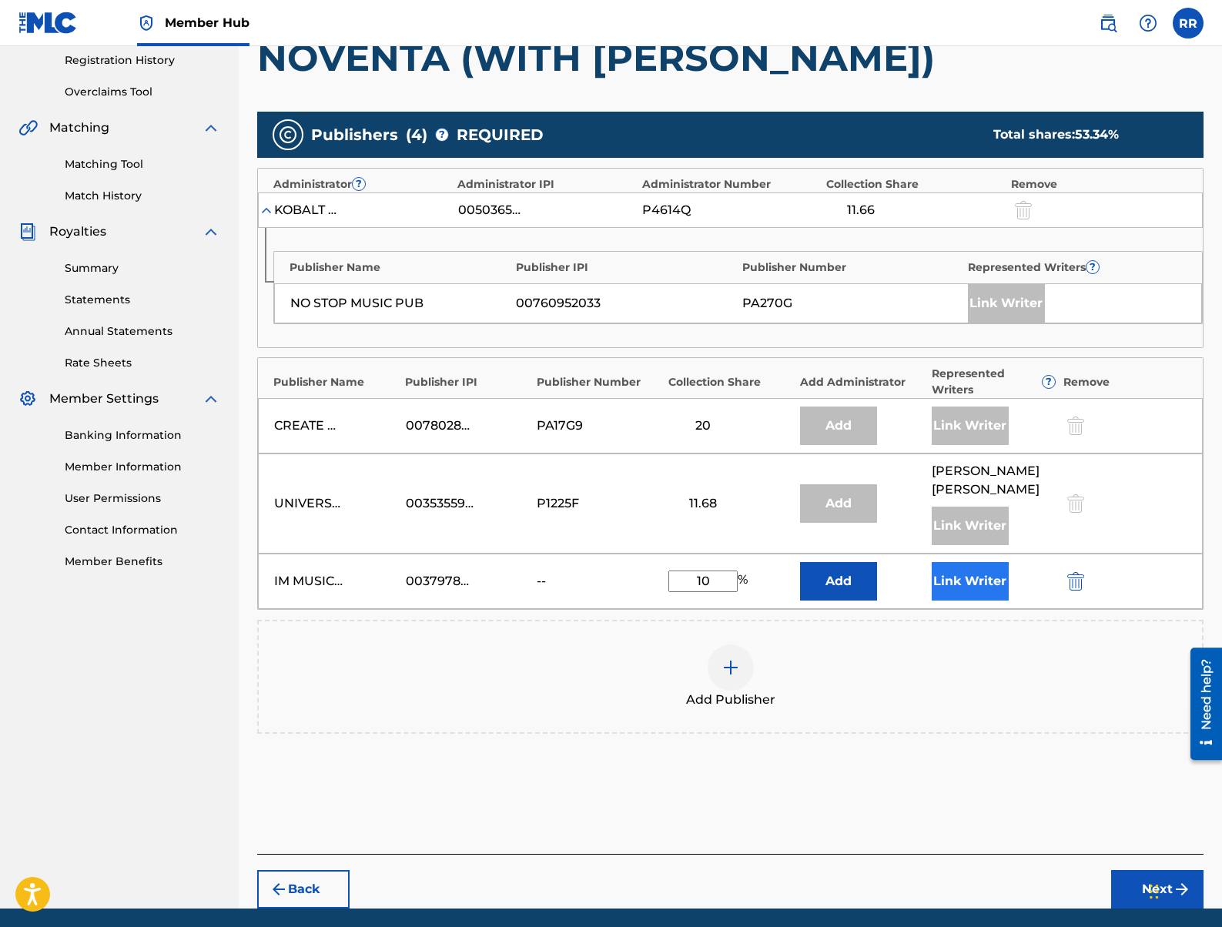
type input "10"
click at [973, 587] on button "Link Writer" at bounding box center [969, 581] width 77 height 38
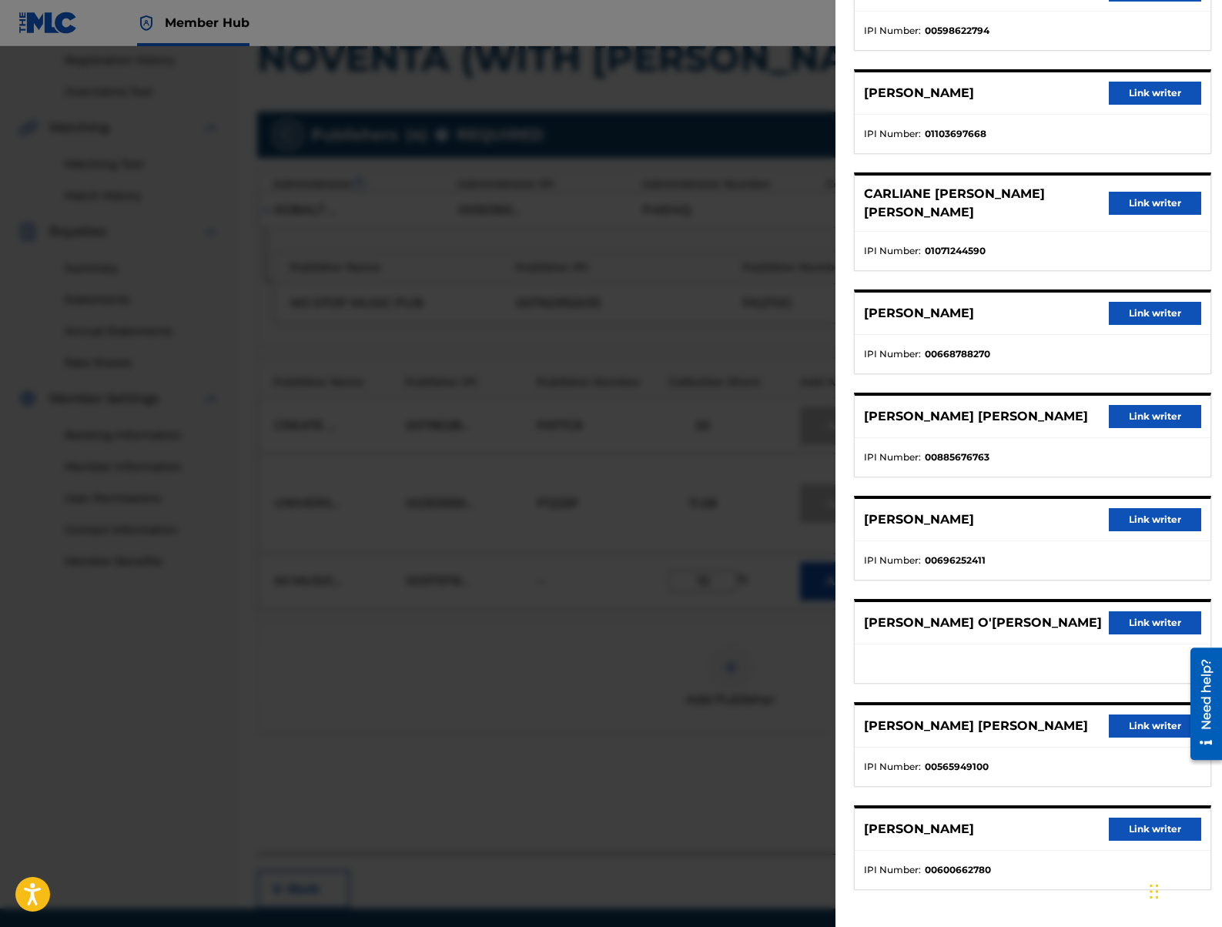
scroll to position [348, 0]
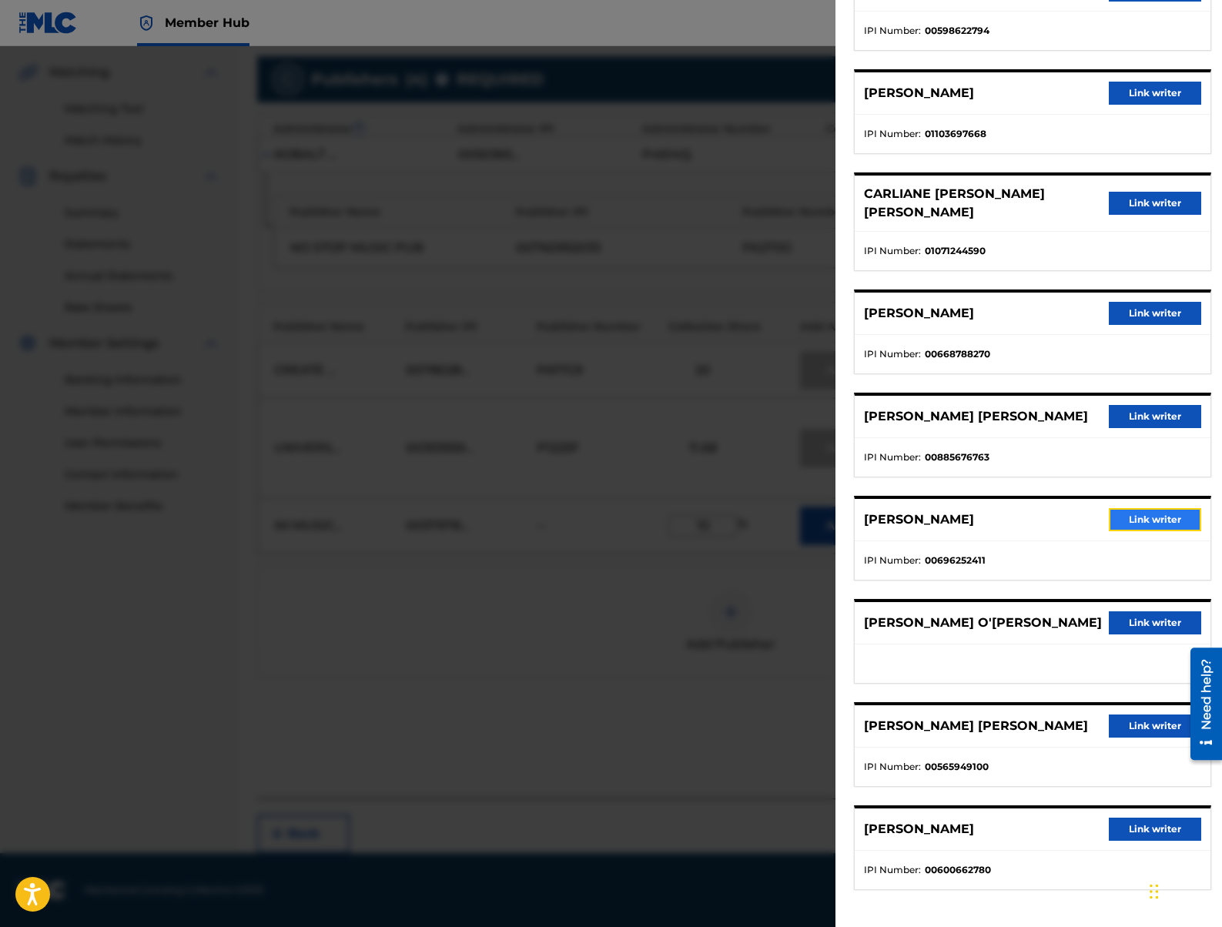
click at [1152, 508] on button "Link writer" at bounding box center [1155, 519] width 92 height 23
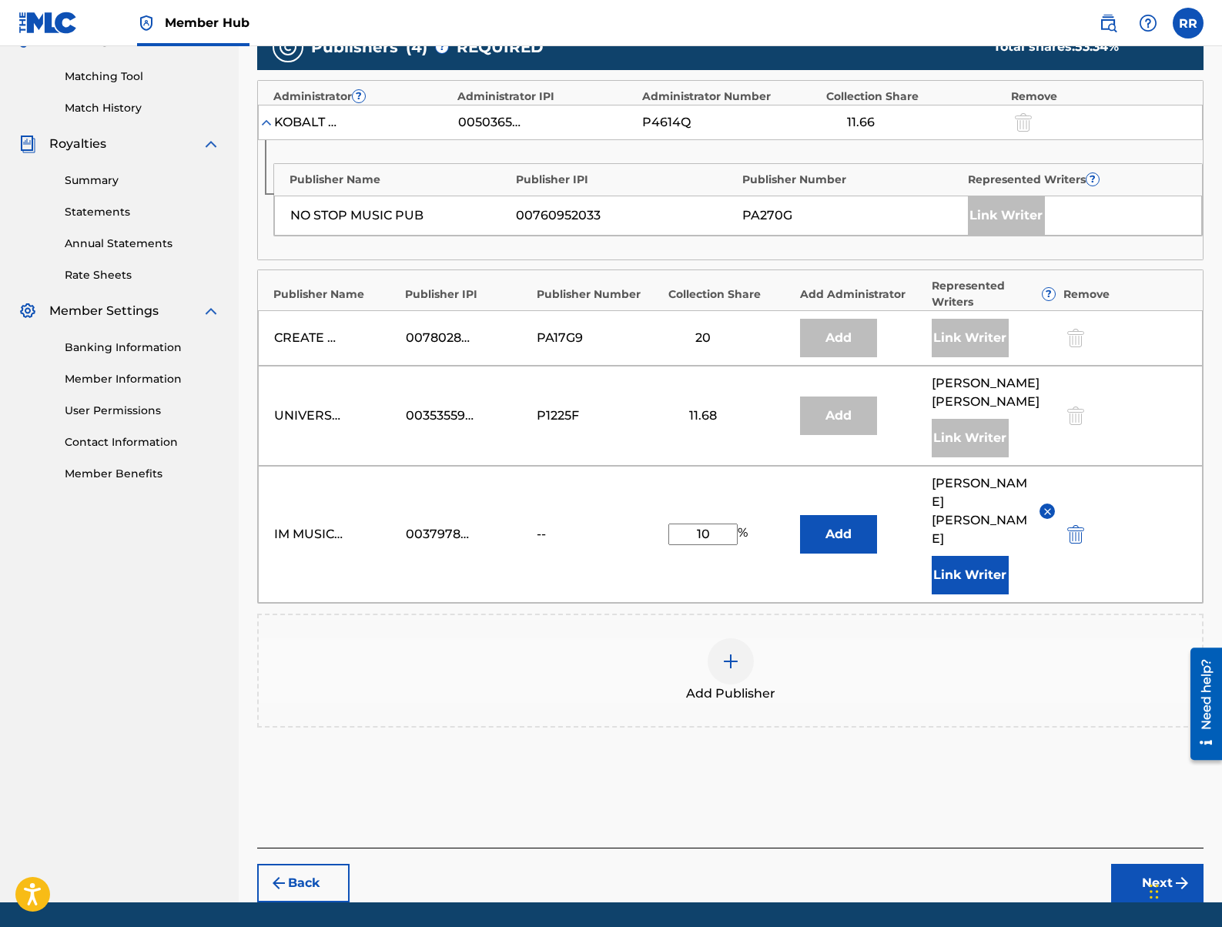
scroll to position [393, 0]
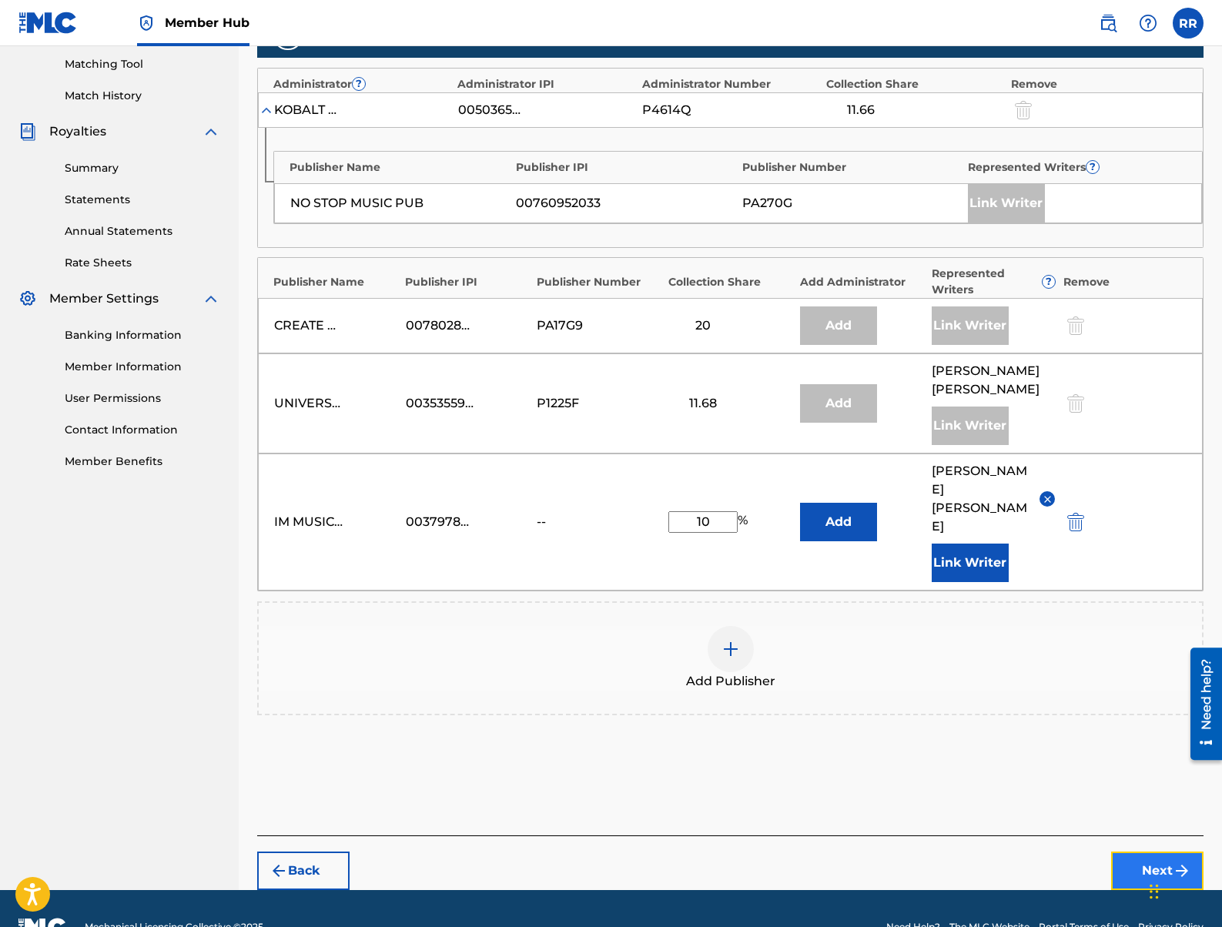
click at [1172, 861] on img "submit" at bounding box center [1181, 870] width 18 height 18
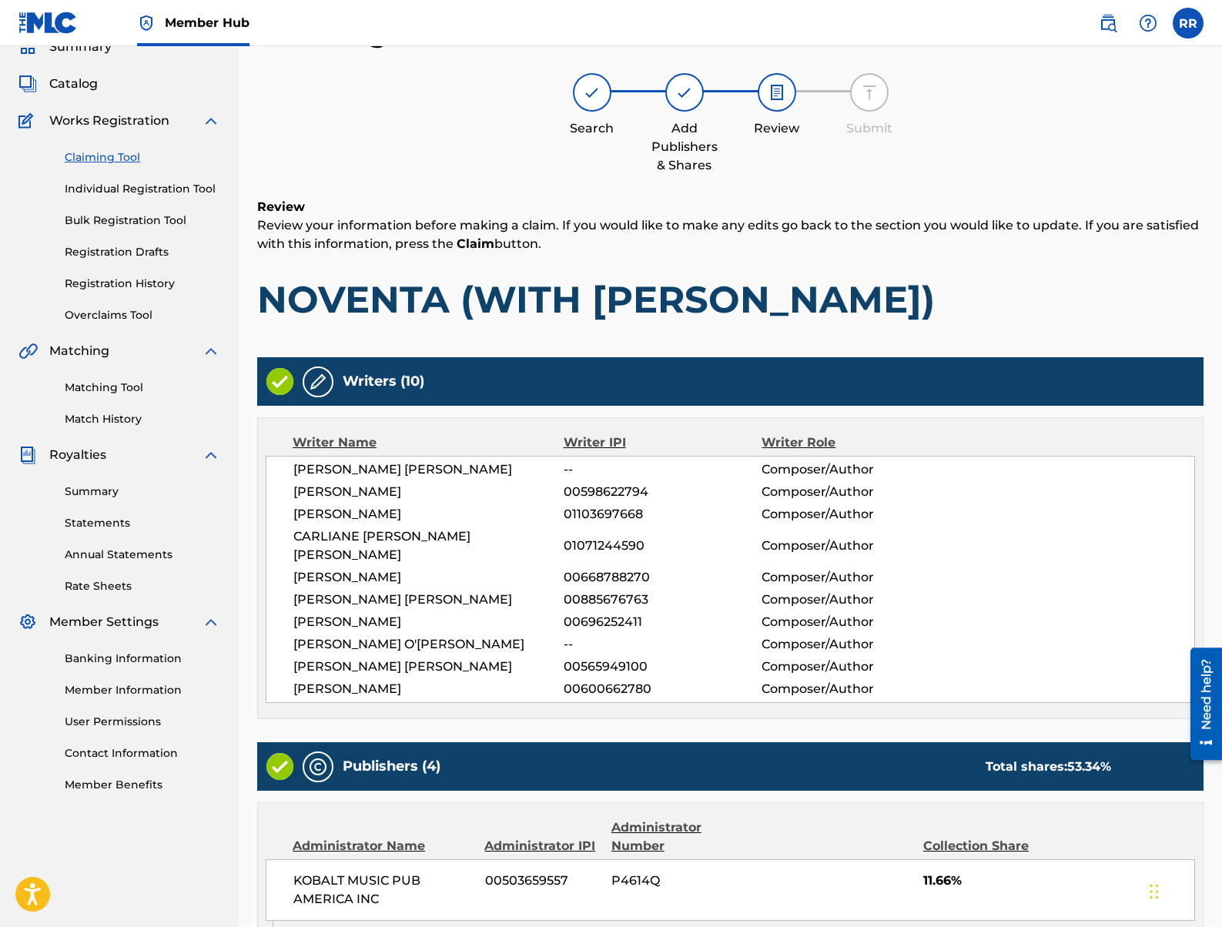
scroll to position [647, 0]
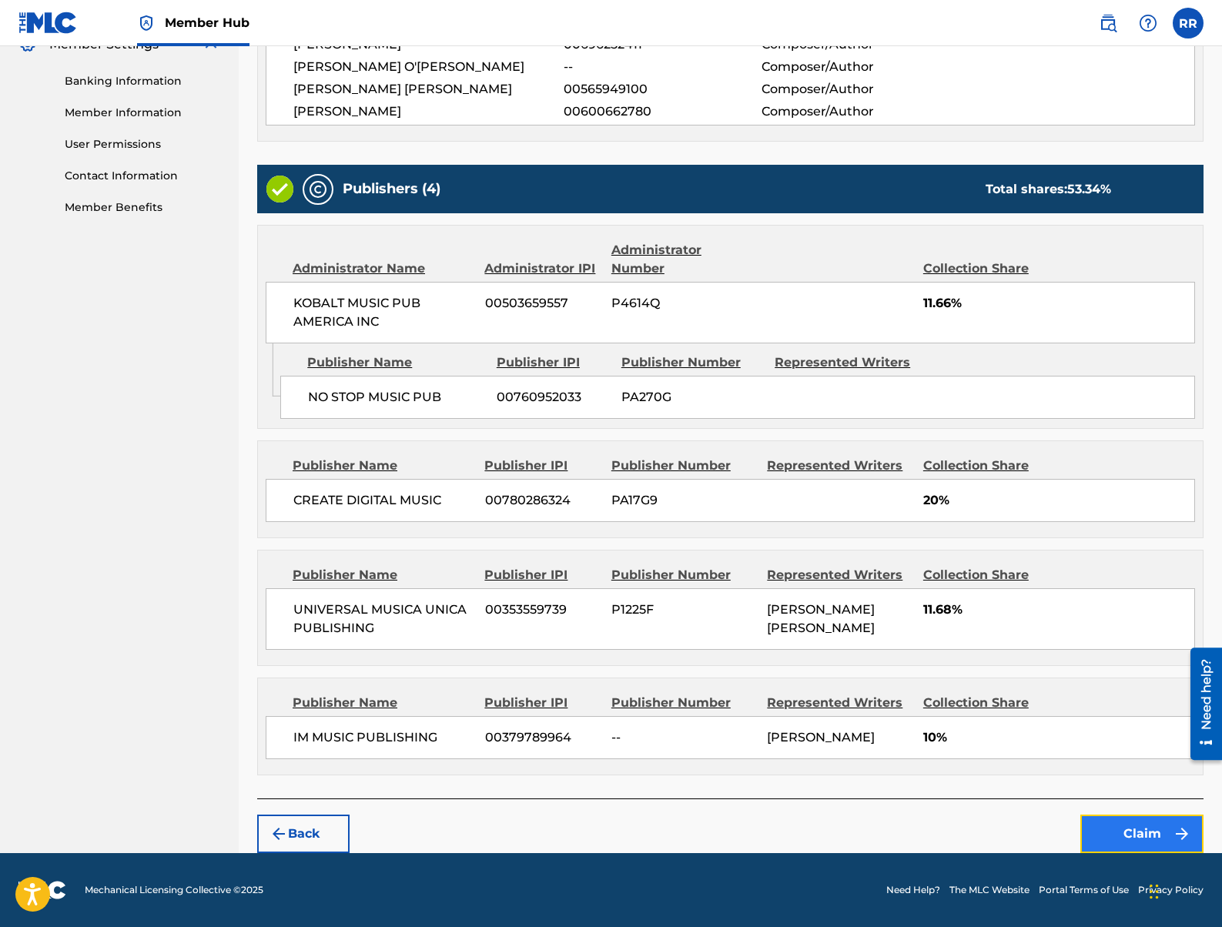
click at [1123, 828] on button "Claim" at bounding box center [1141, 833] width 123 height 38
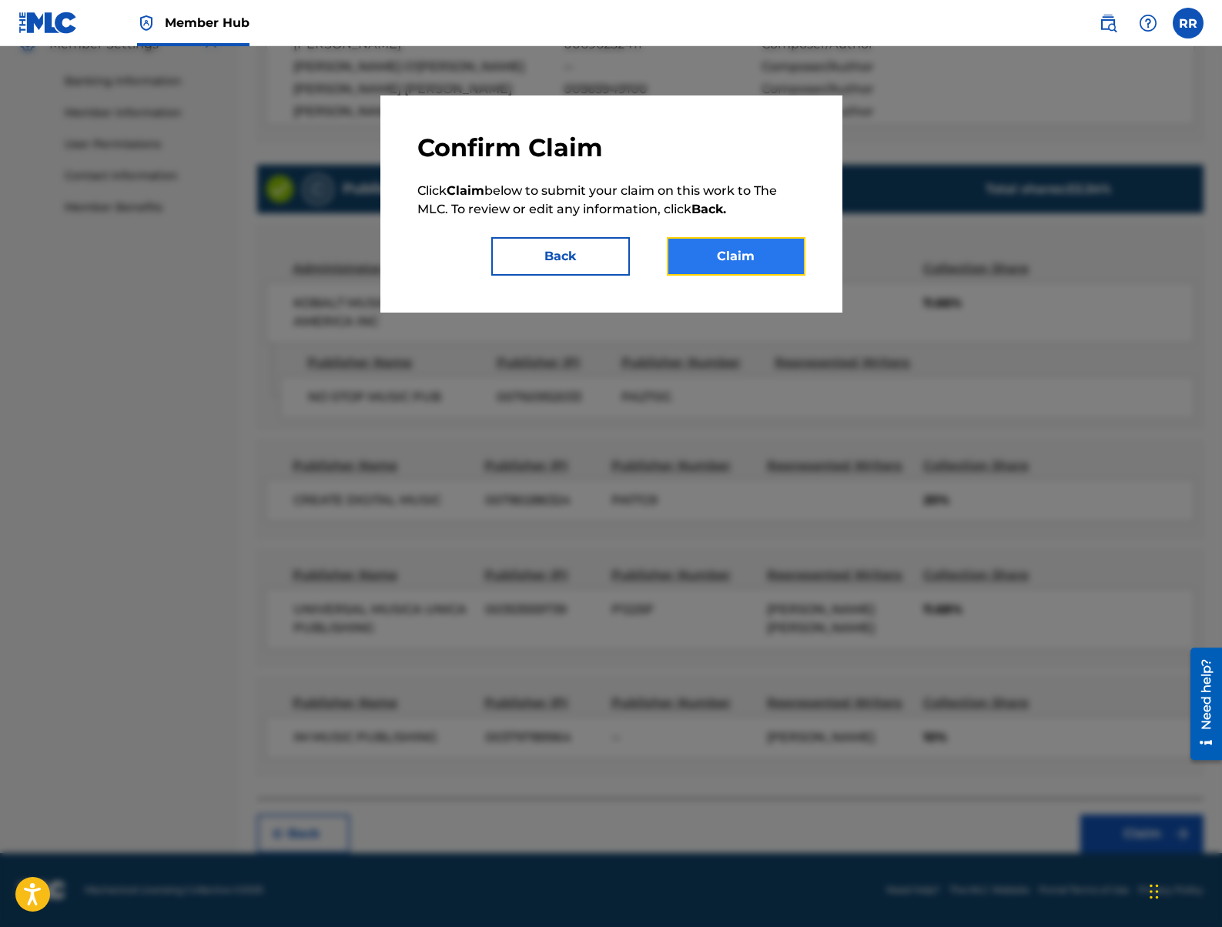
click at [751, 245] on button "Claim" at bounding box center [736, 256] width 139 height 38
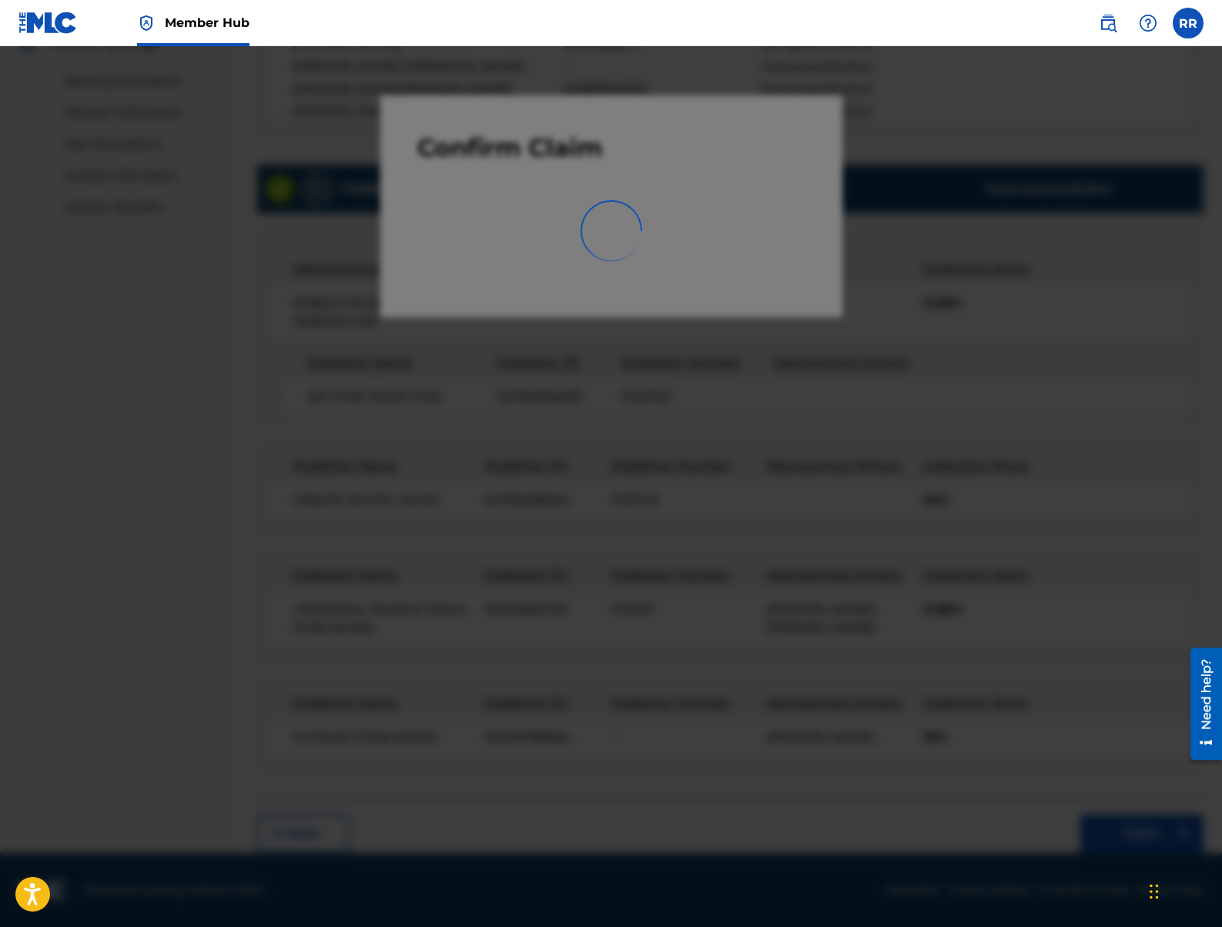
scroll to position [28, 0]
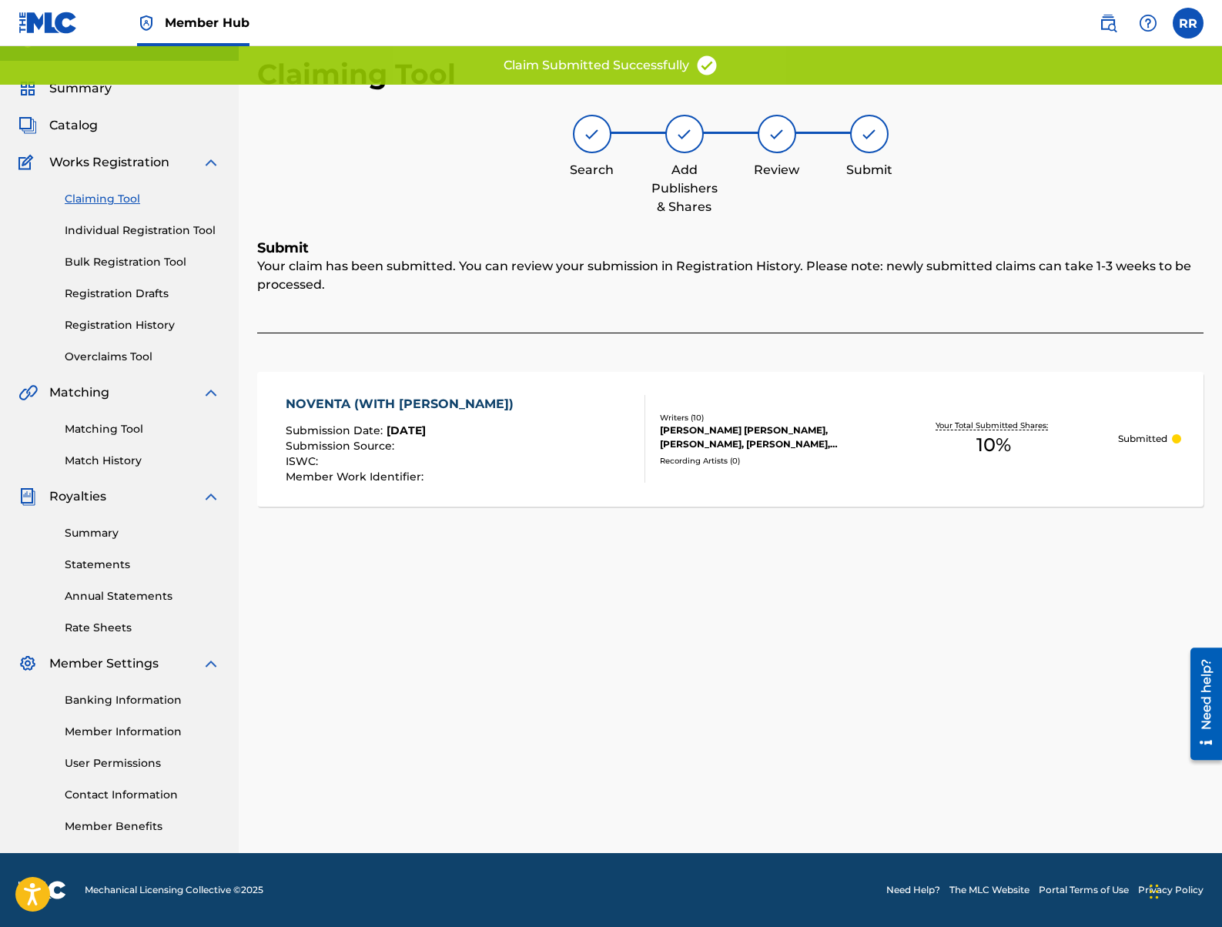
click at [473, 450] on div "NOVENTA (WITH [PERSON_NAME]) Submission Date : [DATE] Submission Source : ISWC …" at bounding box center [465, 439] width 359 height 88
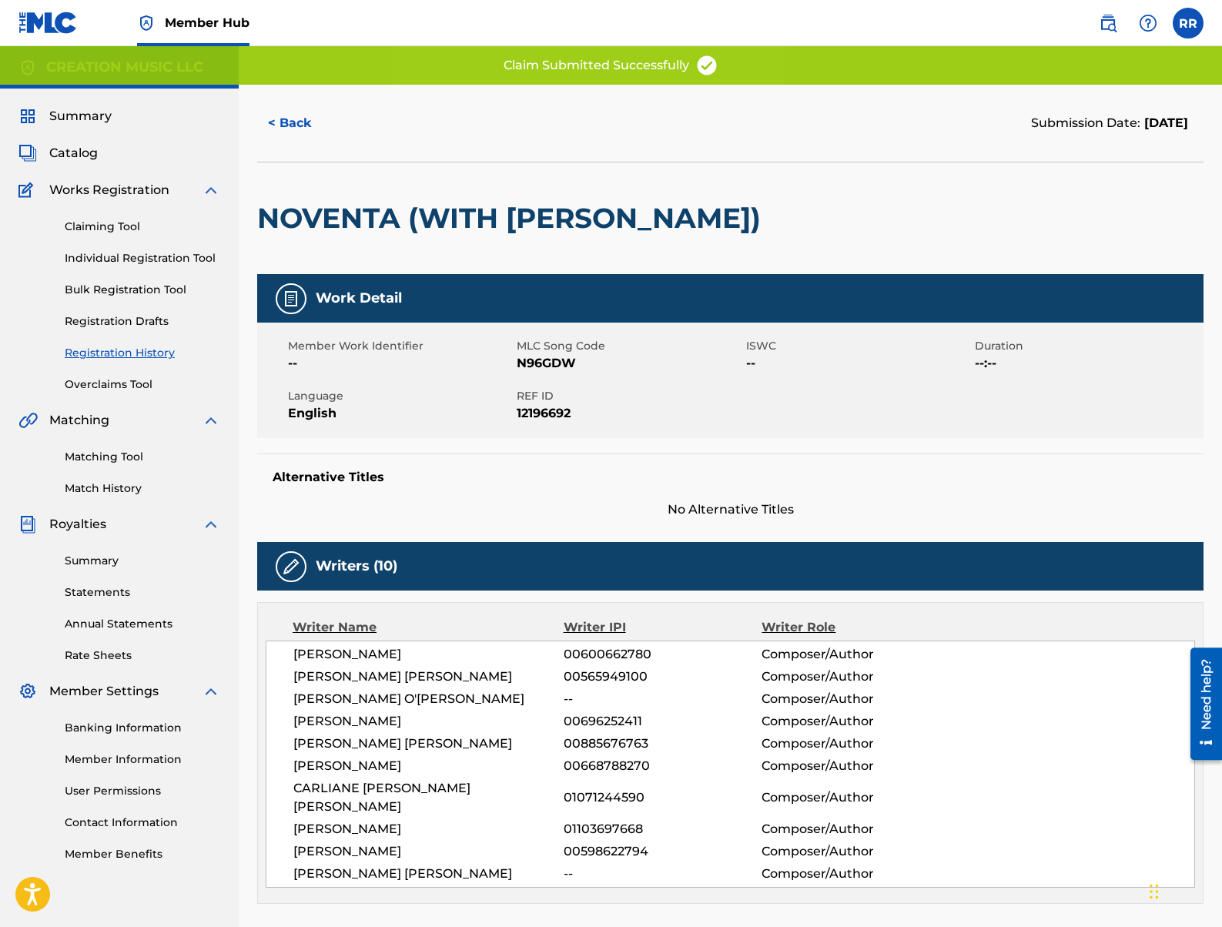
scroll to position [414, 0]
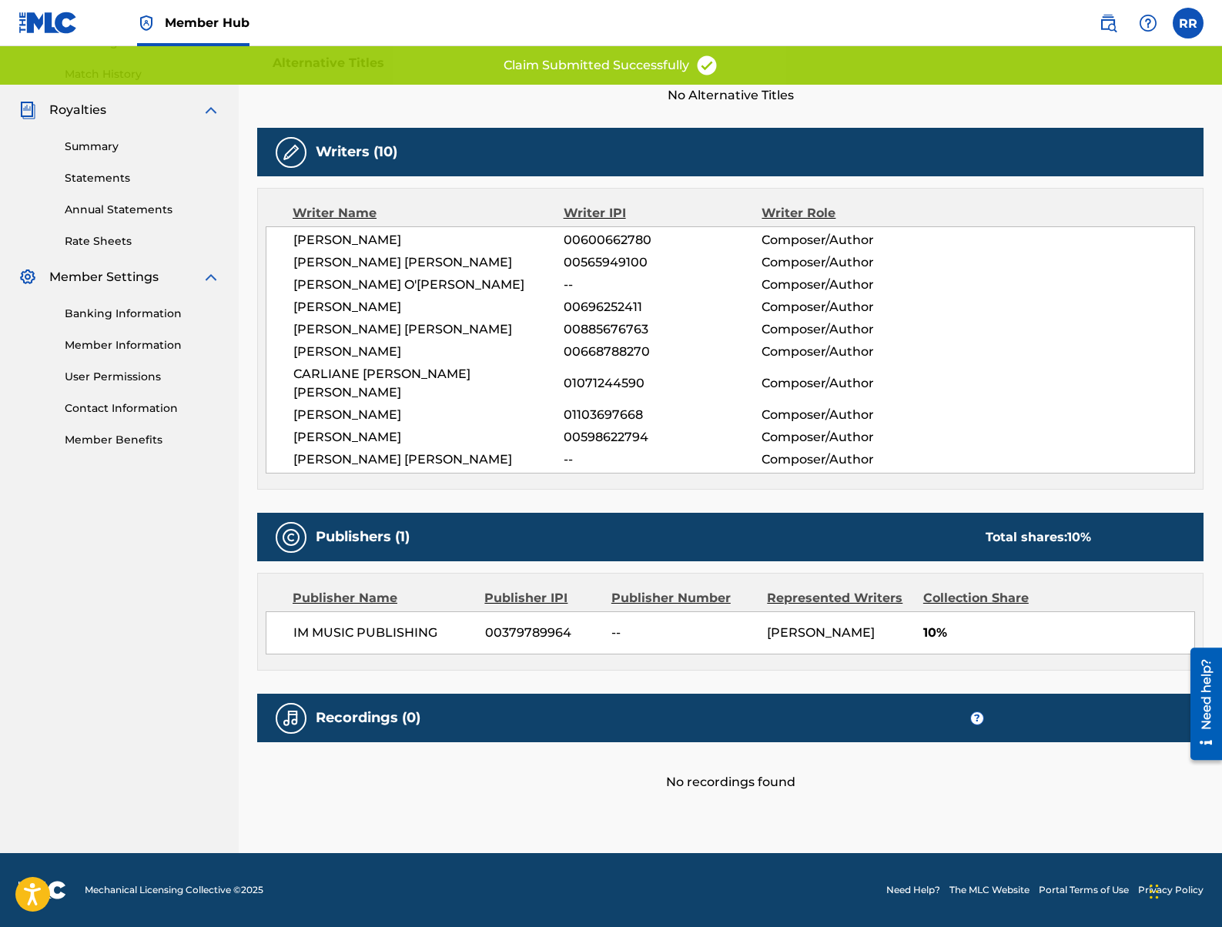
click at [517, 631] on span "00379789964" at bounding box center [542, 633] width 115 height 18
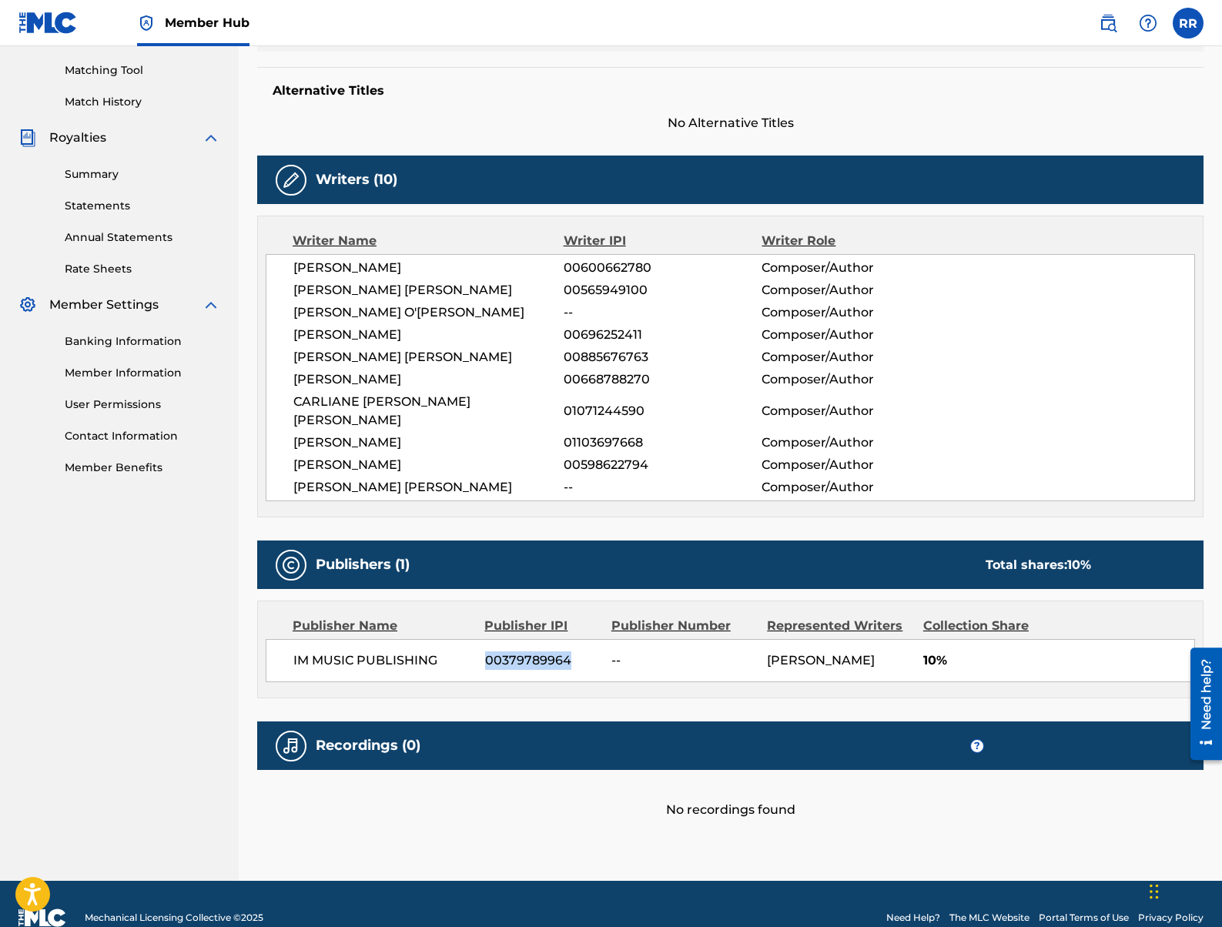
scroll to position [0, 0]
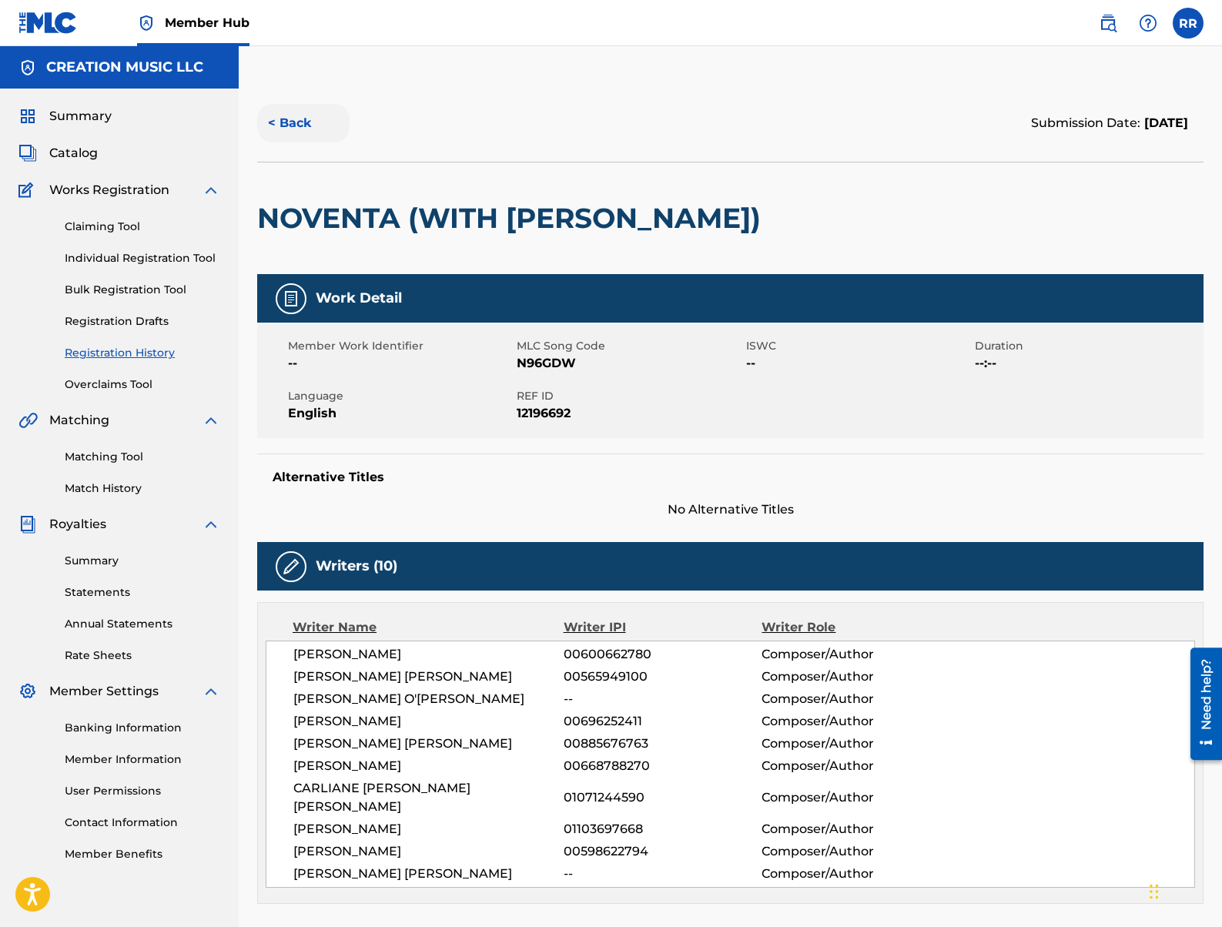
click at [278, 125] on button "< Back" at bounding box center [303, 123] width 92 height 38
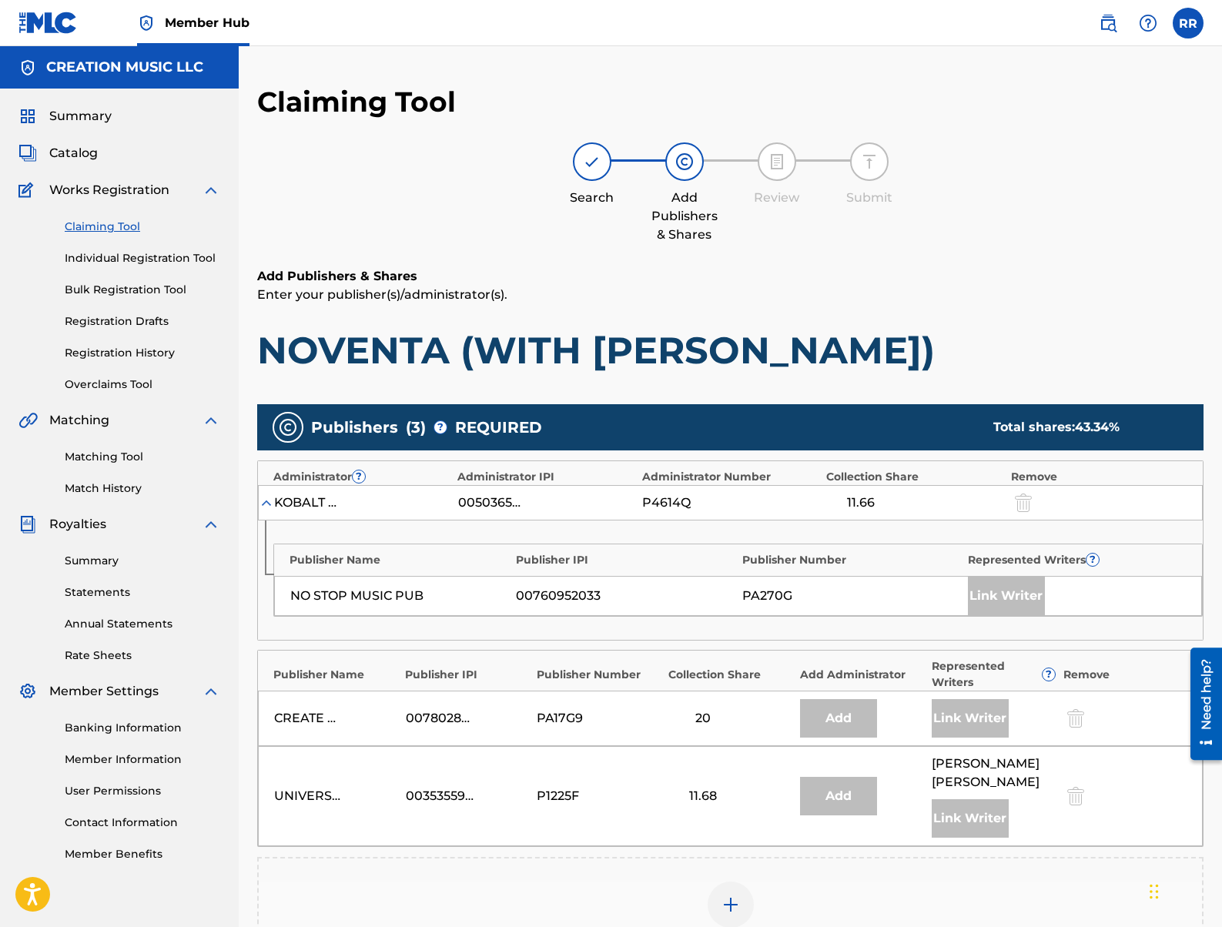
drag, startPoint x: 415, startPoint y: 388, endPoint x: 409, endPoint y: 380, distance: 10.5
click at [415, 387] on div "Add Publishers & Shares Enter your publisher(s)/administrator(s). NOVENTA (WITH…" at bounding box center [730, 679] width 946 height 824
click at [403, 366] on h1 "NOVENTA (WITH [PERSON_NAME])" at bounding box center [730, 350] width 946 height 46
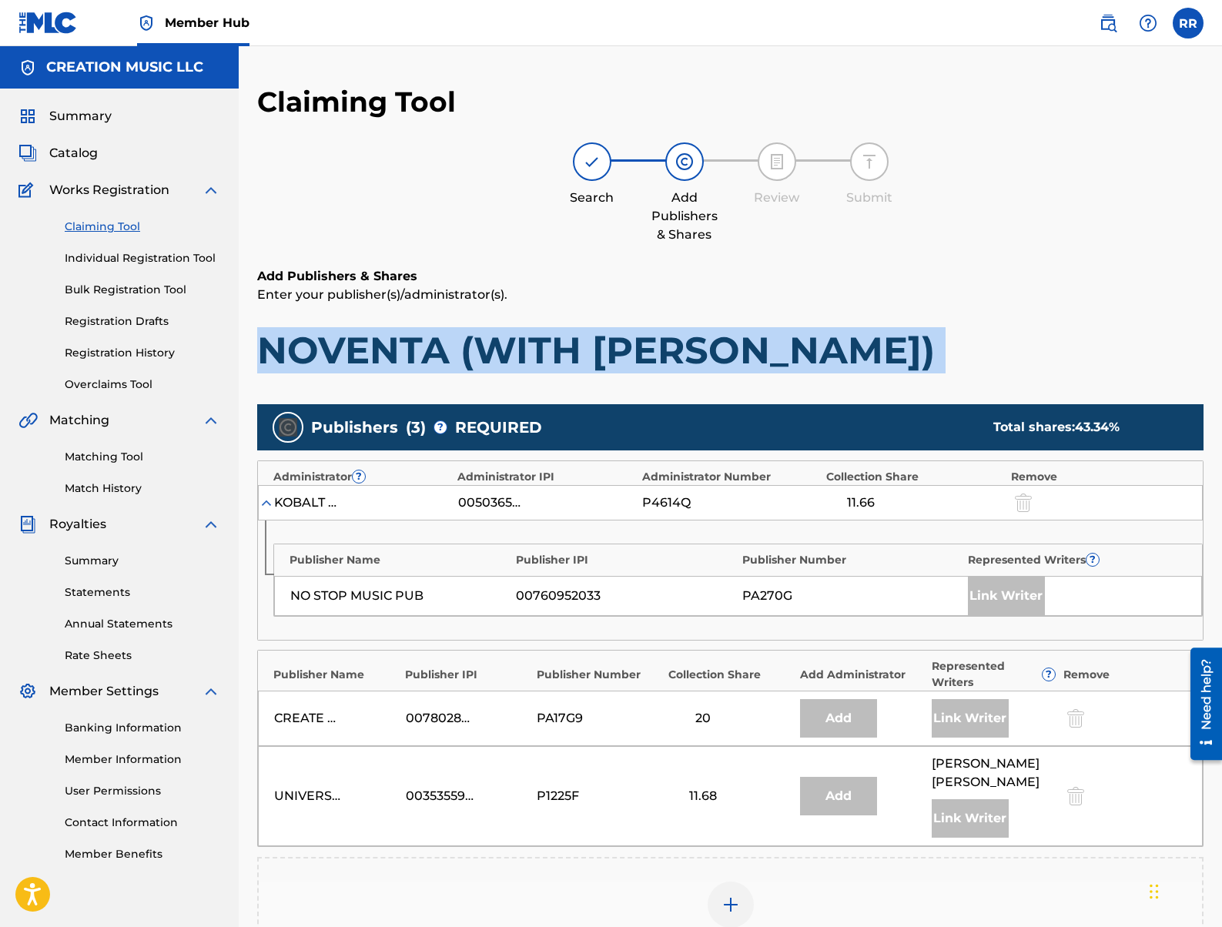
click at [403, 366] on h1 "NOVENTA (WITH [PERSON_NAME])" at bounding box center [730, 350] width 946 height 46
copy h1 "NOVENTA (WITH [PERSON_NAME])"
